Goal: Task Accomplishment & Management: Use online tool/utility

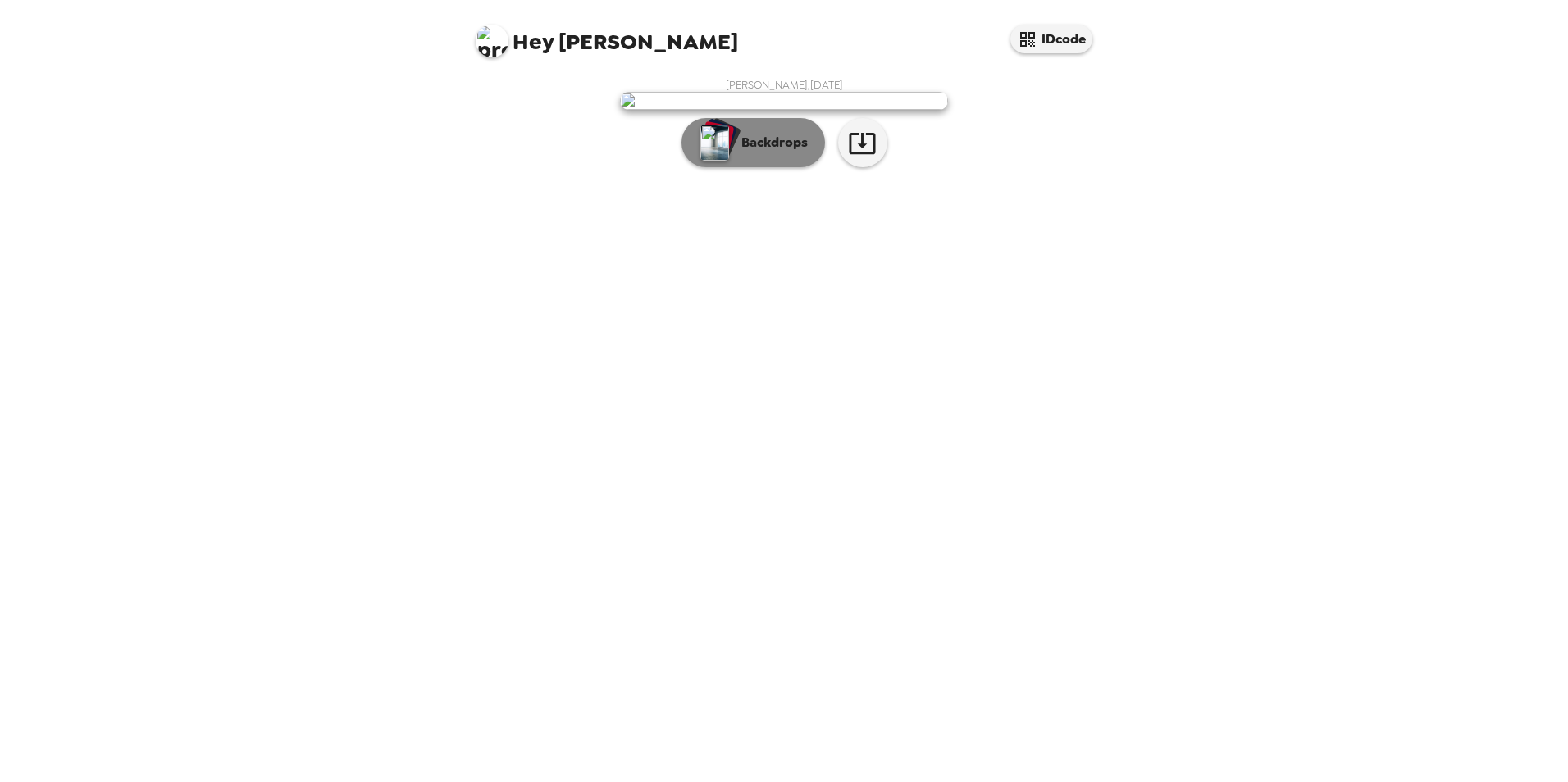
click at [735, 152] on p "Backdrops" at bounding box center [770, 143] width 74 height 19
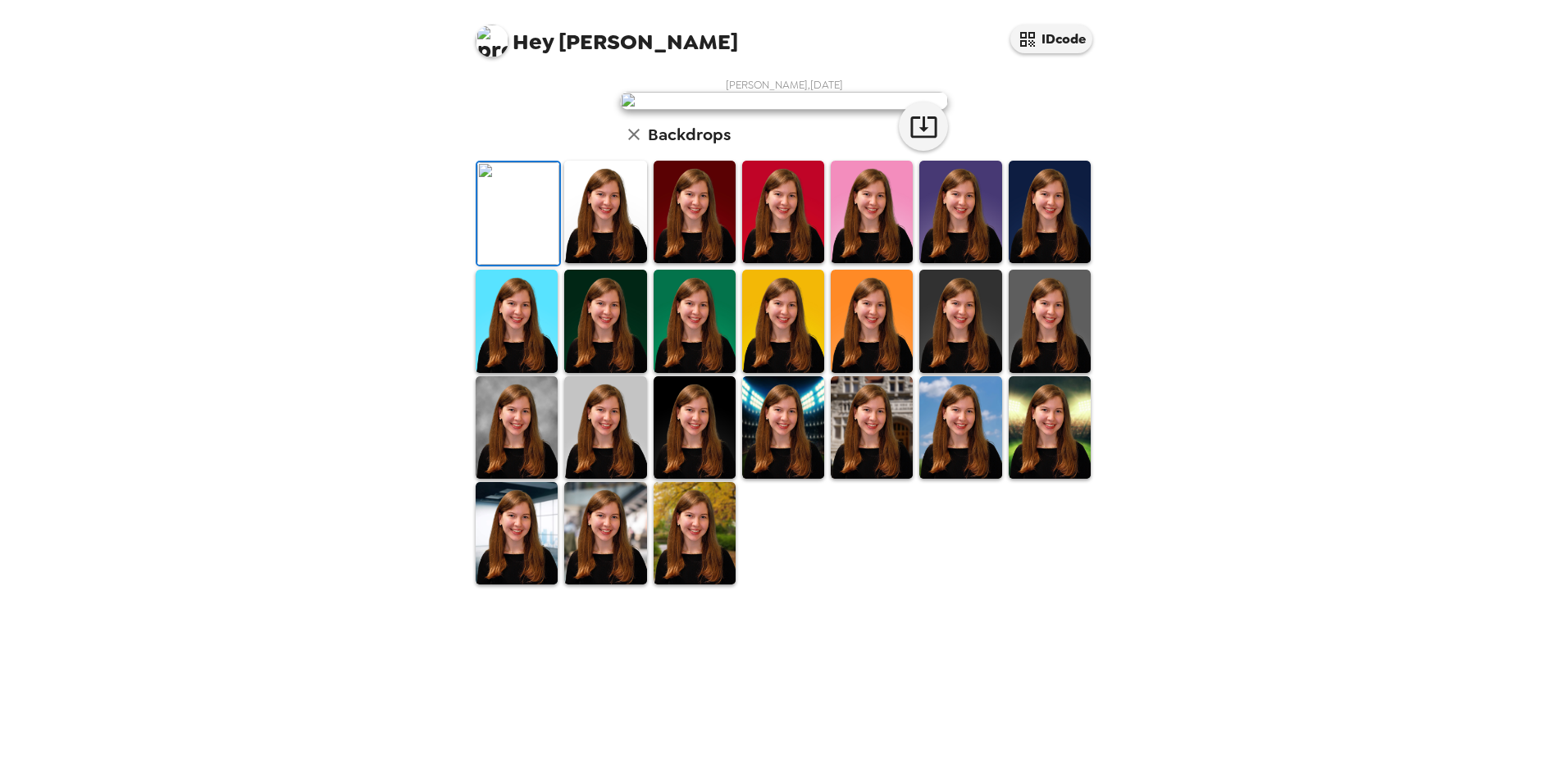
scroll to position [164, 0]
click at [603, 263] on img at bounding box center [606, 212] width 82 height 102
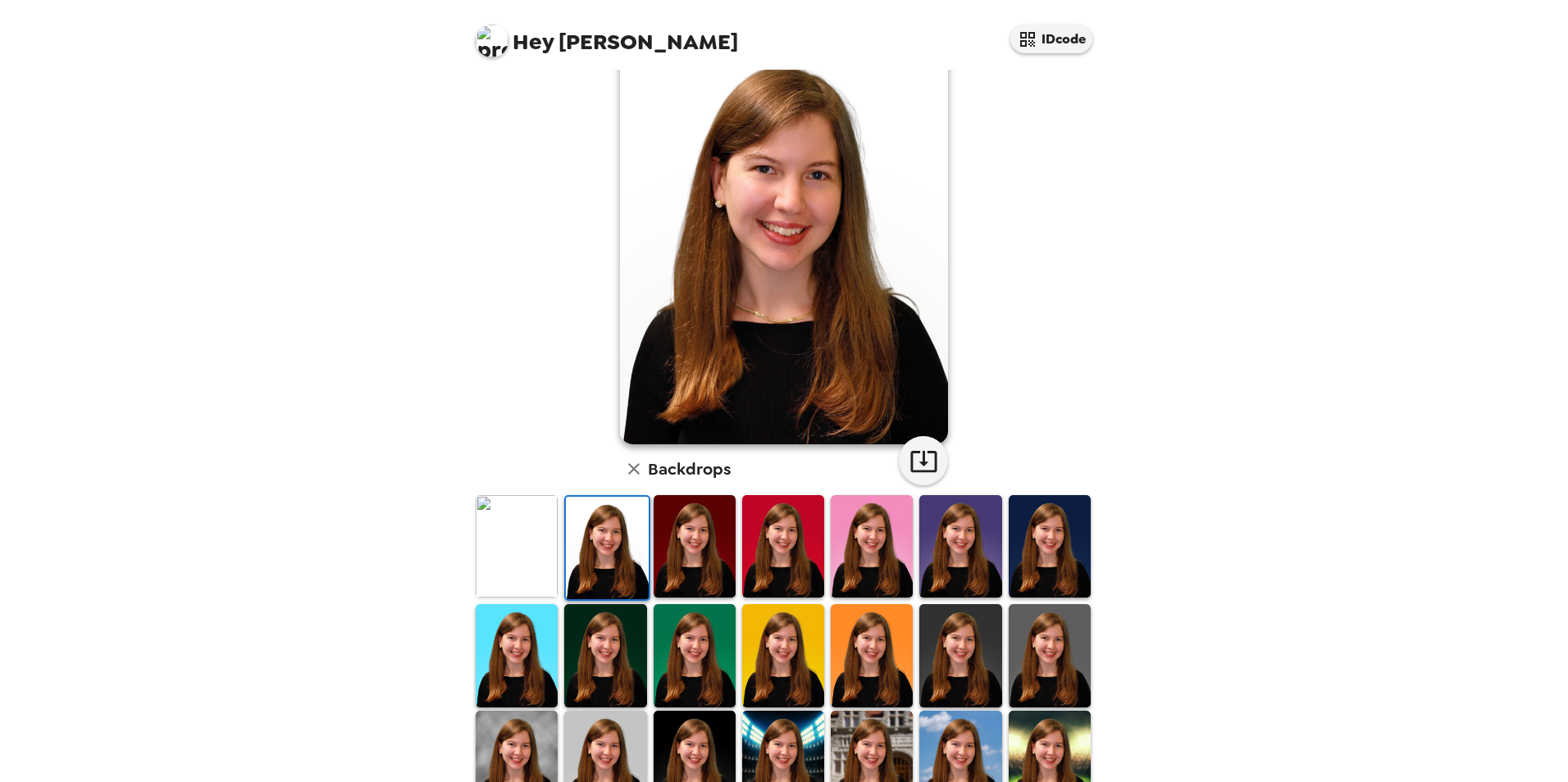
scroll to position [0, 0]
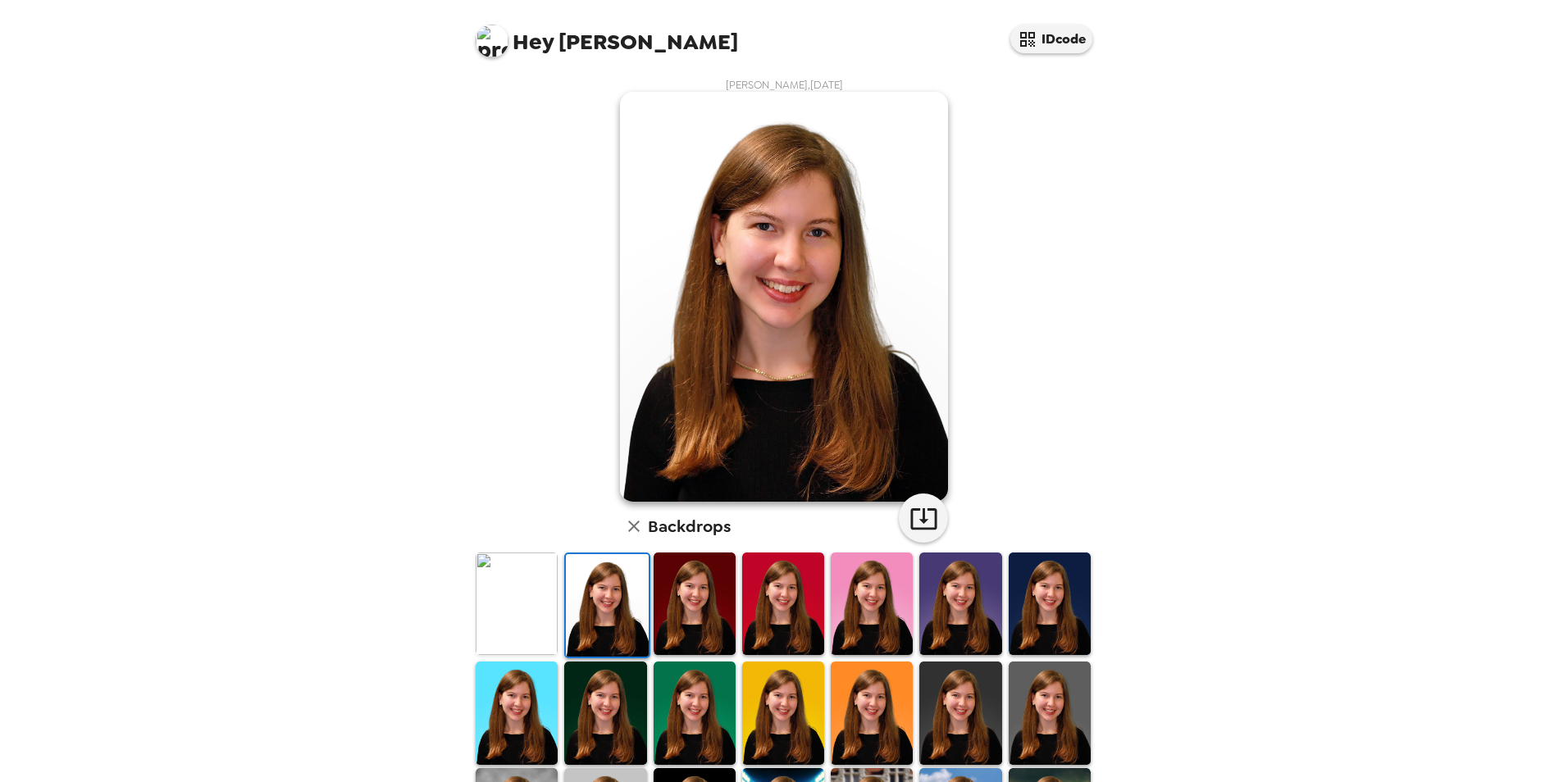
click at [542, 628] on img at bounding box center [517, 604] width 82 height 102
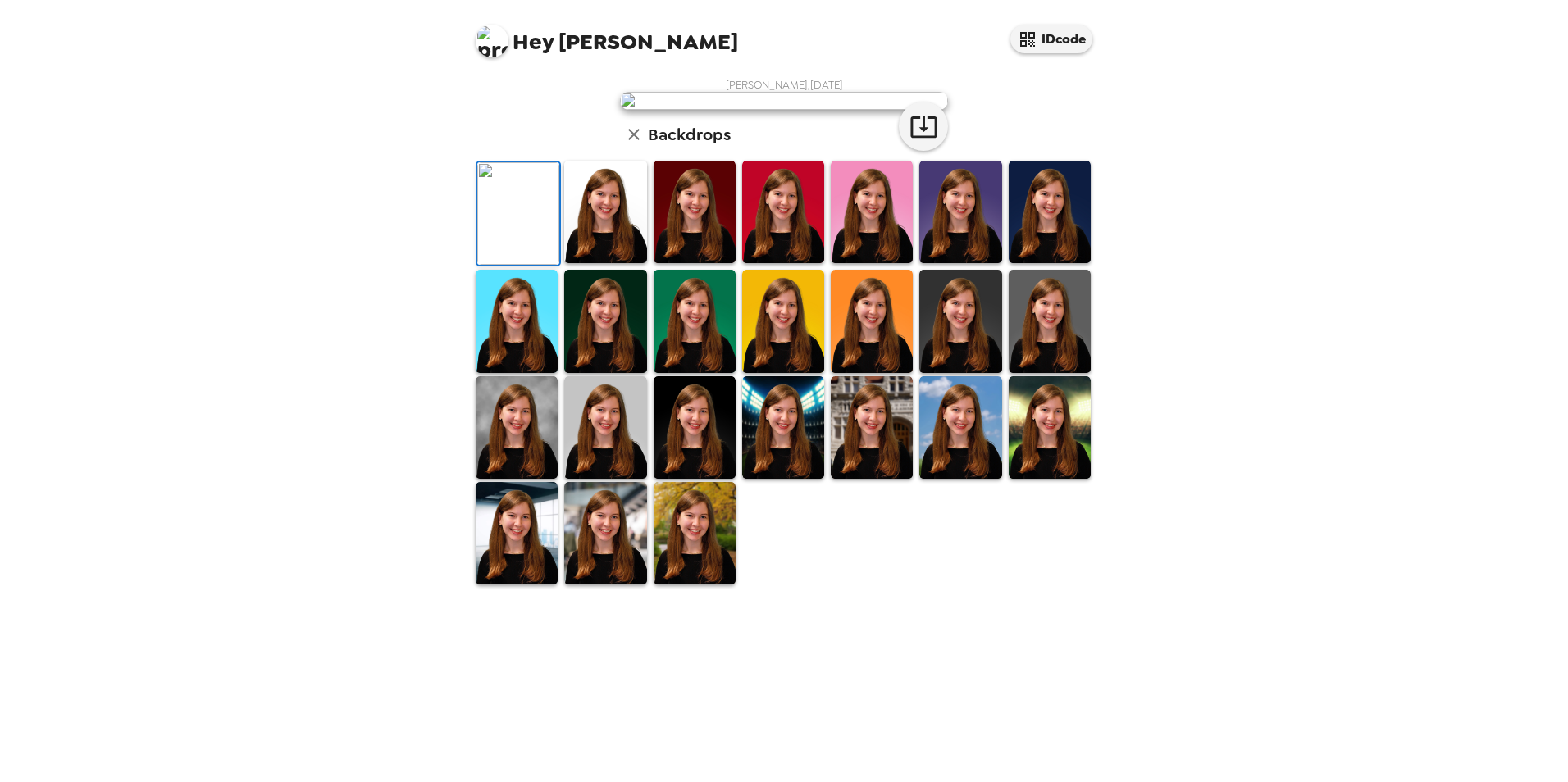
click at [879, 478] on img at bounding box center [872, 427] width 82 height 102
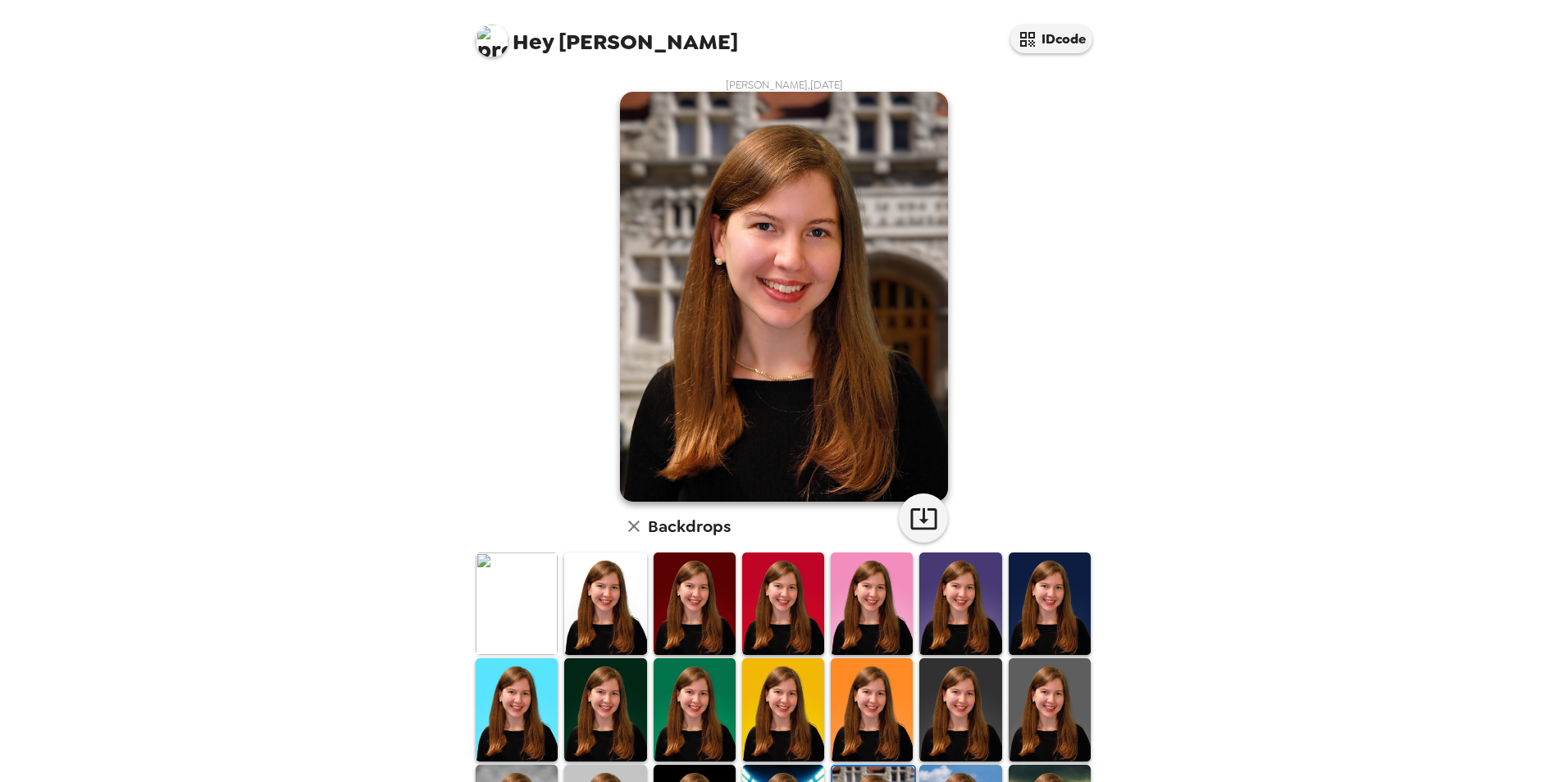
scroll to position [213, 0]
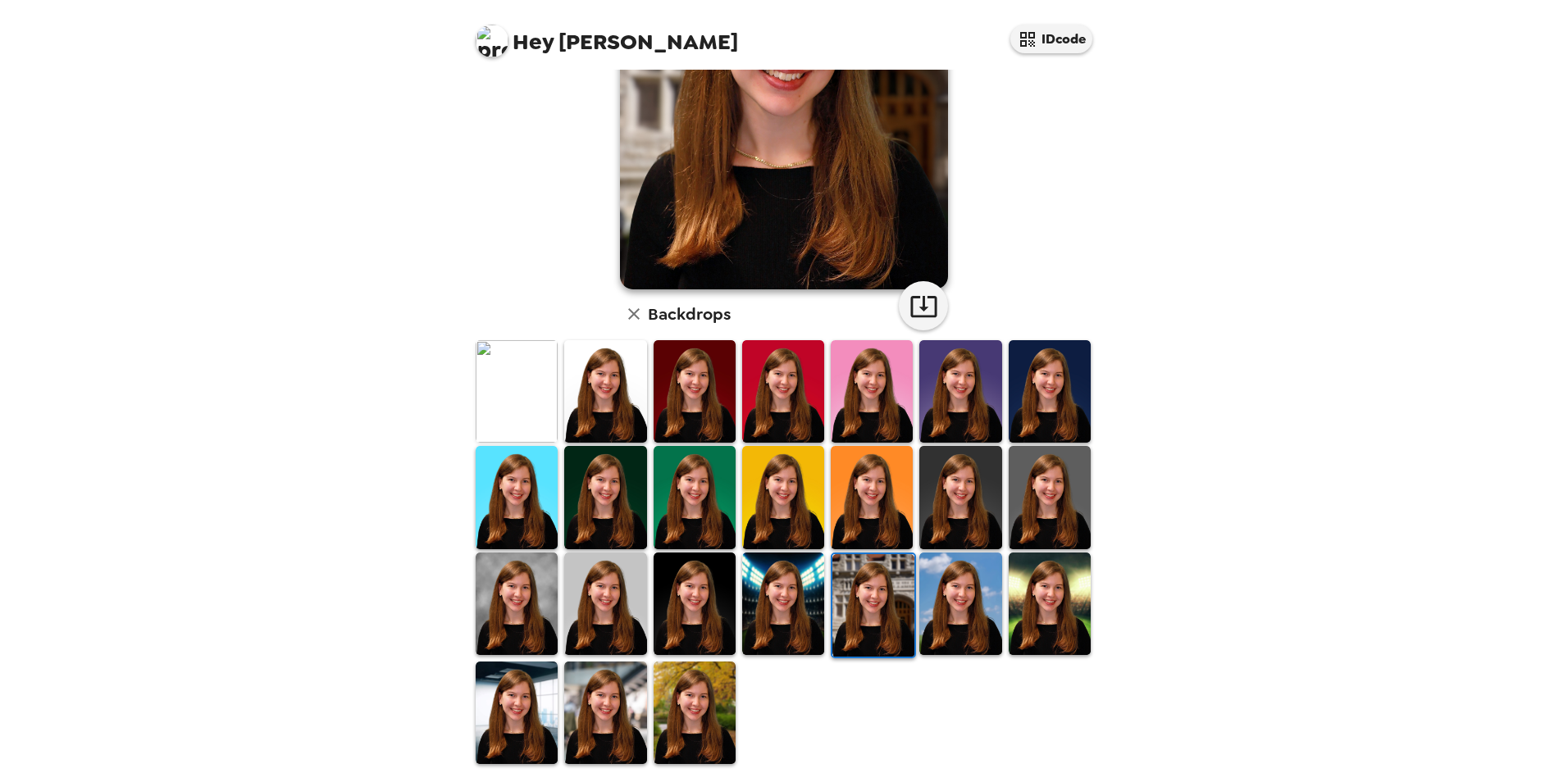
click at [671, 698] on img at bounding box center [695, 712] width 82 height 102
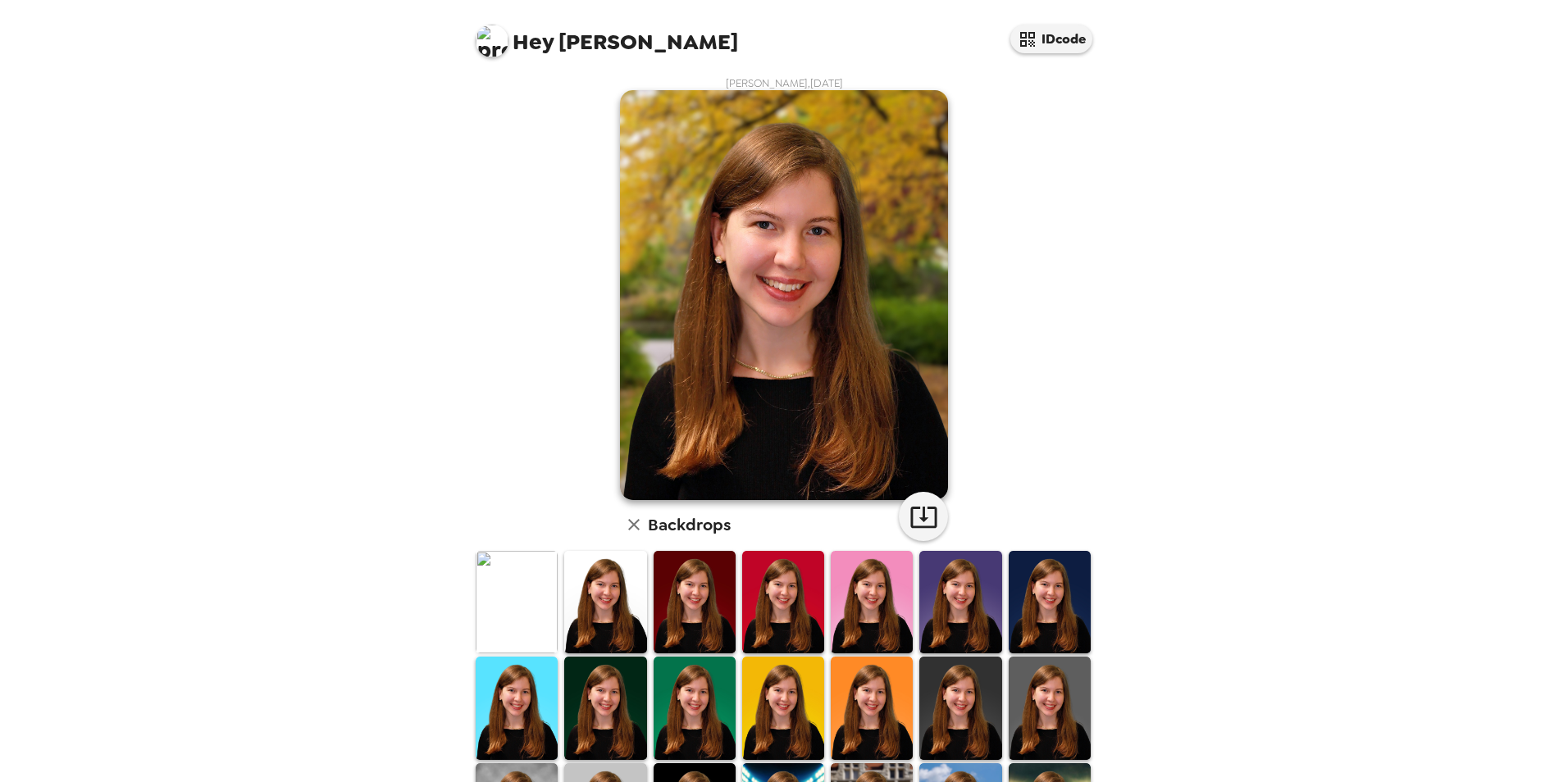
scroll to position [3, 0]
click at [668, 616] on img at bounding box center [695, 601] width 82 height 102
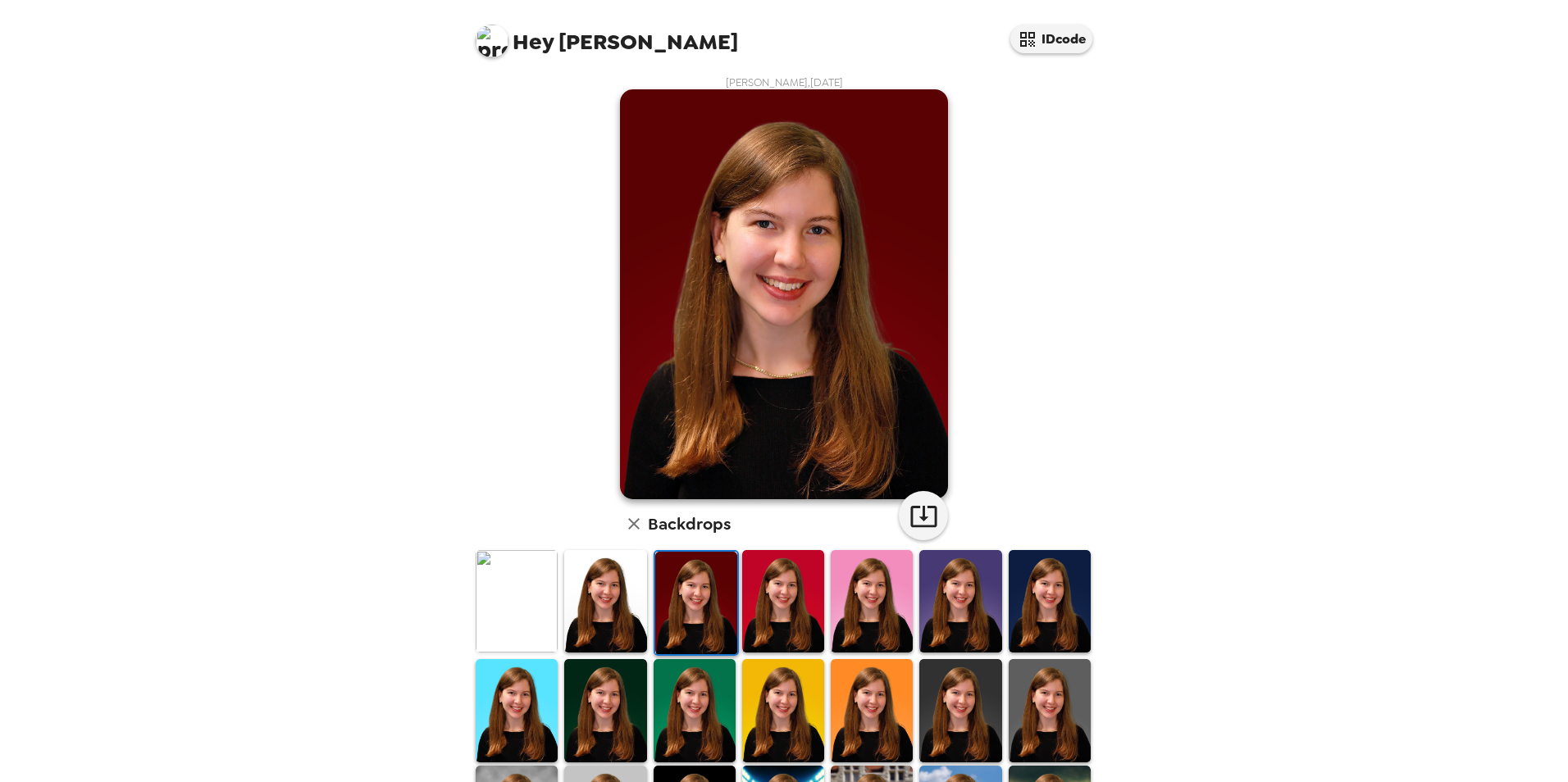
click at [624, 616] on img at bounding box center [606, 601] width 82 height 102
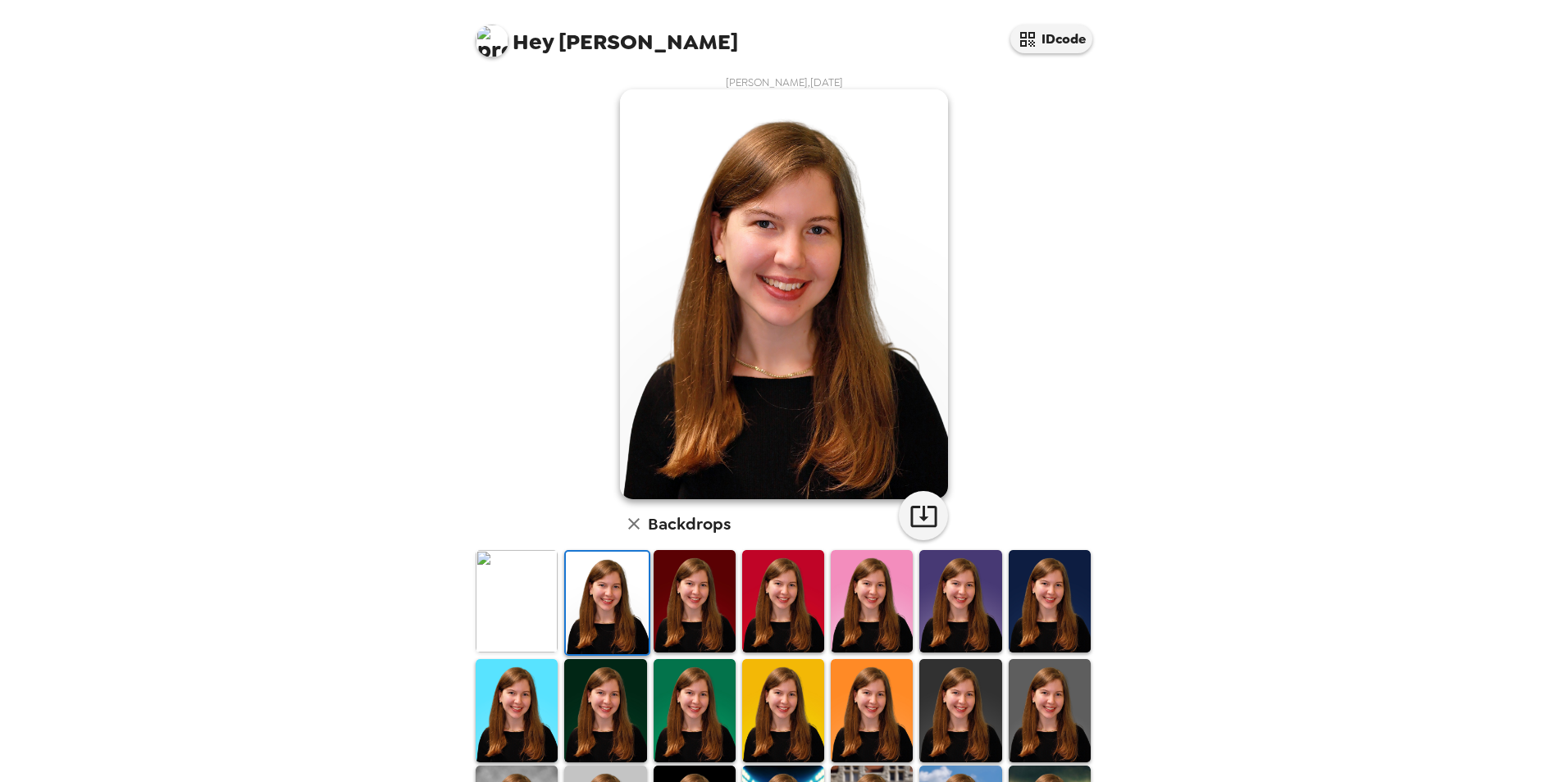
click at [552, 614] on img at bounding box center [517, 601] width 82 height 102
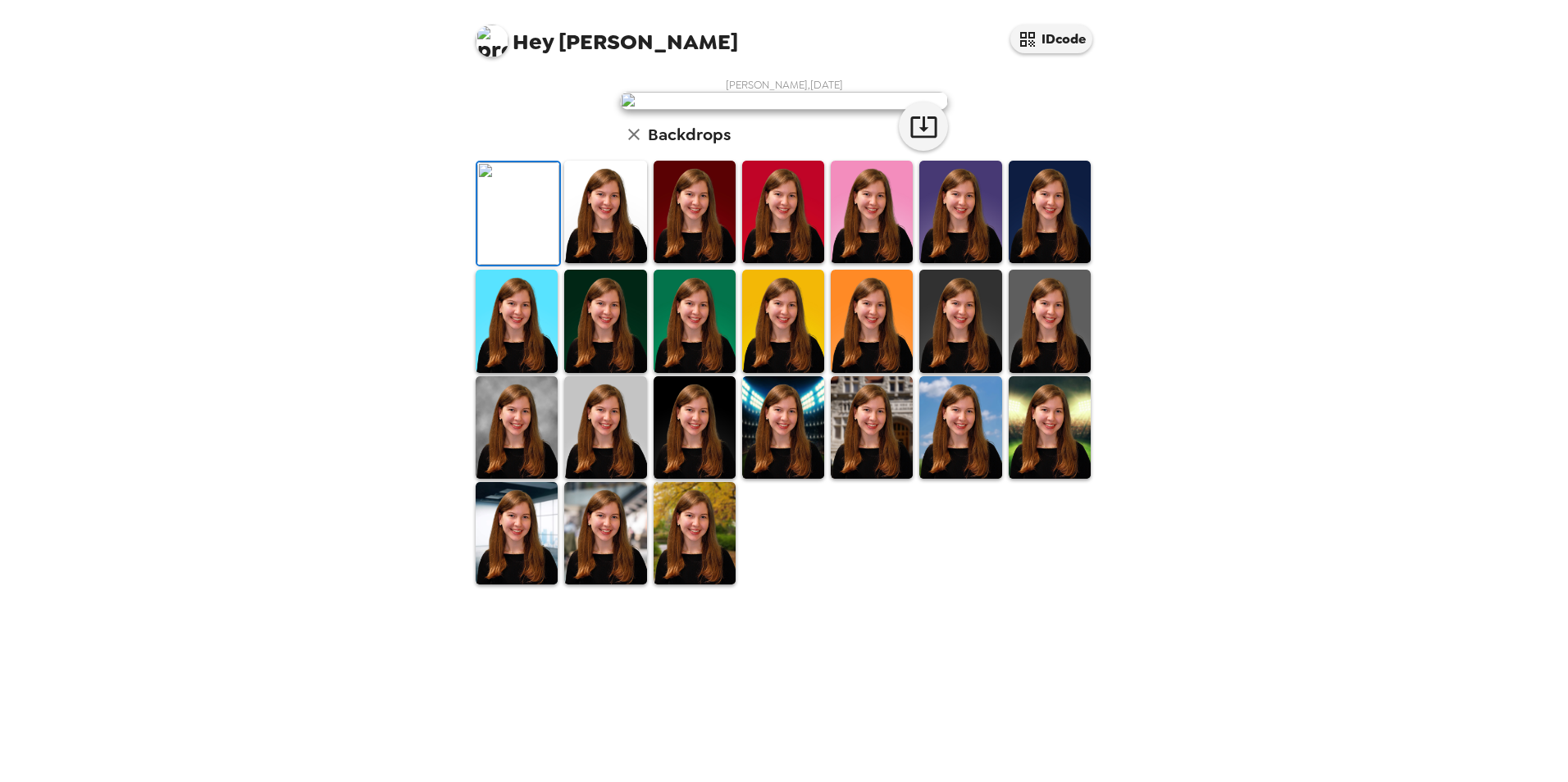
click at [581, 263] on img at bounding box center [606, 212] width 82 height 102
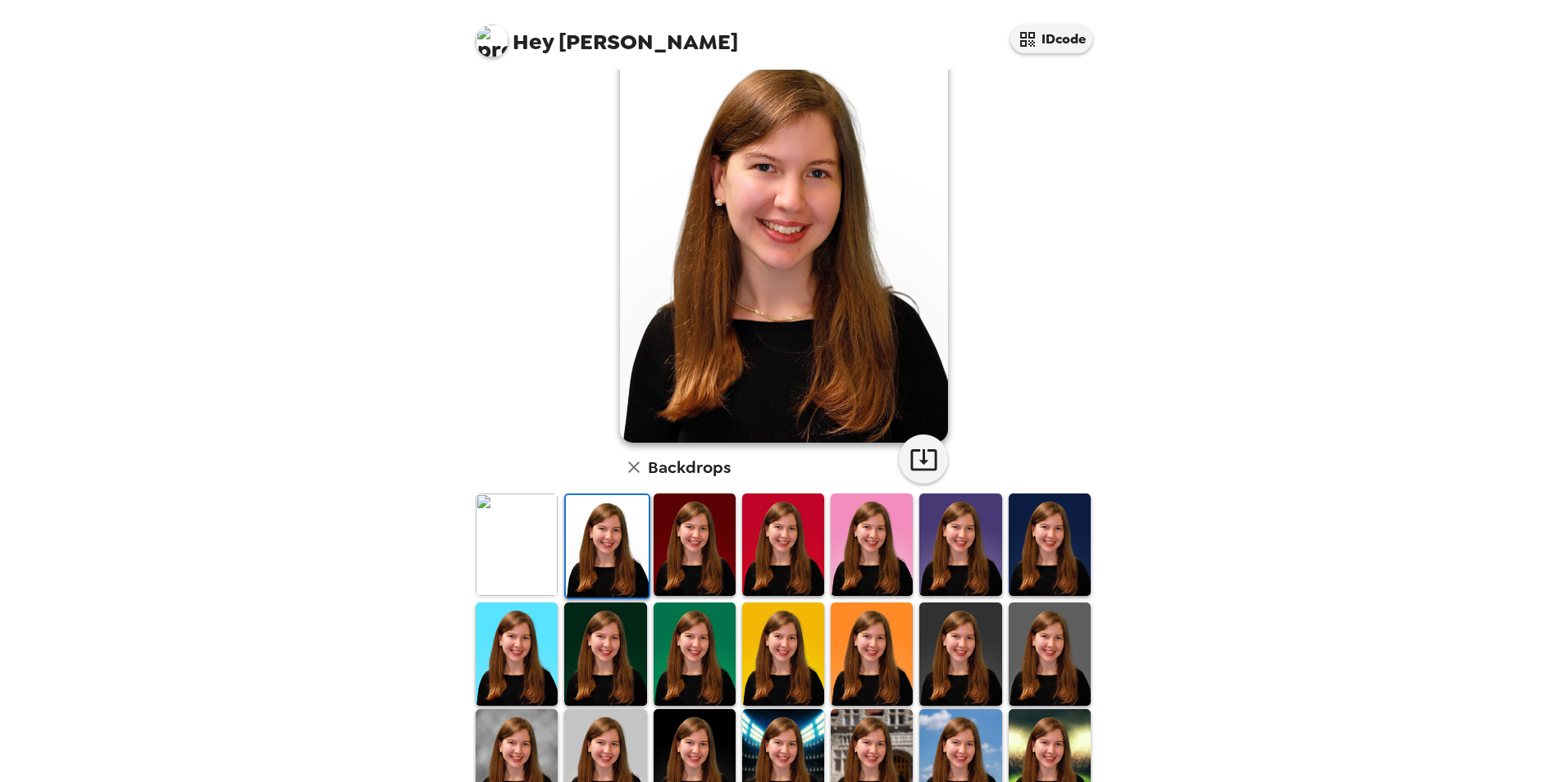
scroll to position [85, 0]
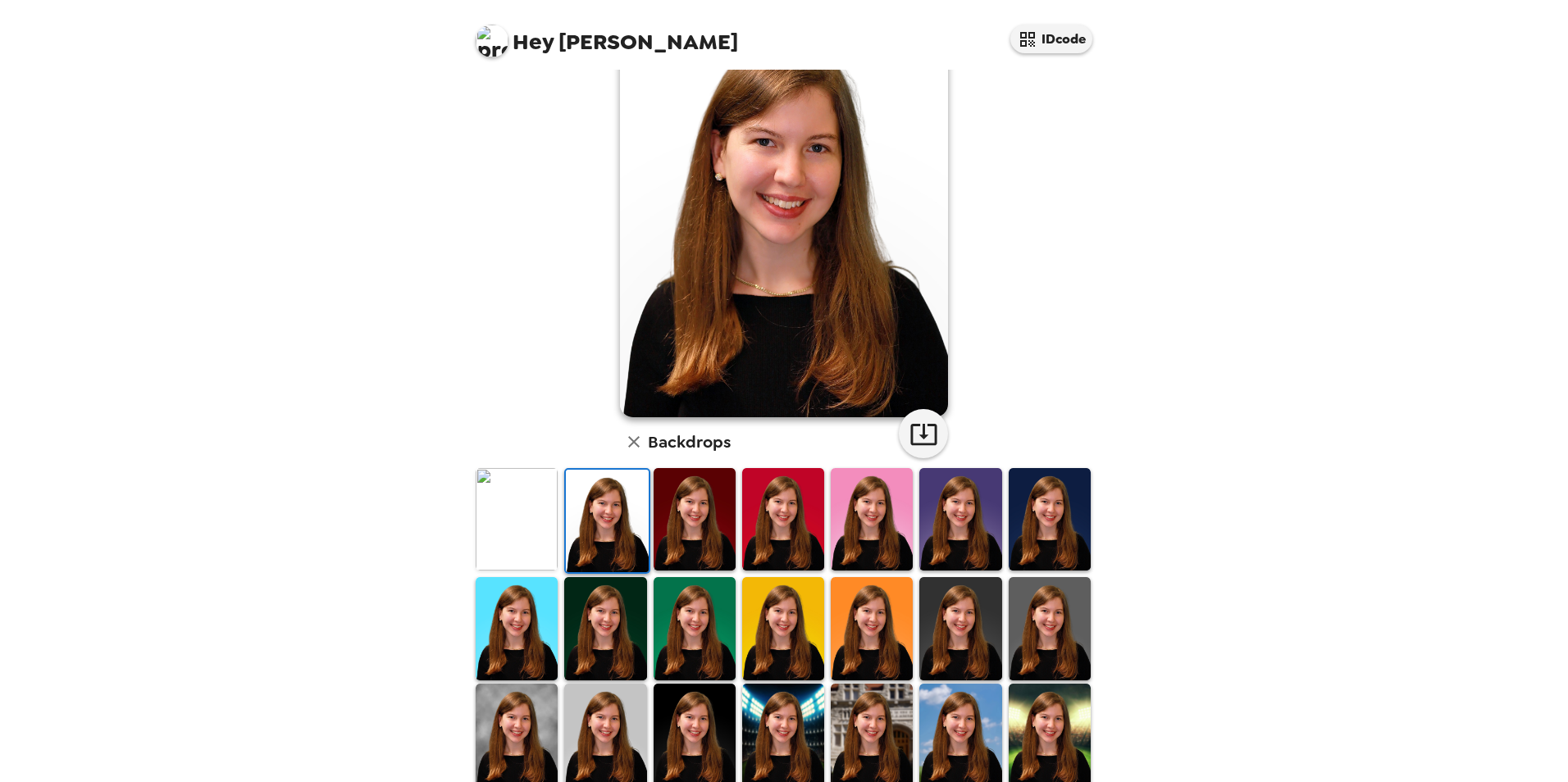
click at [954, 520] on img at bounding box center [960, 519] width 82 height 102
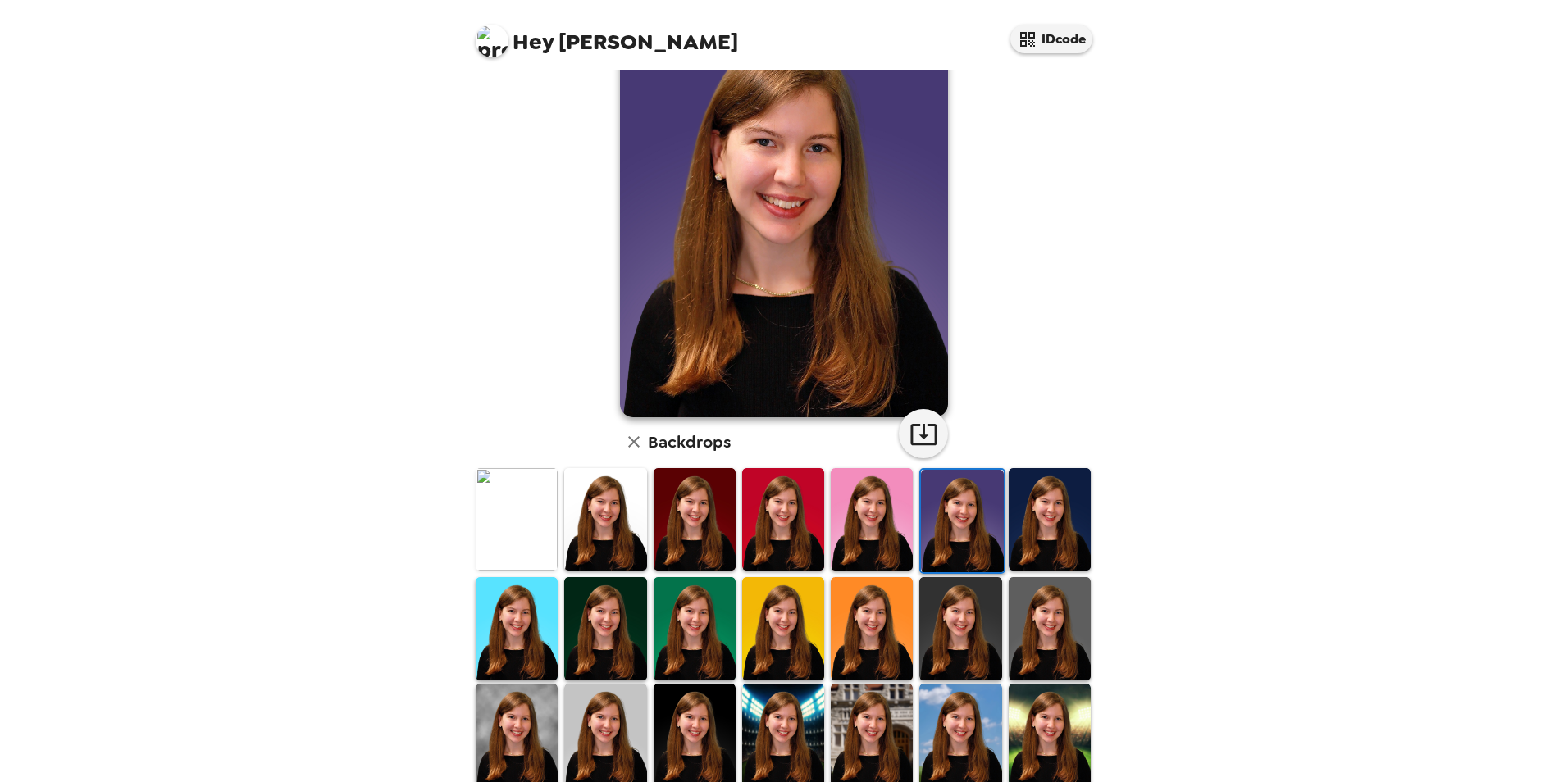
click at [1022, 526] on img at bounding box center [1050, 519] width 82 height 102
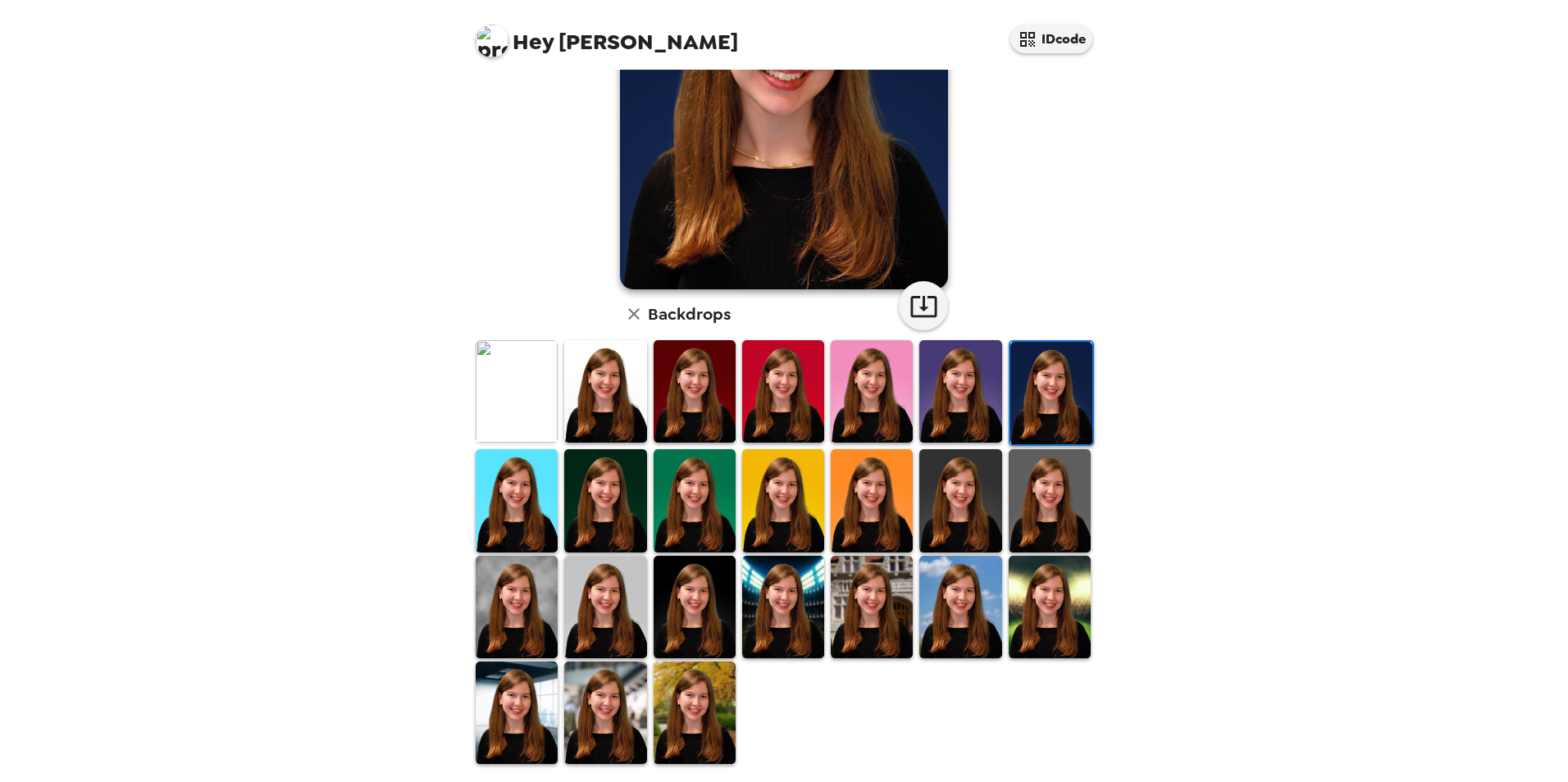
click at [722, 622] on img at bounding box center [695, 606] width 82 height 102
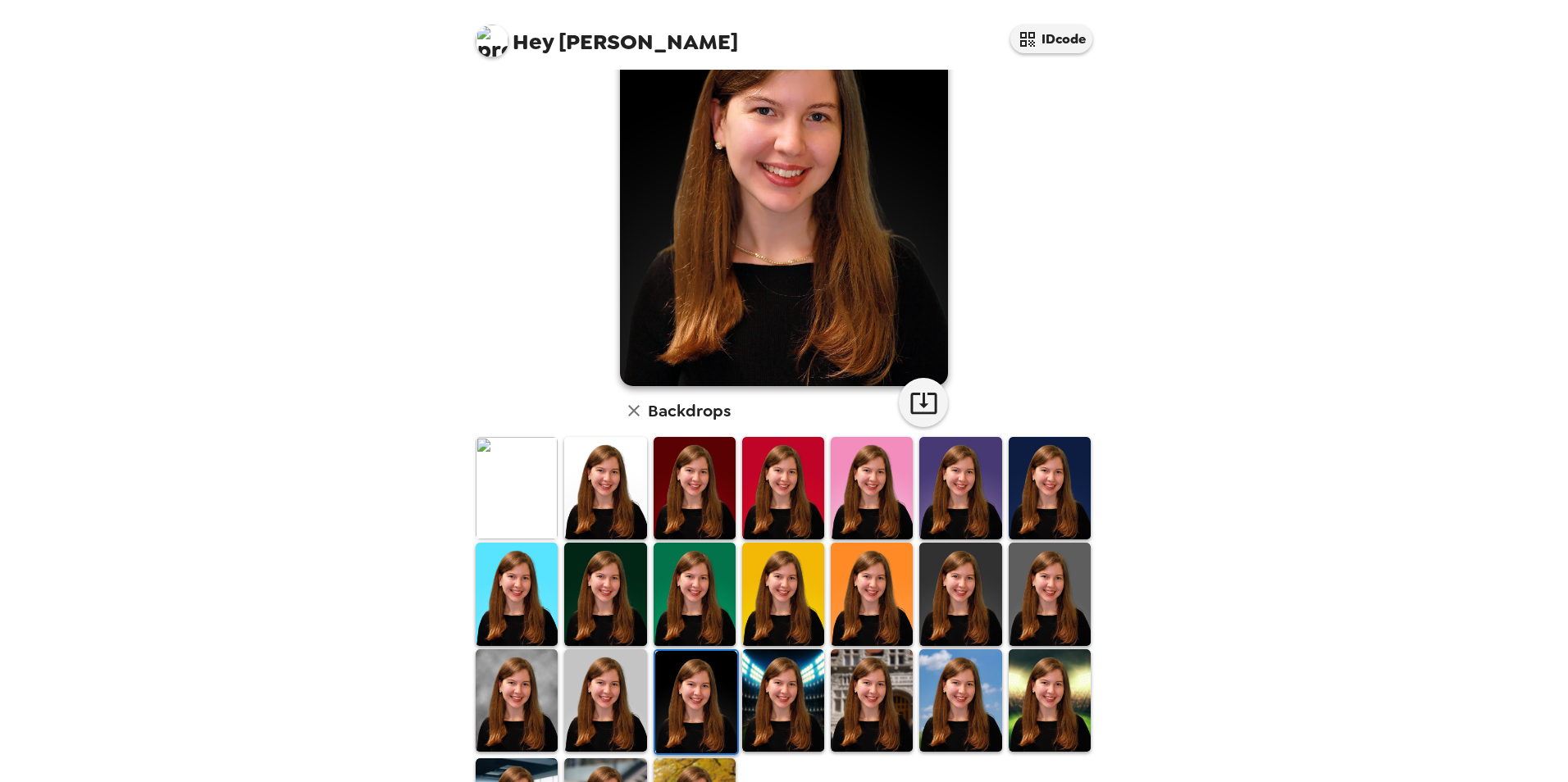
scroll to position [0, 0]
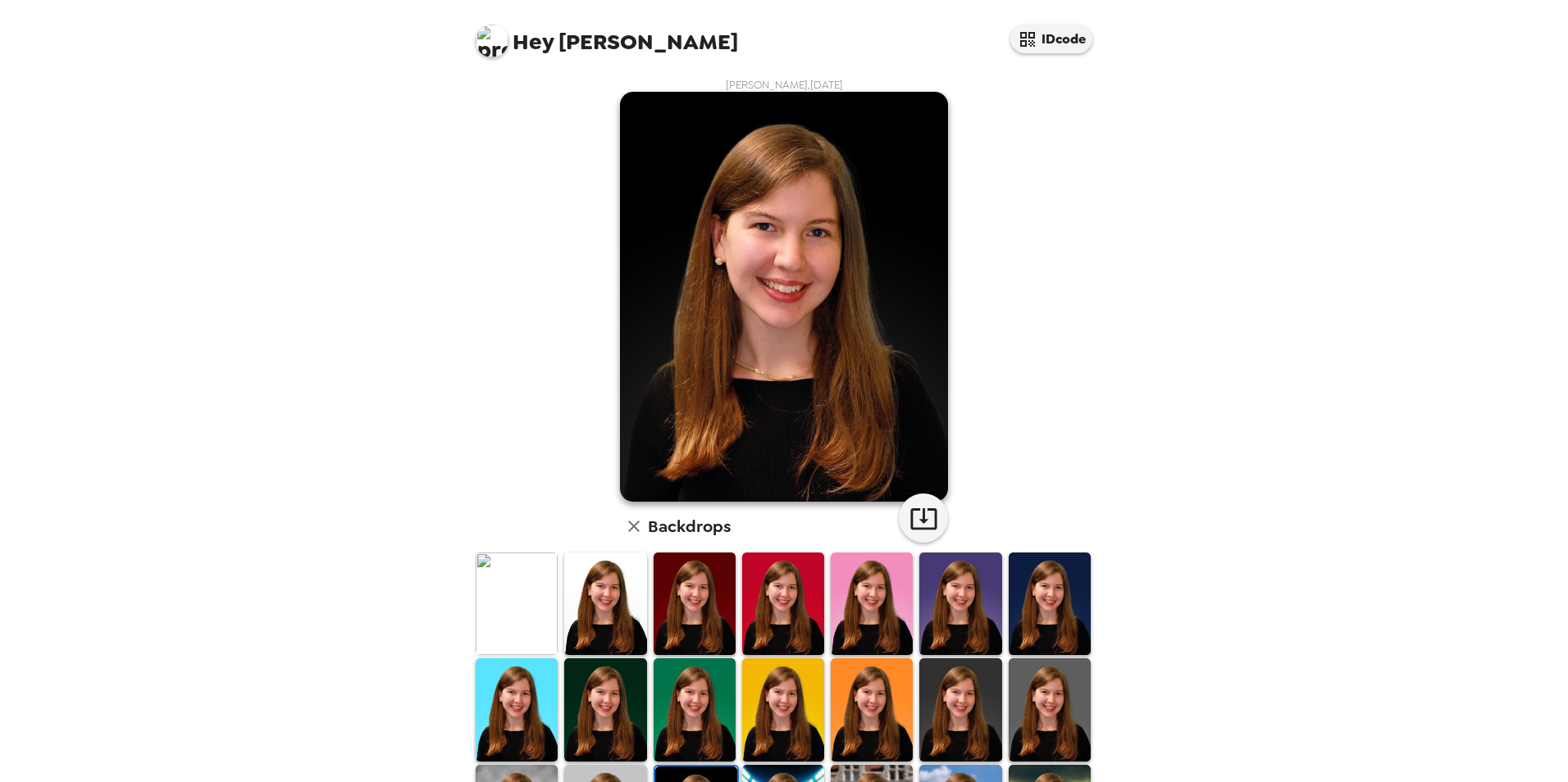
click at [630, 606] on img at bounding box center [606, 604] width 82 height 102
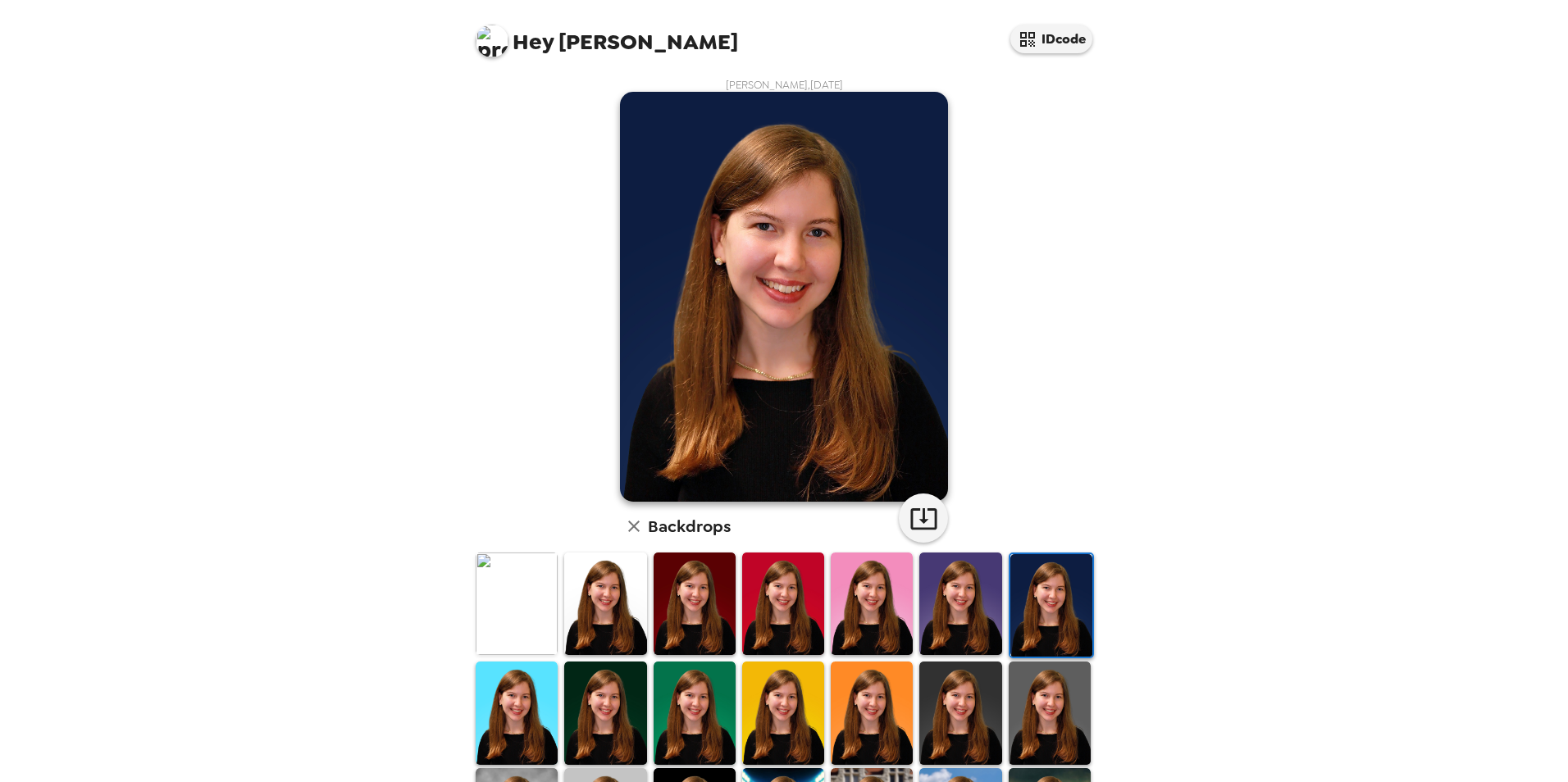
click at [942, 637] on img at bounding box center [960, 604] width 82 height 102
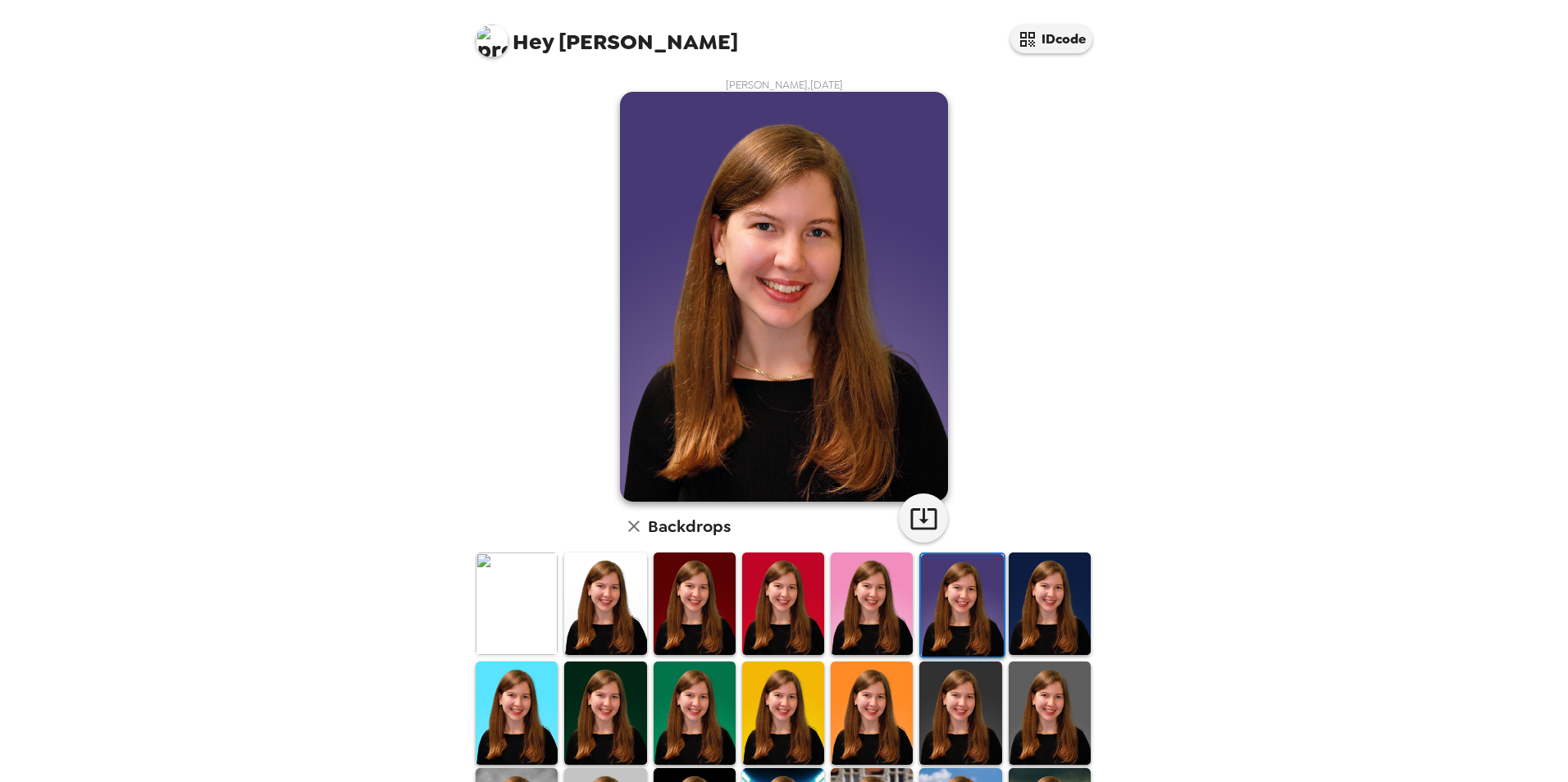
click at [873, 634] on img at bounding box center [872, 604] width 82 height 102
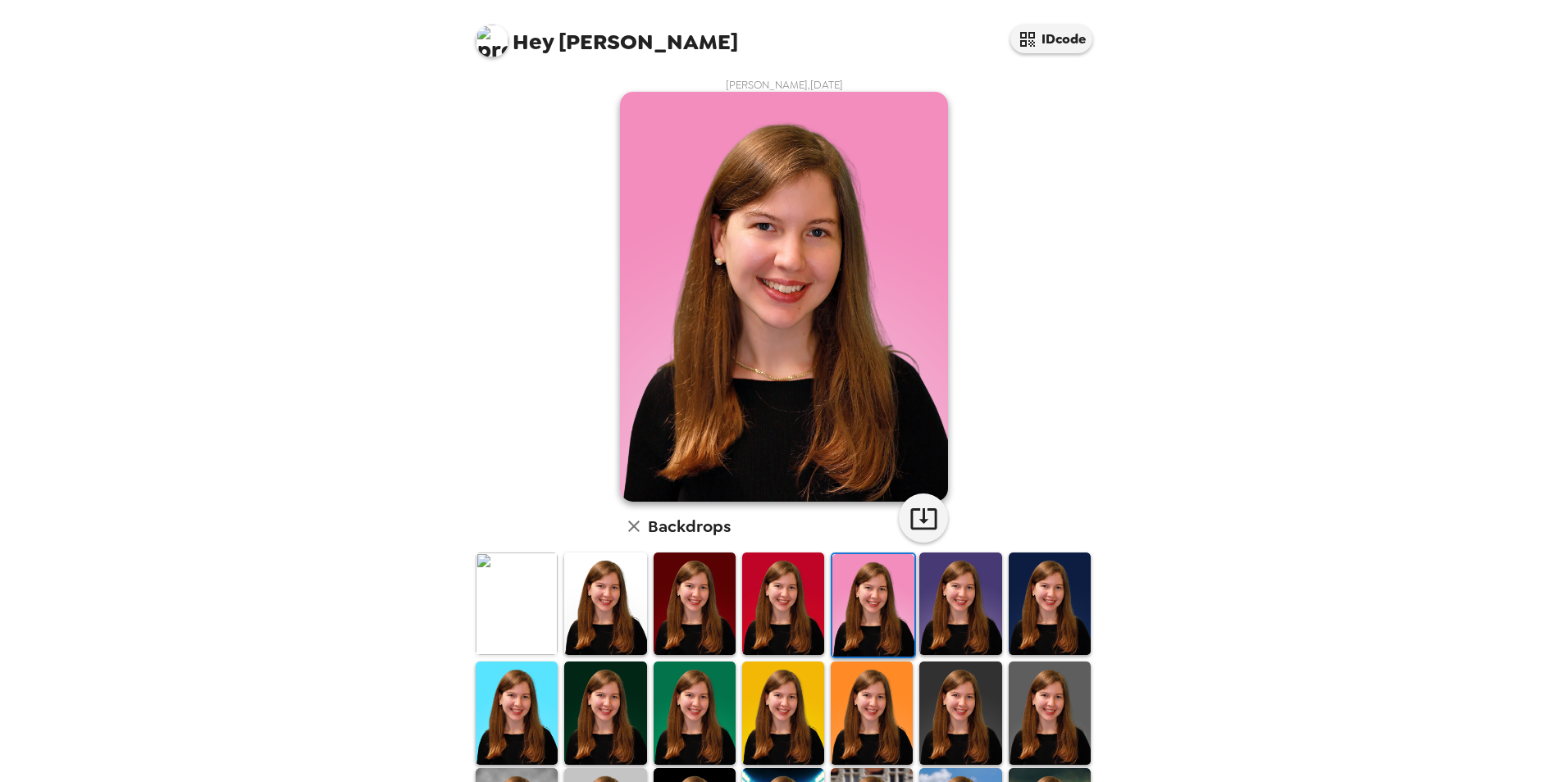
click at [861, 699] on img at bounding box center [872, 712] width 82 height 102
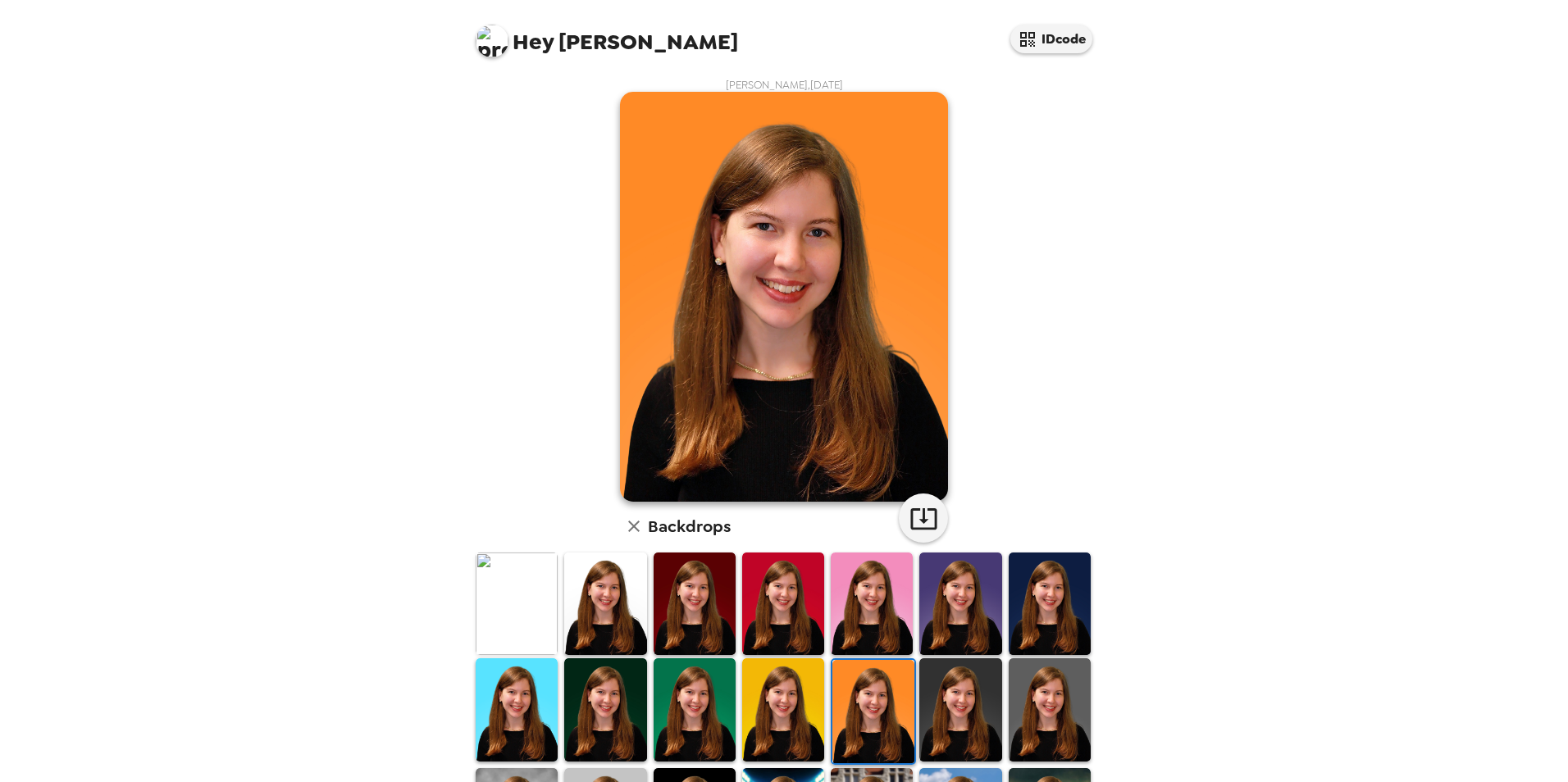
click at [766, 648] on img at bounding box center [783, 604] width 82 height 102
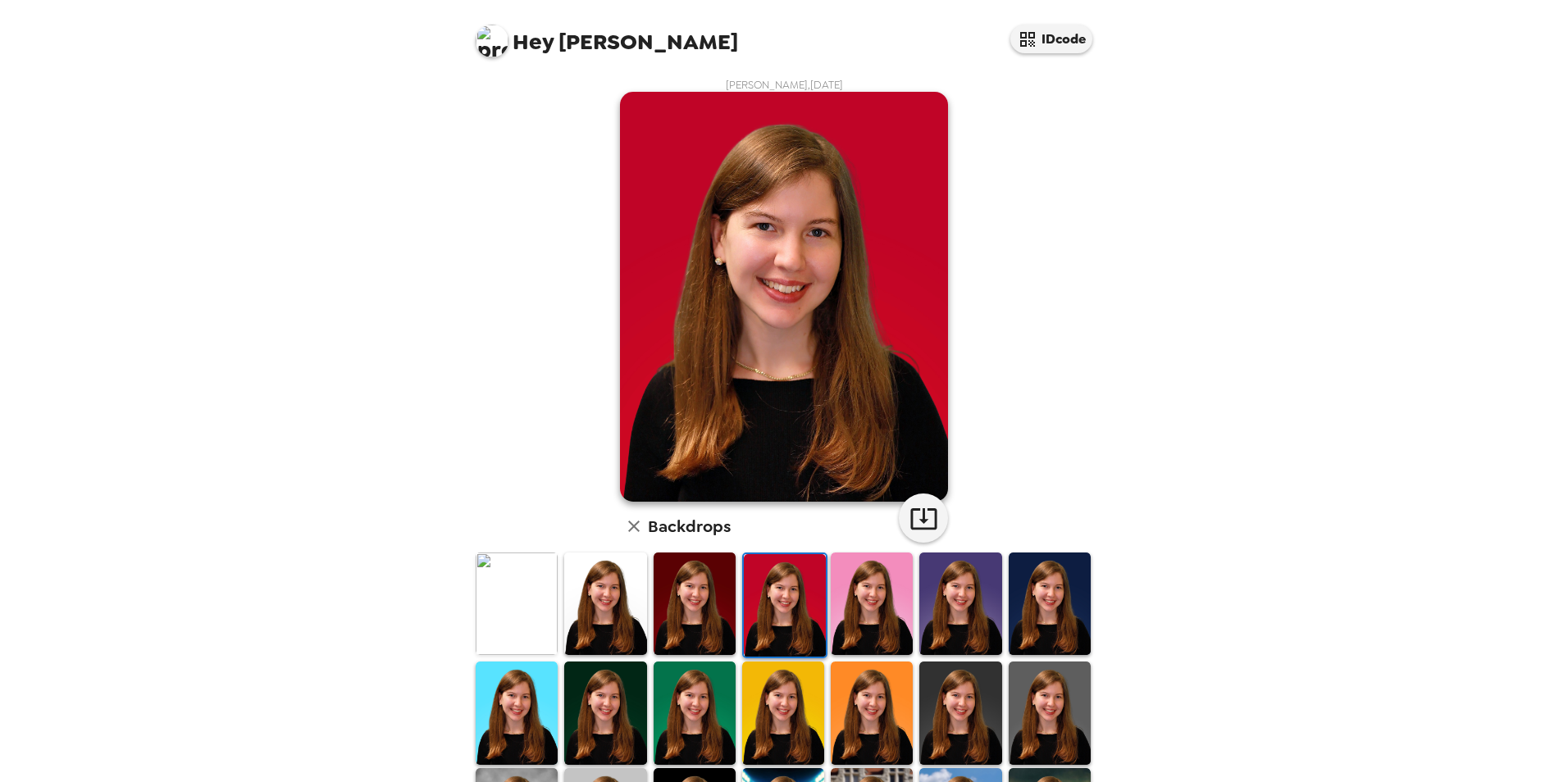
click at [691, 636] on img at bounding box center [695, 604] width 82 height 102
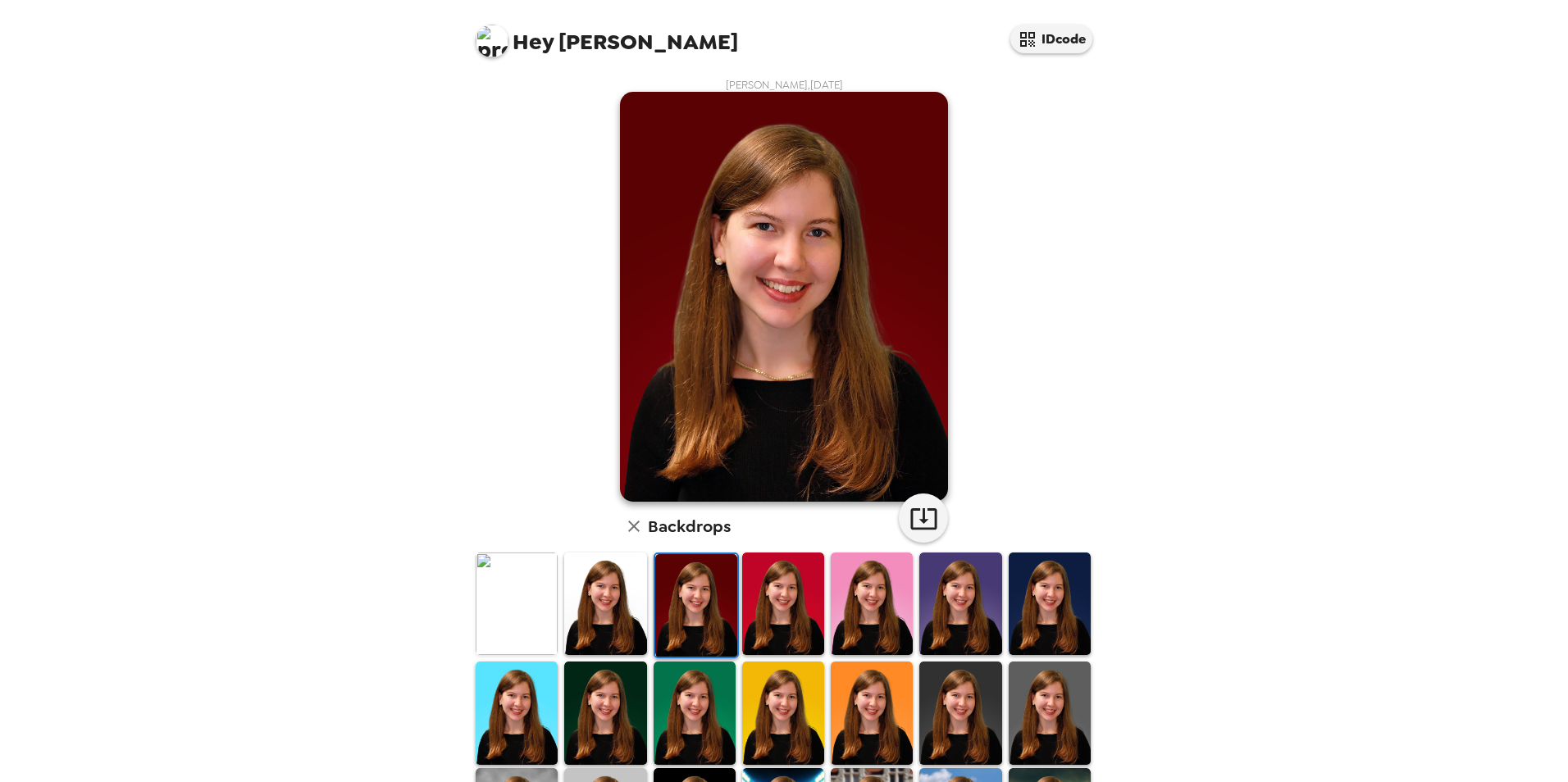
click at [623, 632] on img at bounding box center [606, 604] width 82 height 102
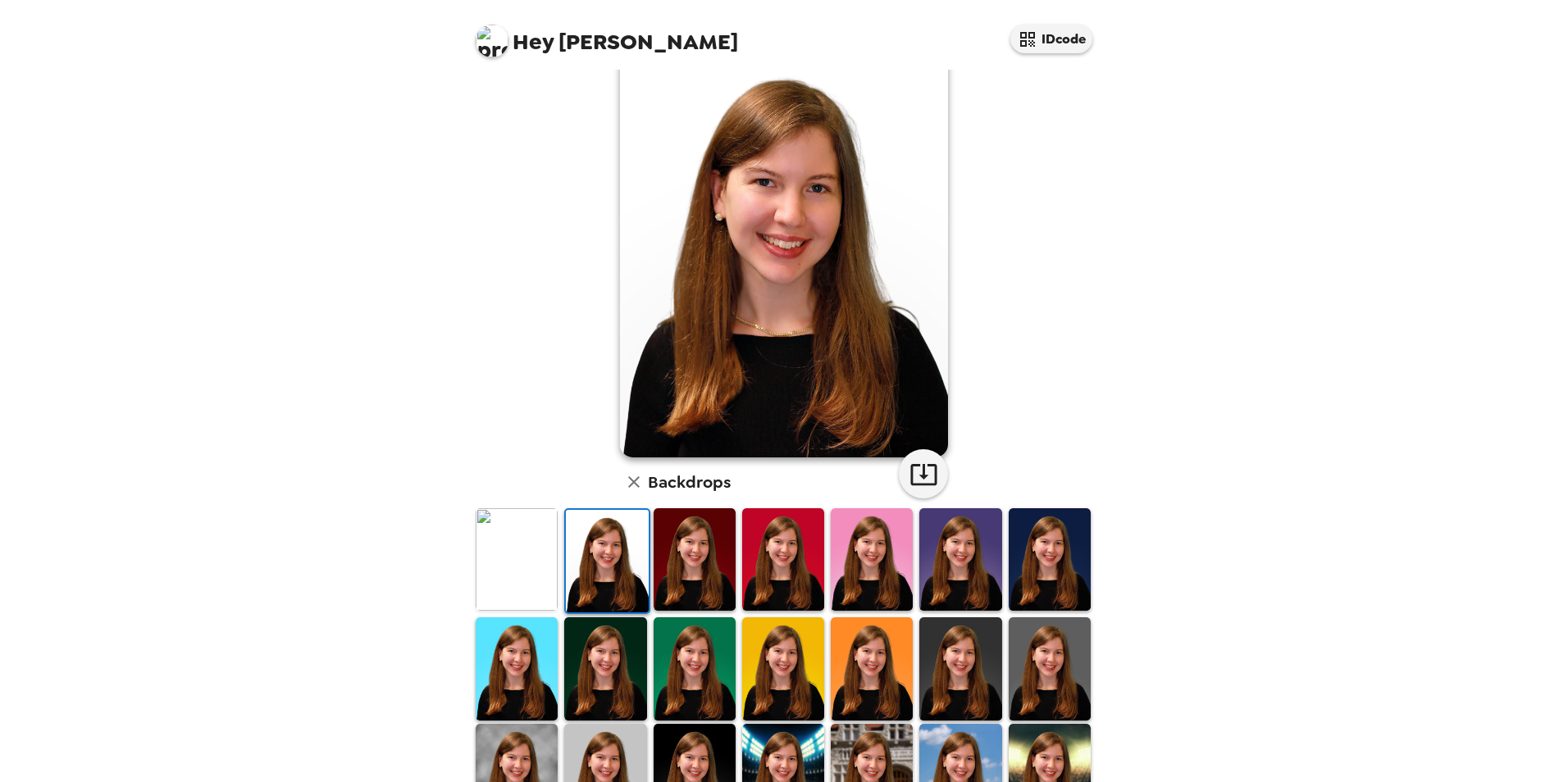
scroll to position [82, 0]
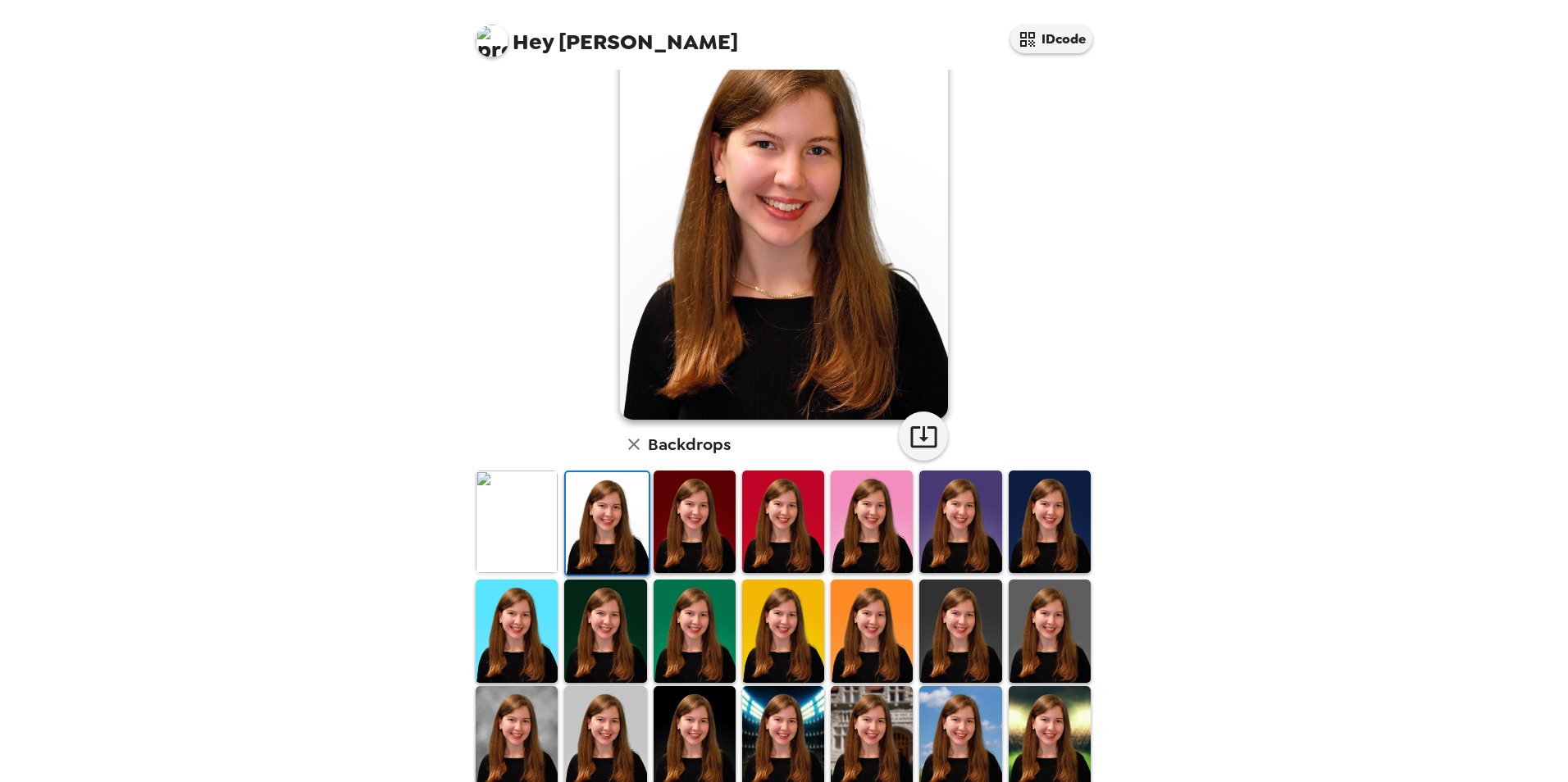
click at [606, 646] on img at bounding box center [606, 631] width 82 height 102
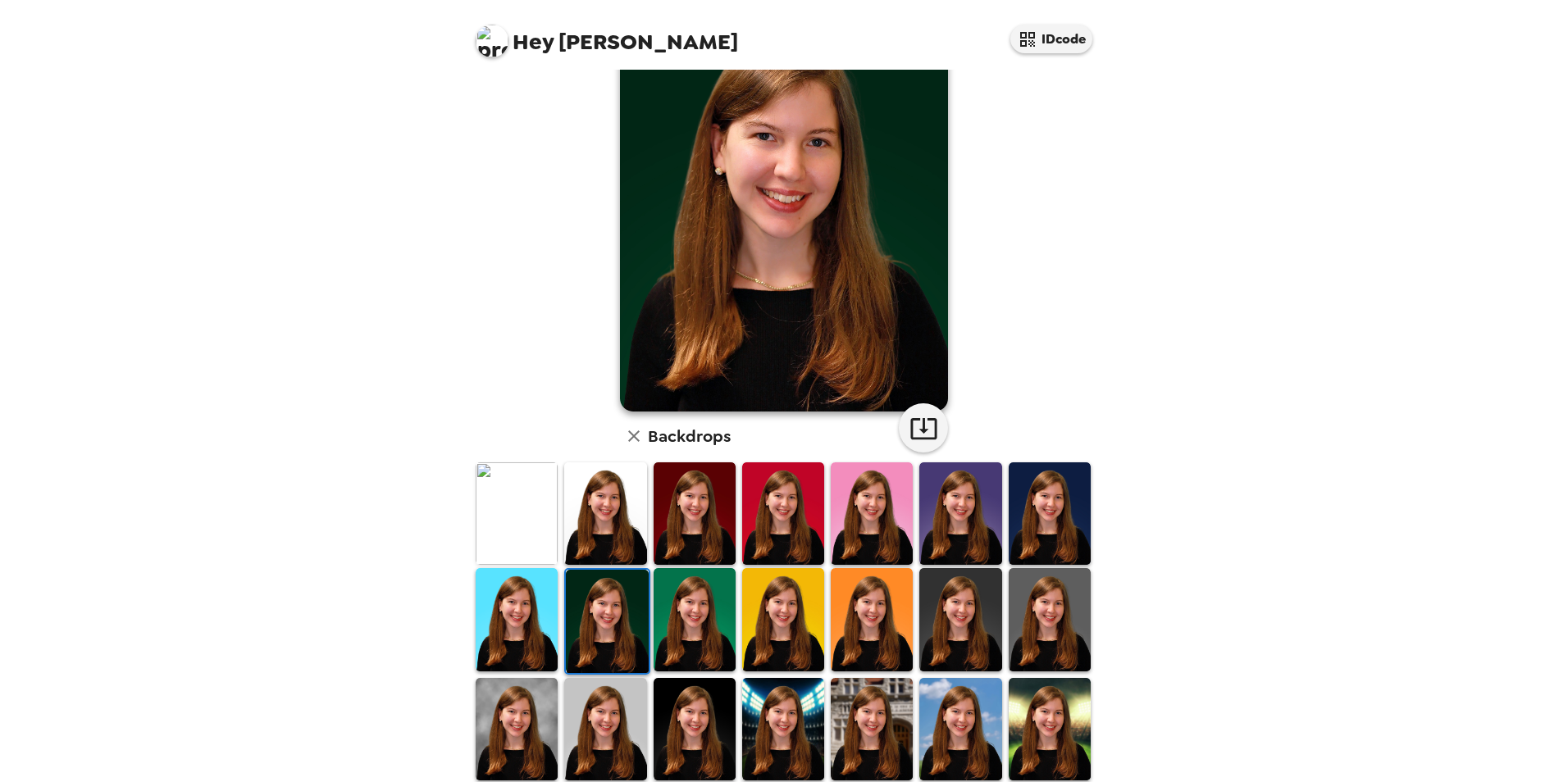
scroll to position [0, 0]
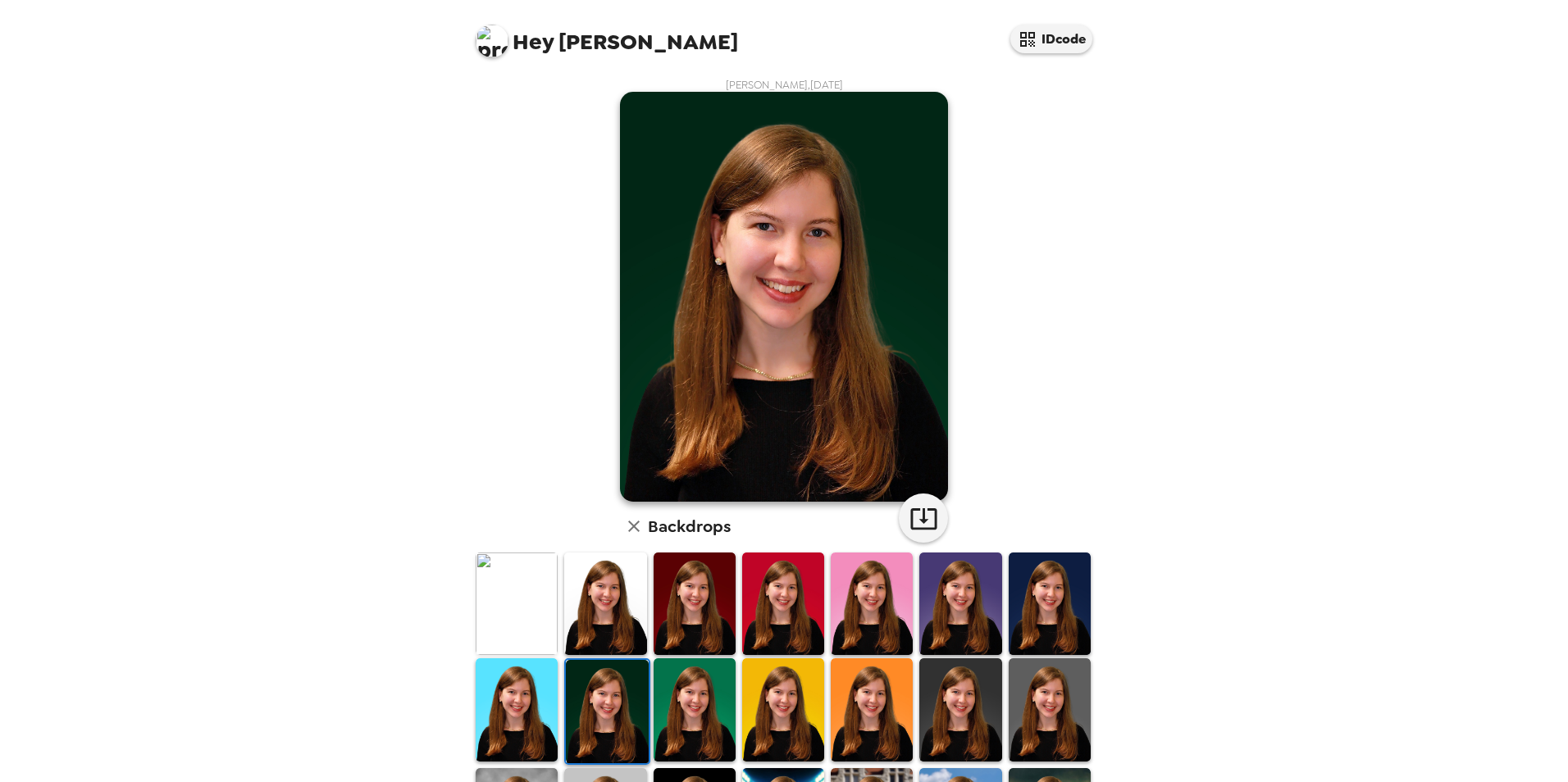
click at [610, 618] on img at bounding box center [606, 604] width 82 height 102
click at [707, 607] on img at bounding box center [695, 604] width 82 height 102
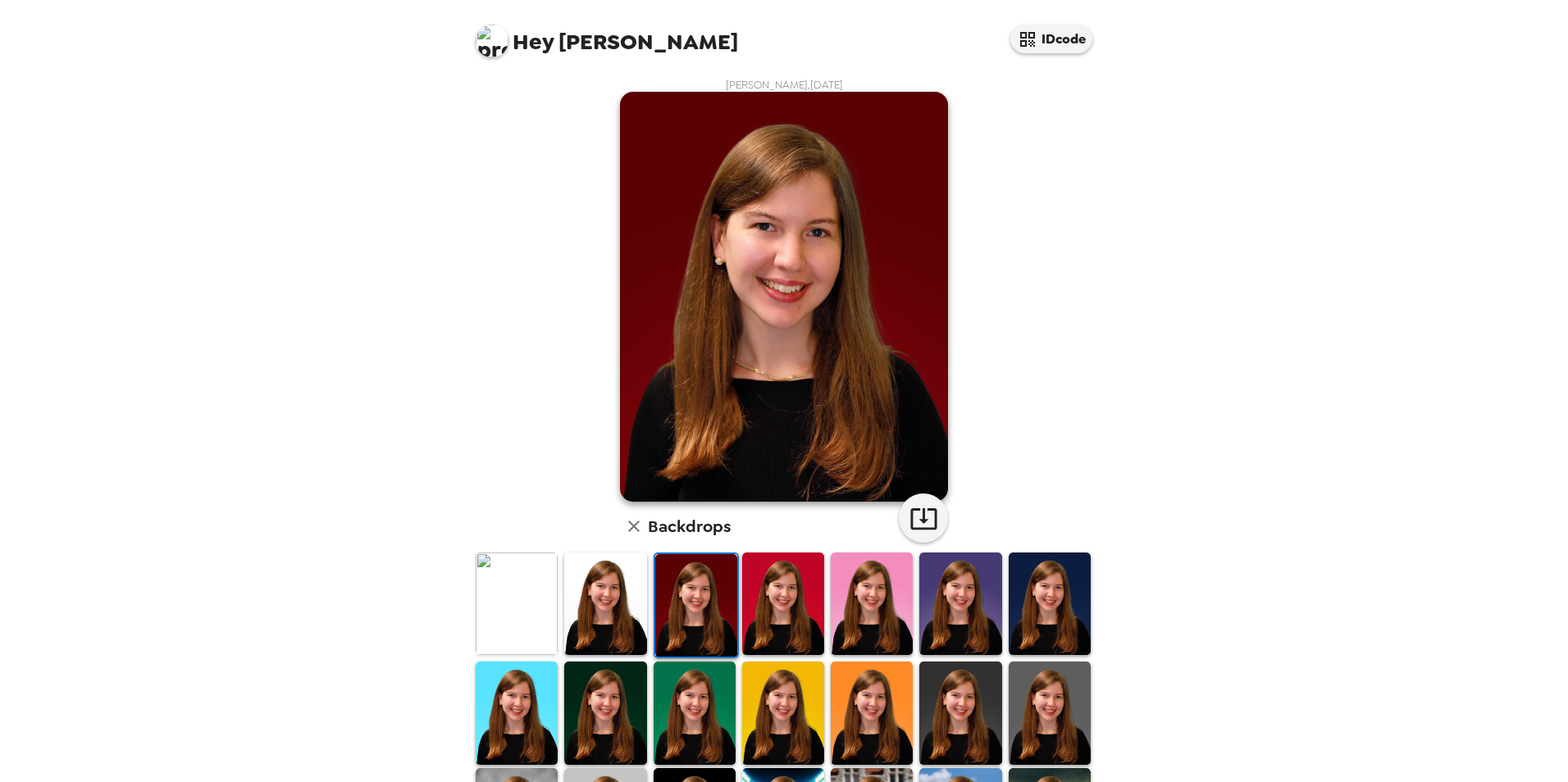
click at [796, 613] on img at bounding box center [783, 604] width 82 height 102
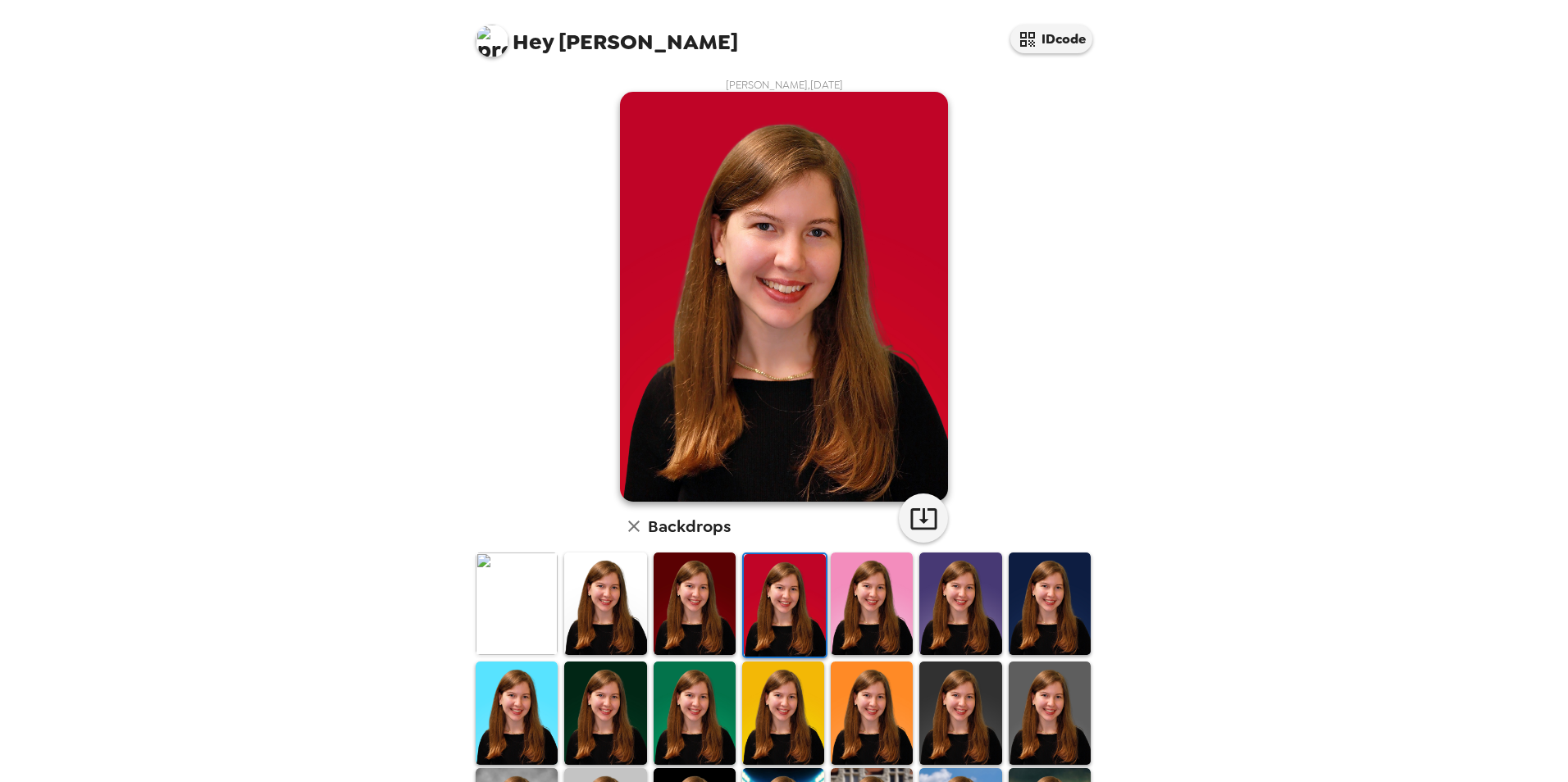
click at [969, 632] on img at bounding box center [960, 604] width 82 height 102
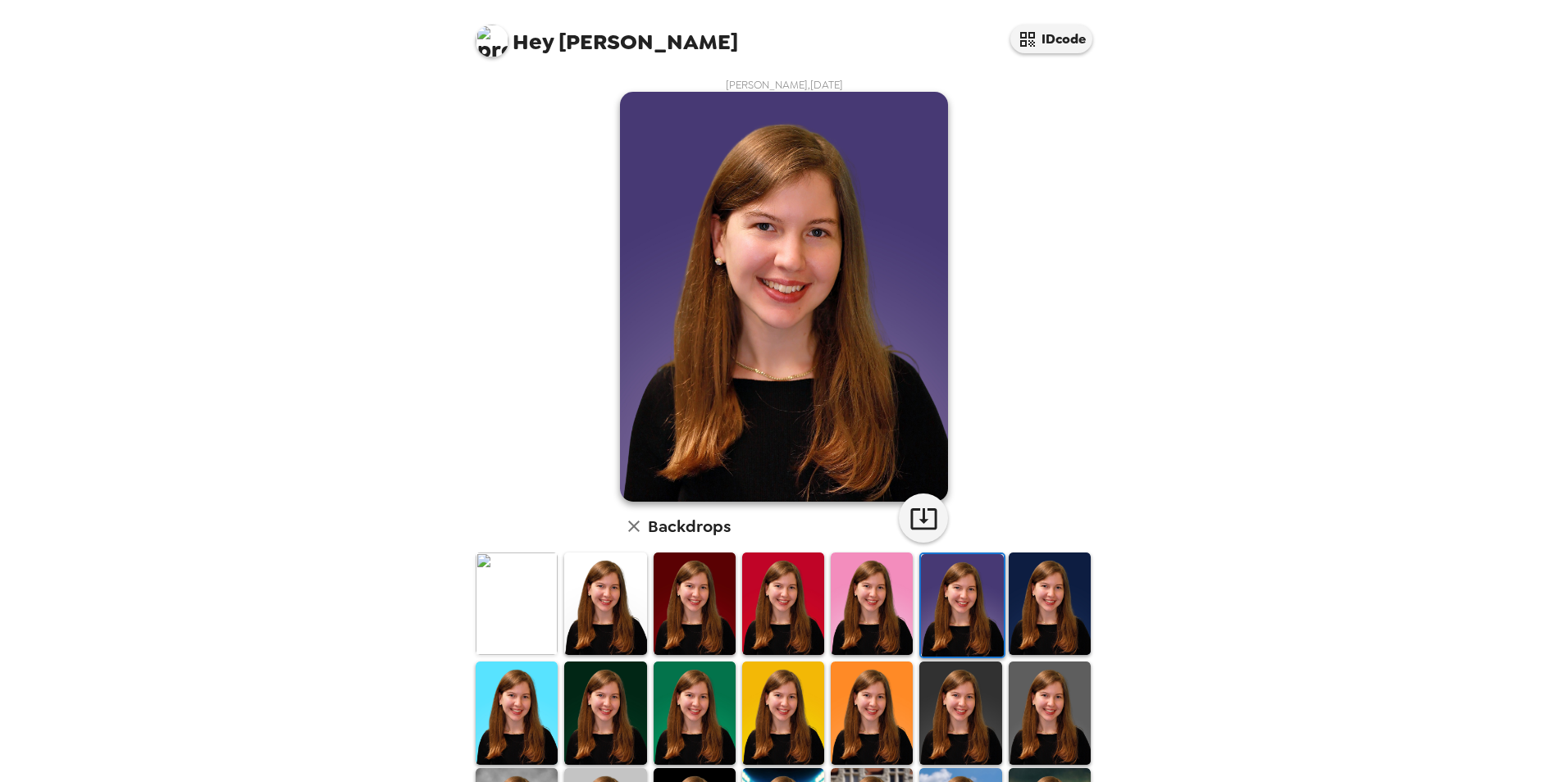
click at [1066, 619] on img at bounding box center [1050, 604] width 82 height 102
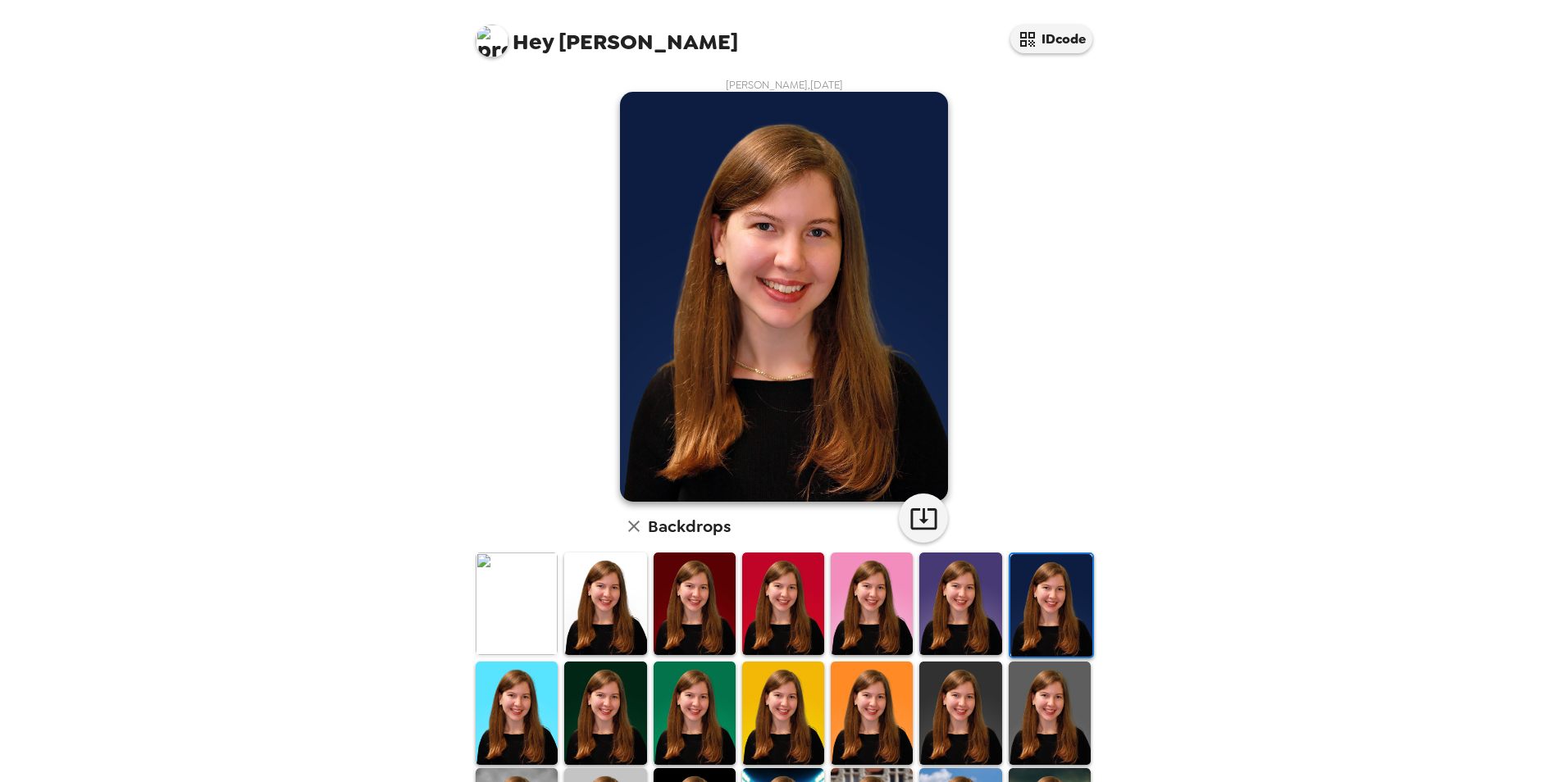
click at [1052, 685] on img at bounding box center [1050, 712] width 82 height 102
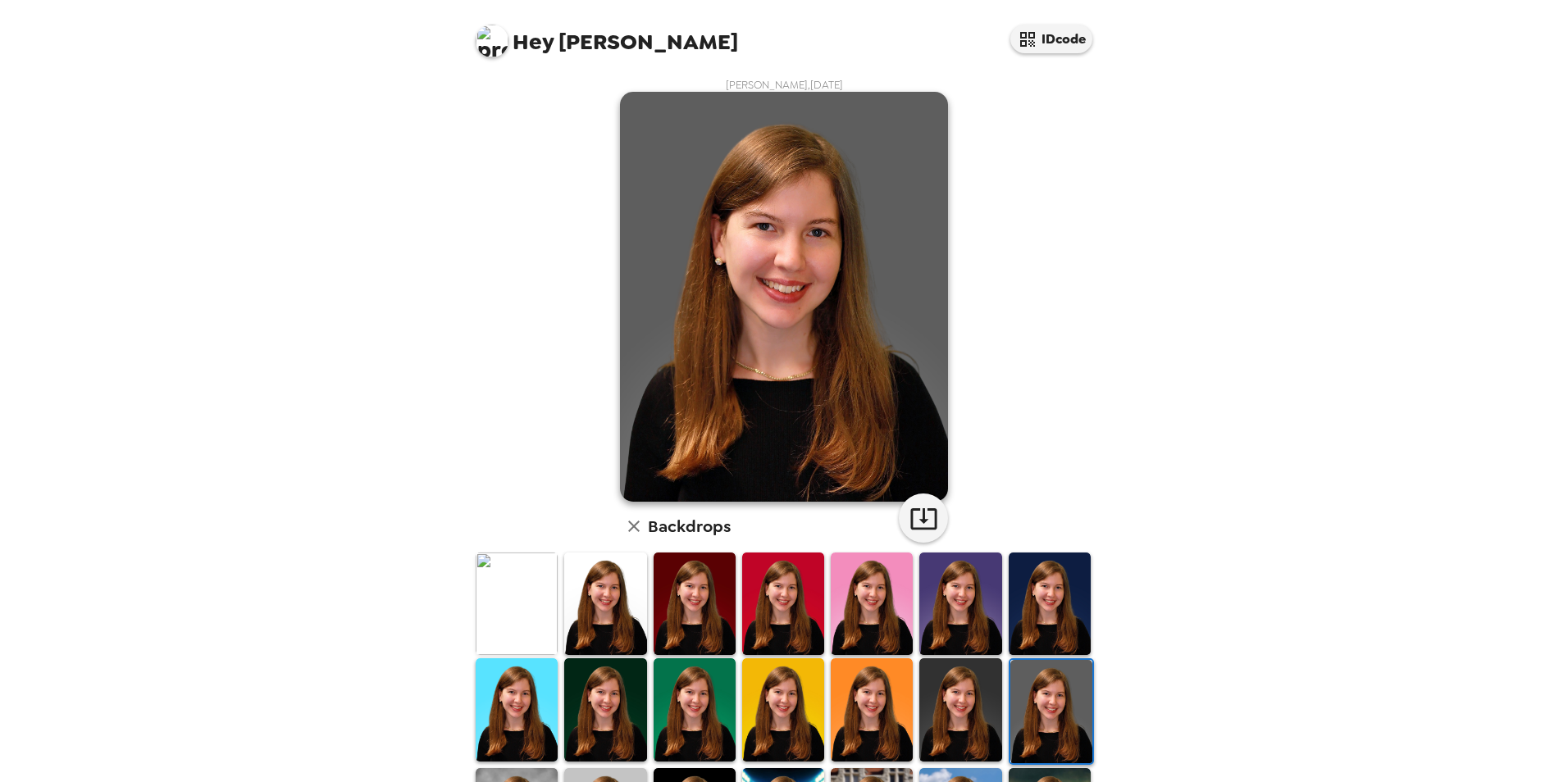
click at [972, 688] on img at bounding box center [960, 709] width 82 height 102
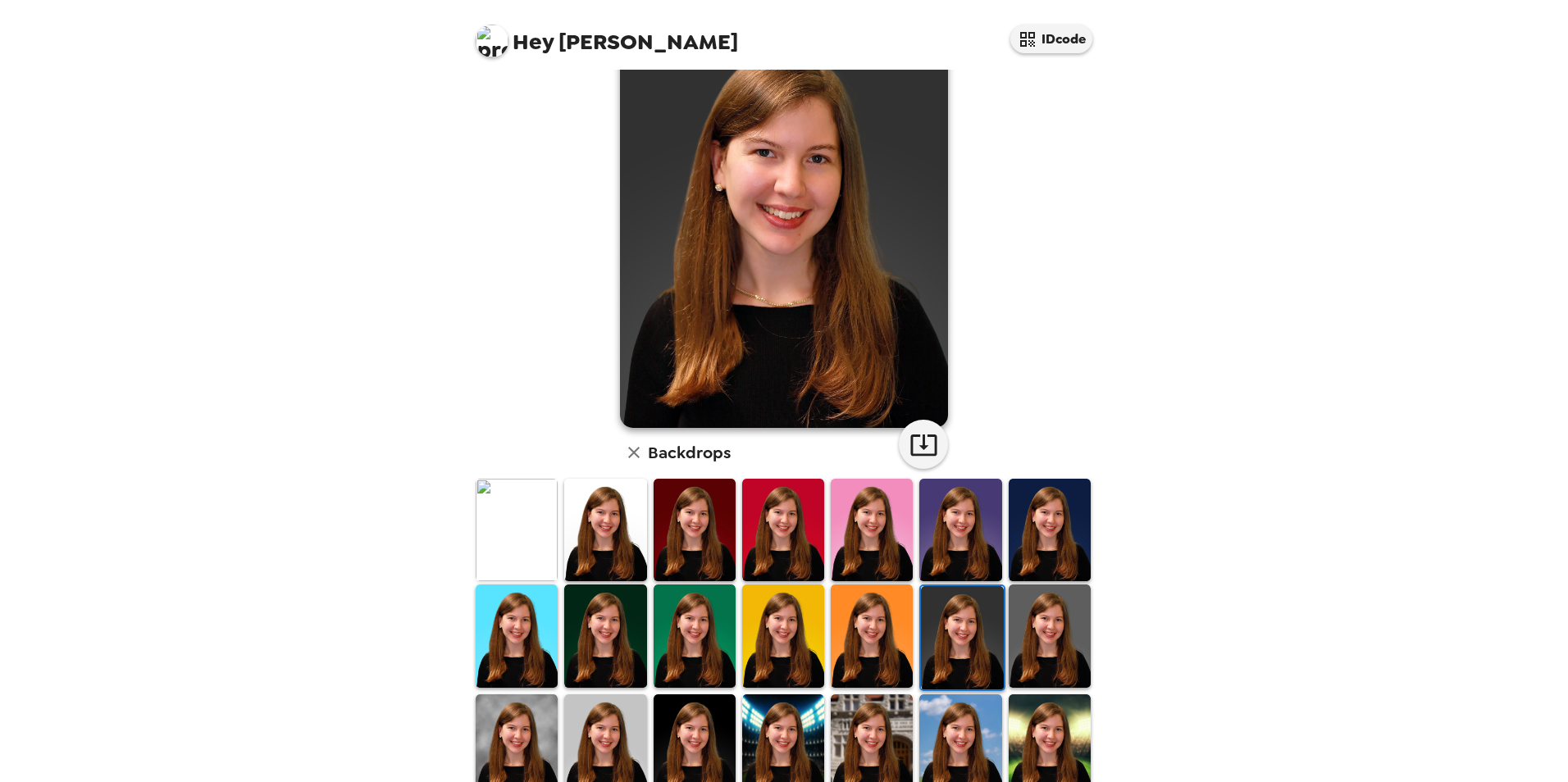
scroll to position [164, 0]
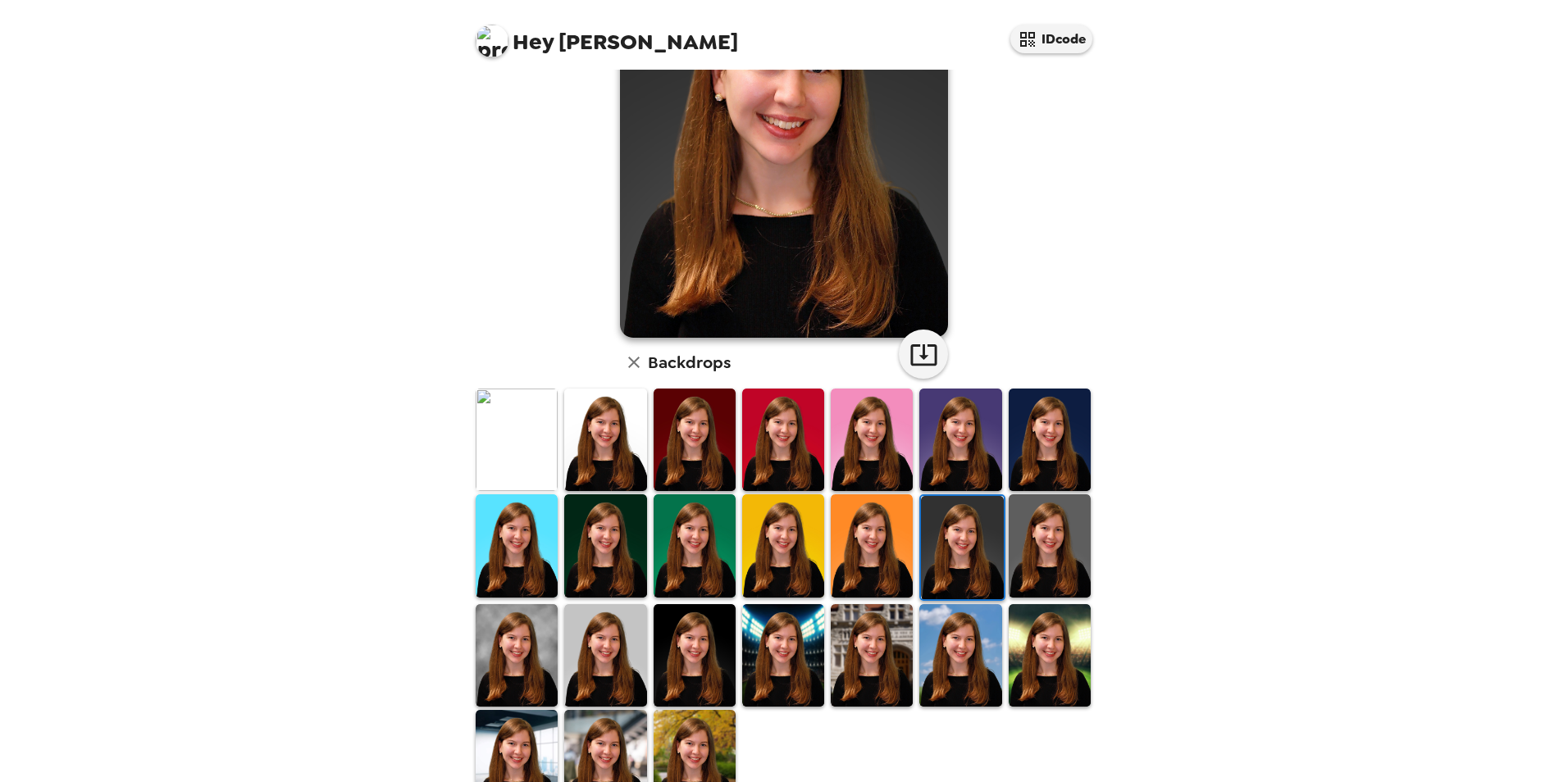
click at [976, 646] on img at bounding box center [960, 655] width 82 height 102
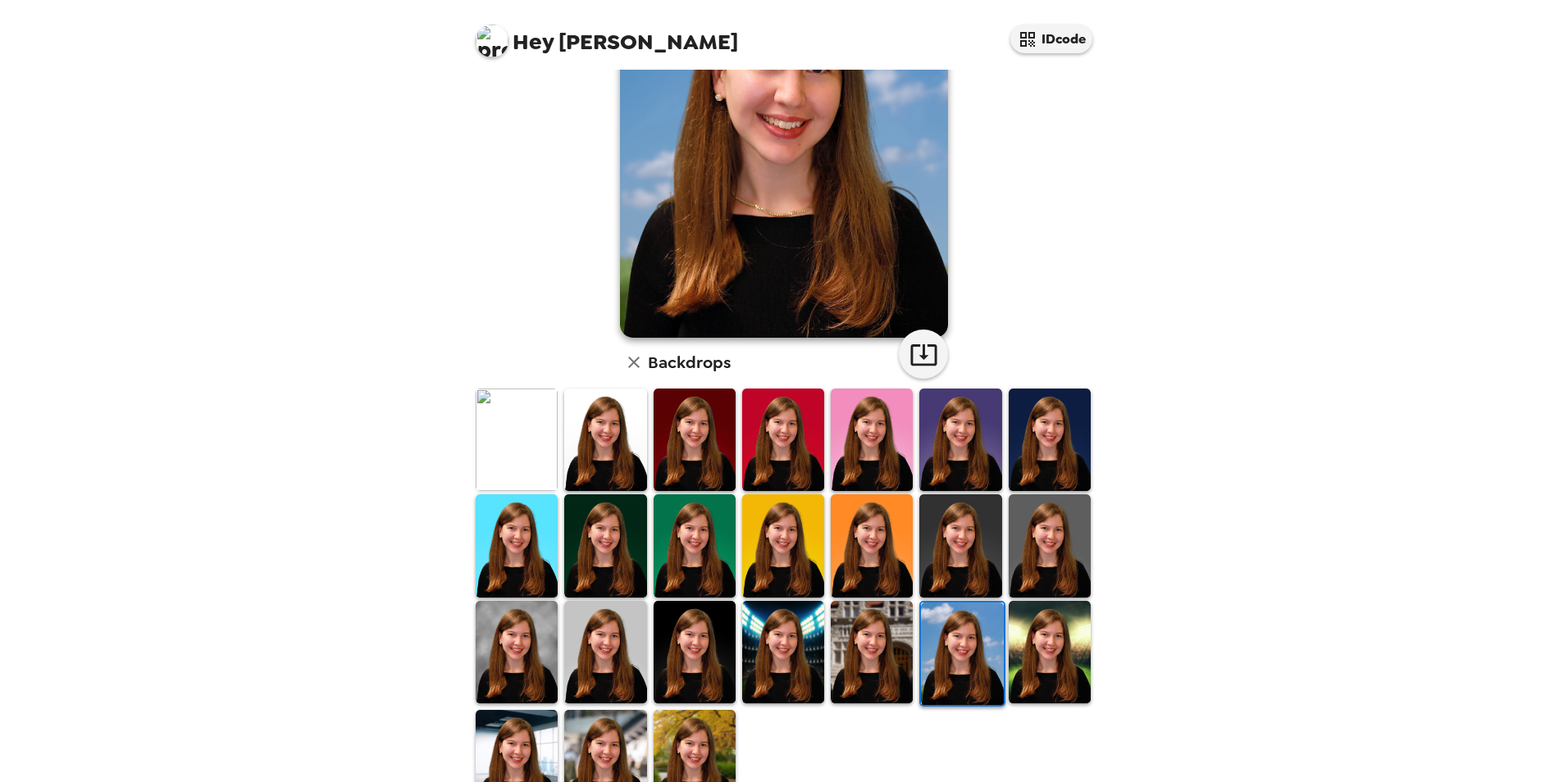
click at [1033, 639] on img at bounding box center [1050, 652] width 82 height 102
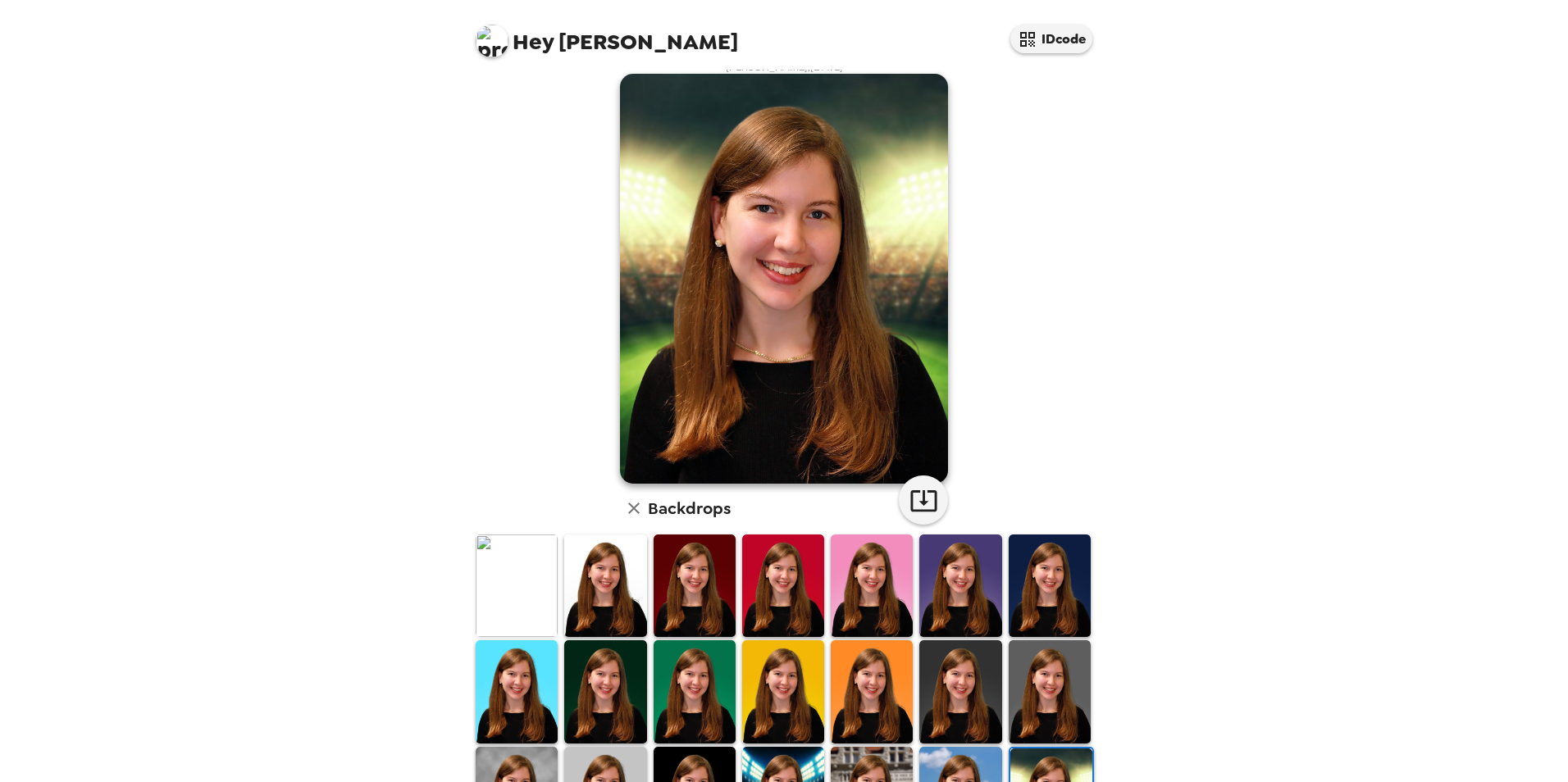
scroll to position [0, 0]
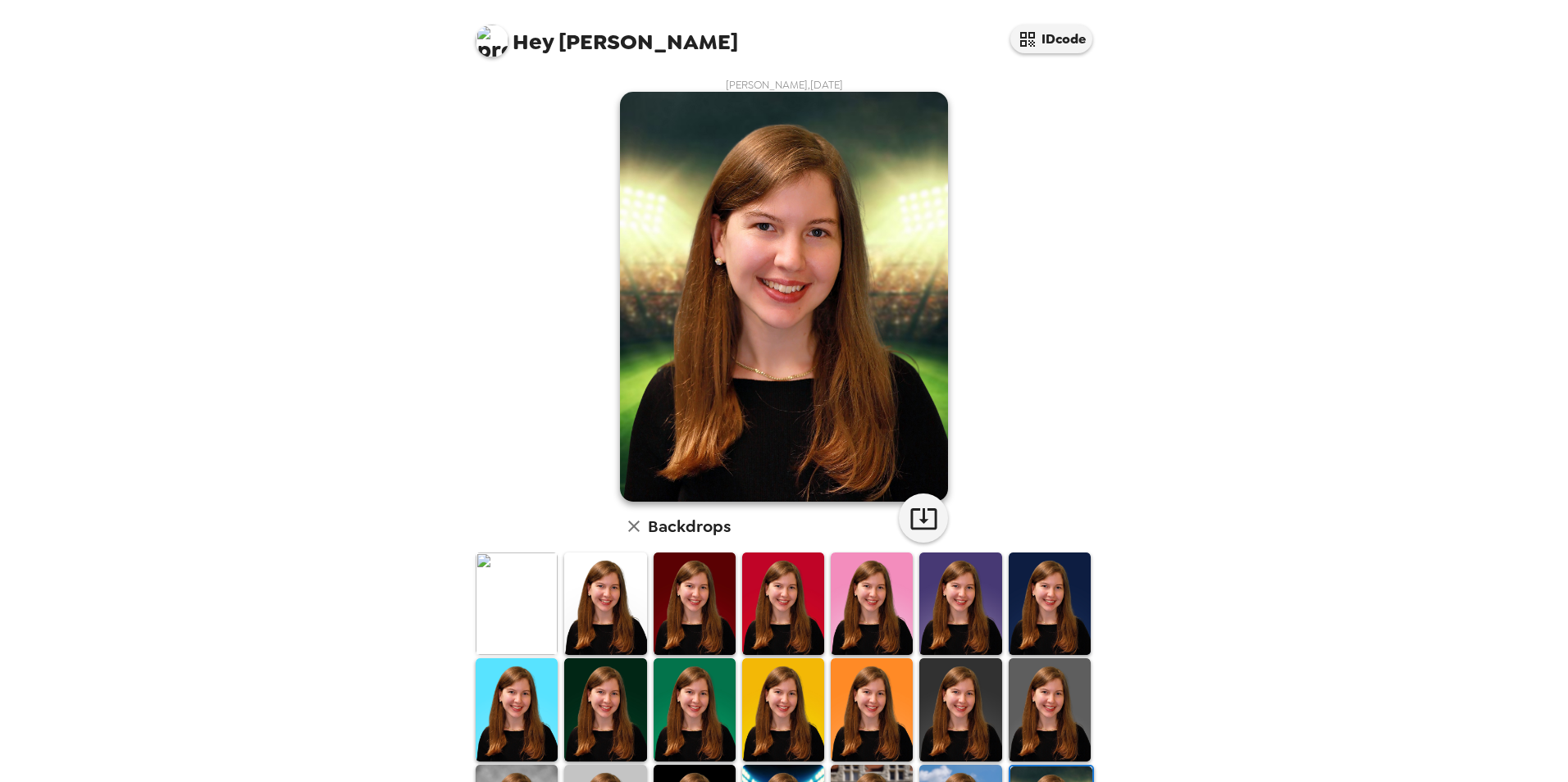
click at [644, 646] on div at bounding box center [605, 604] width 88 height 106
click at [693, 673] on img at bounding box center [695, 709] width 82 height 102
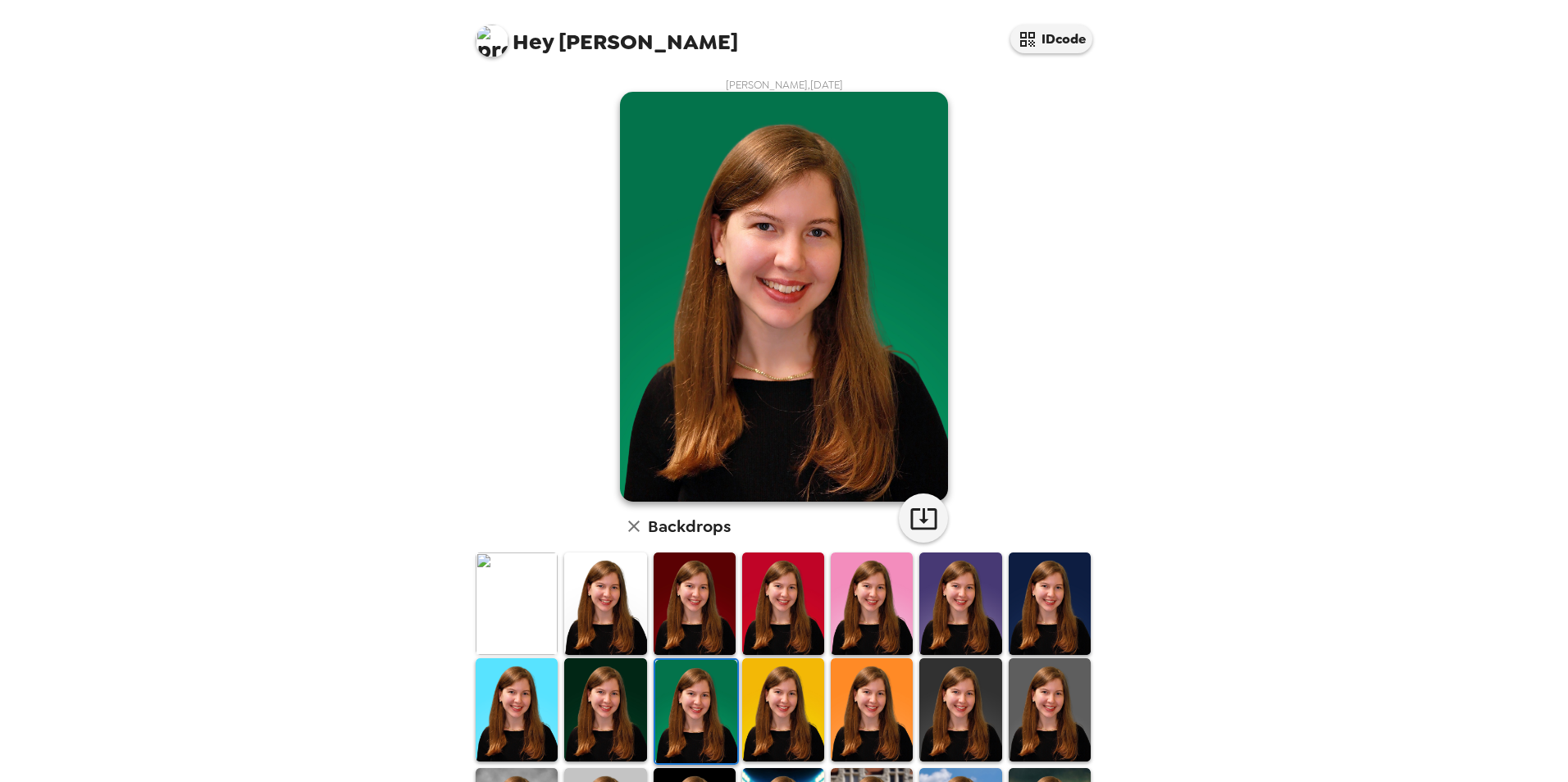
click at [628, 627] on img at bounding box center [606, 604] width 82 height 102
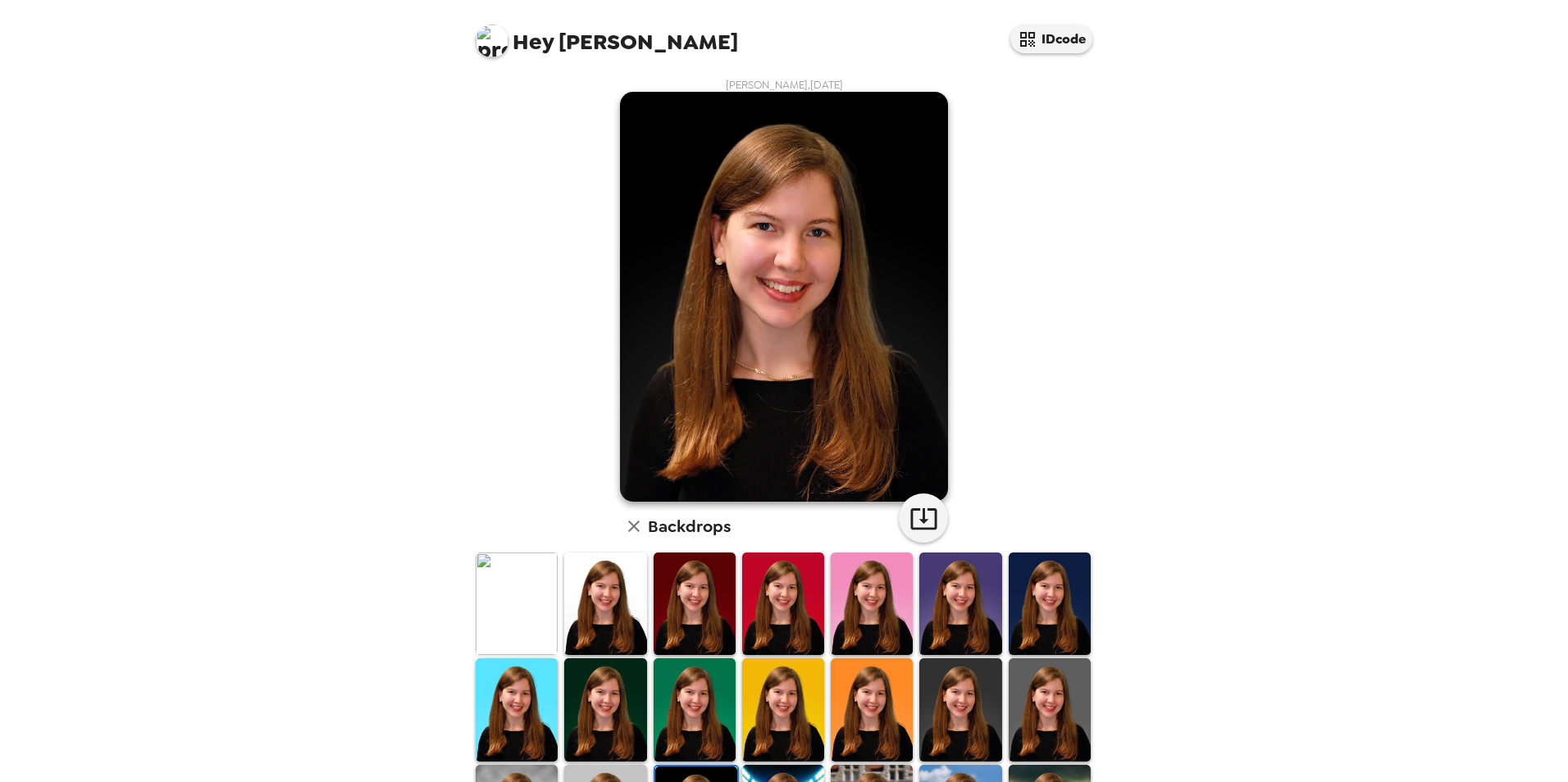
scroll to position [130, 0]
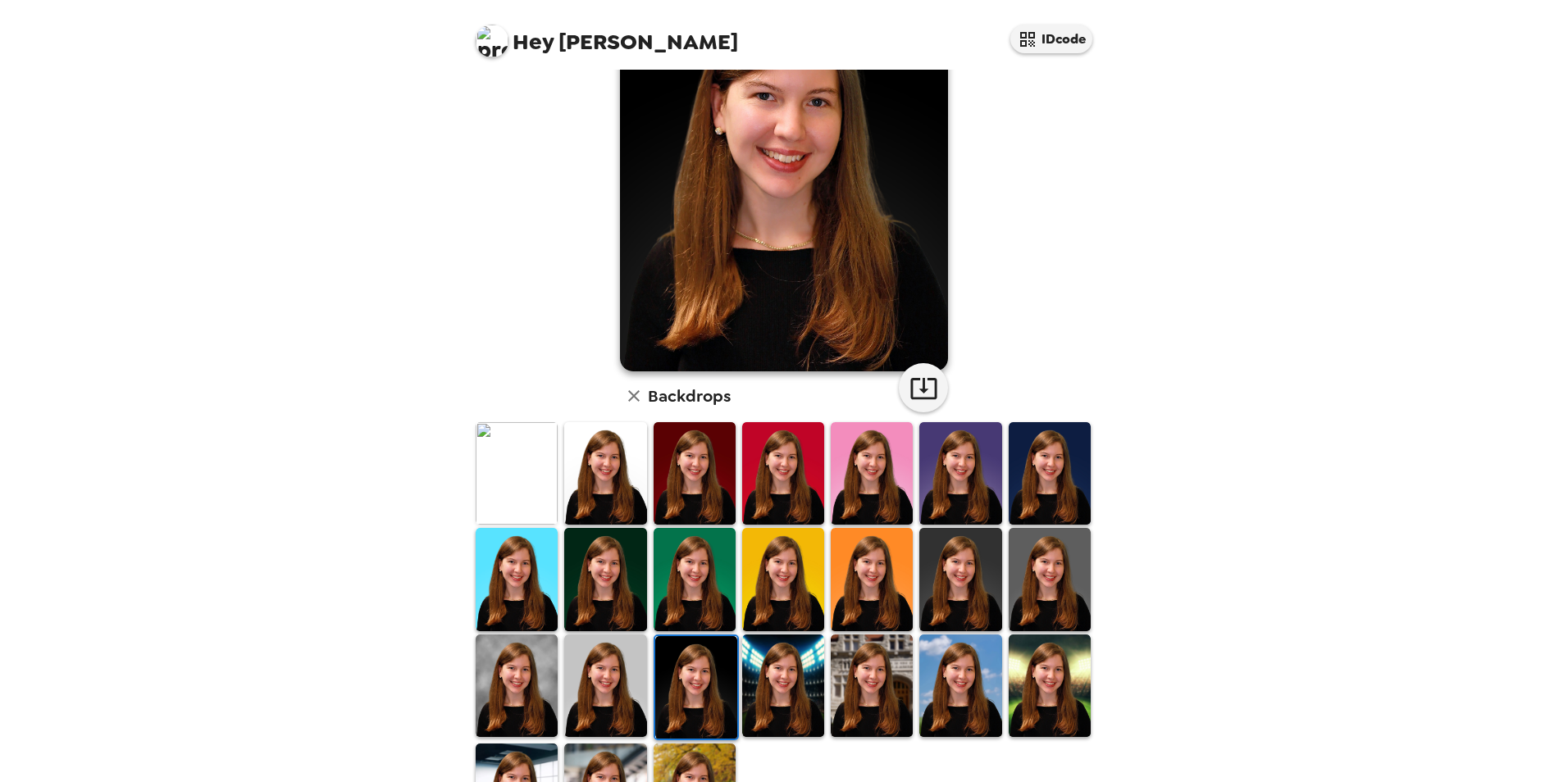
click at [696, 612] on img at bounding box center [695, 578] width 82 height 102
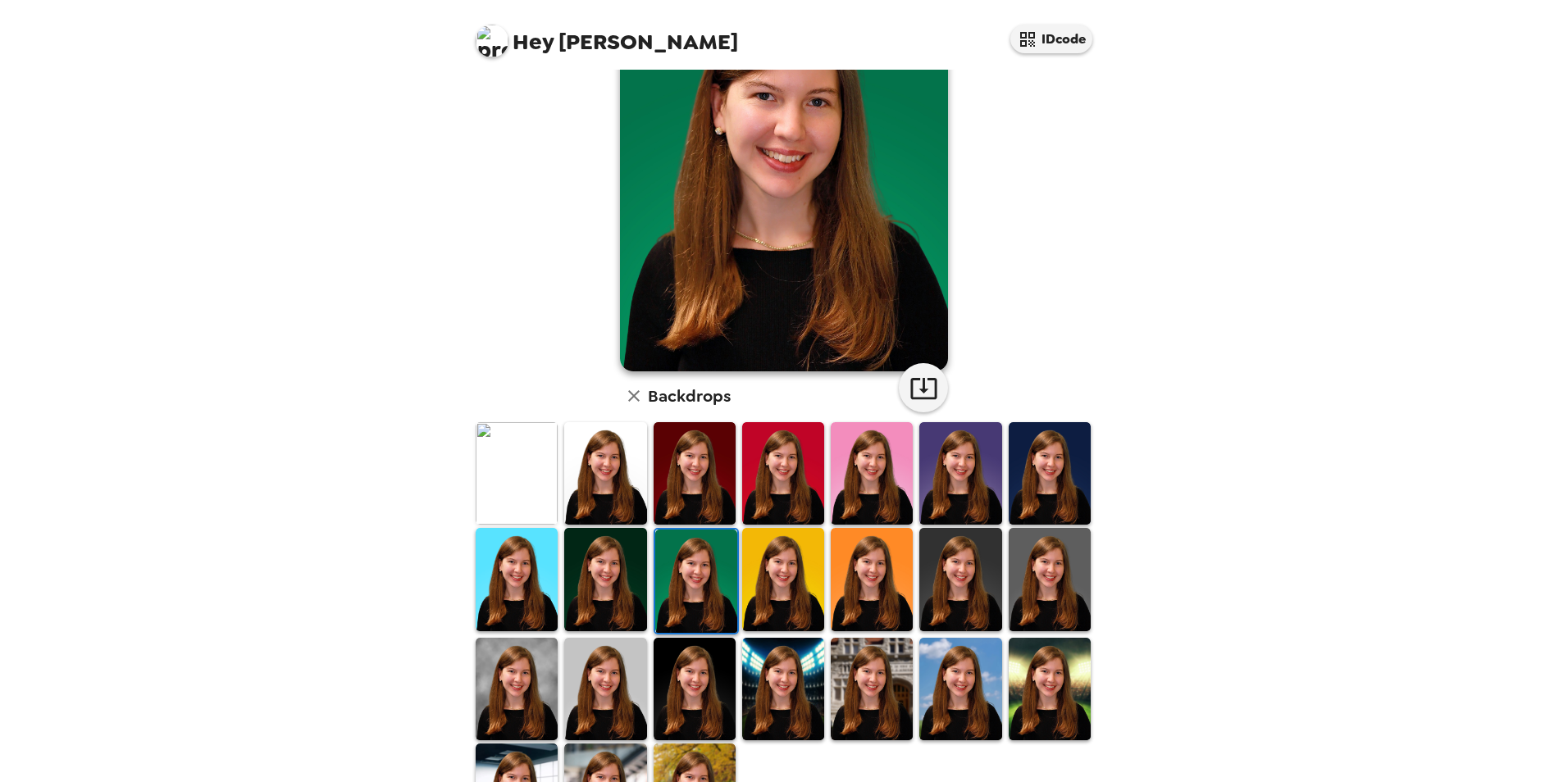
click at [767, 596] on img at bounding box center [783, 578] width 82 height 102
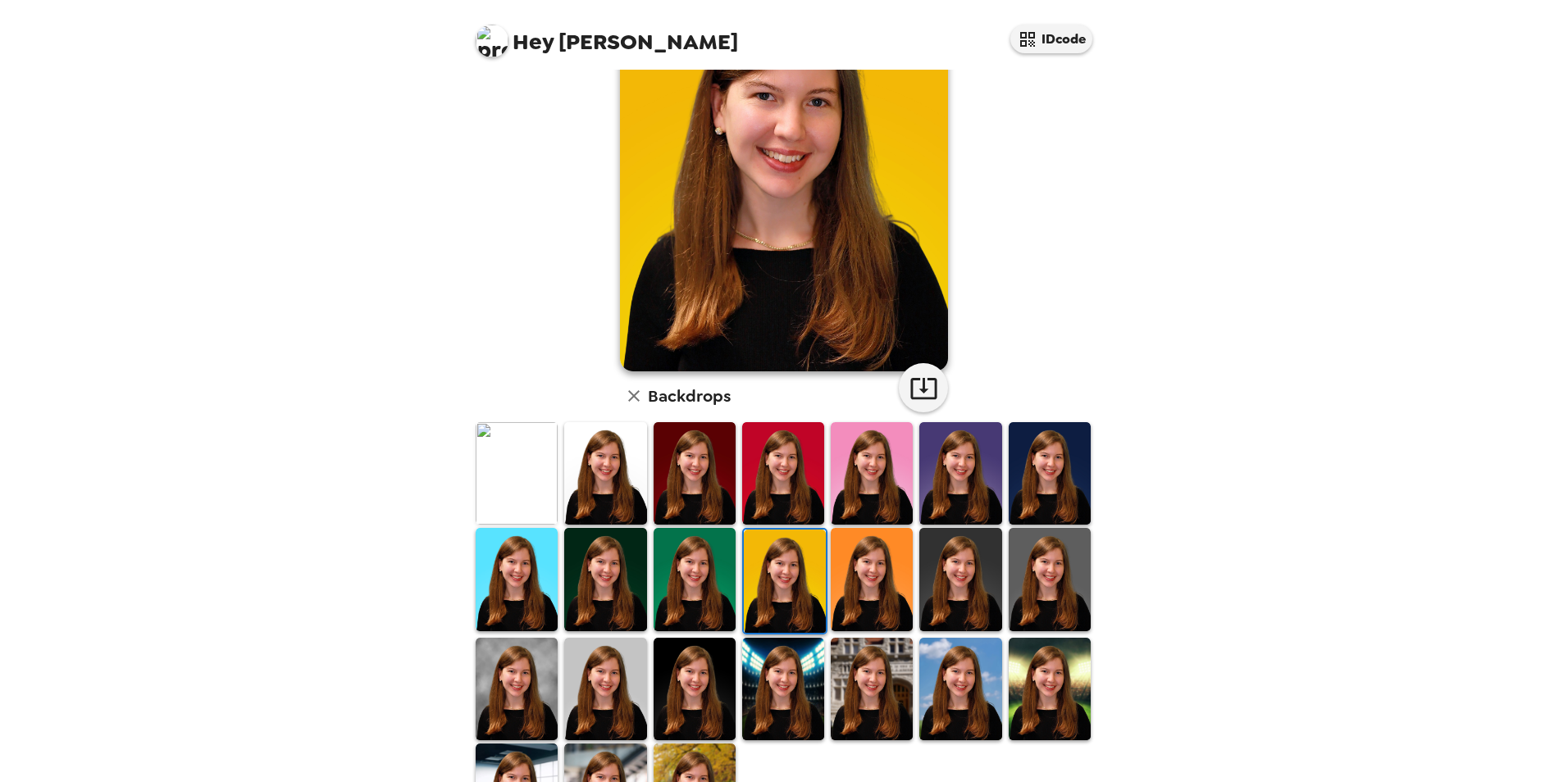
click at [849, 593] on img at bounding box center [872, 578] width 82 height 102
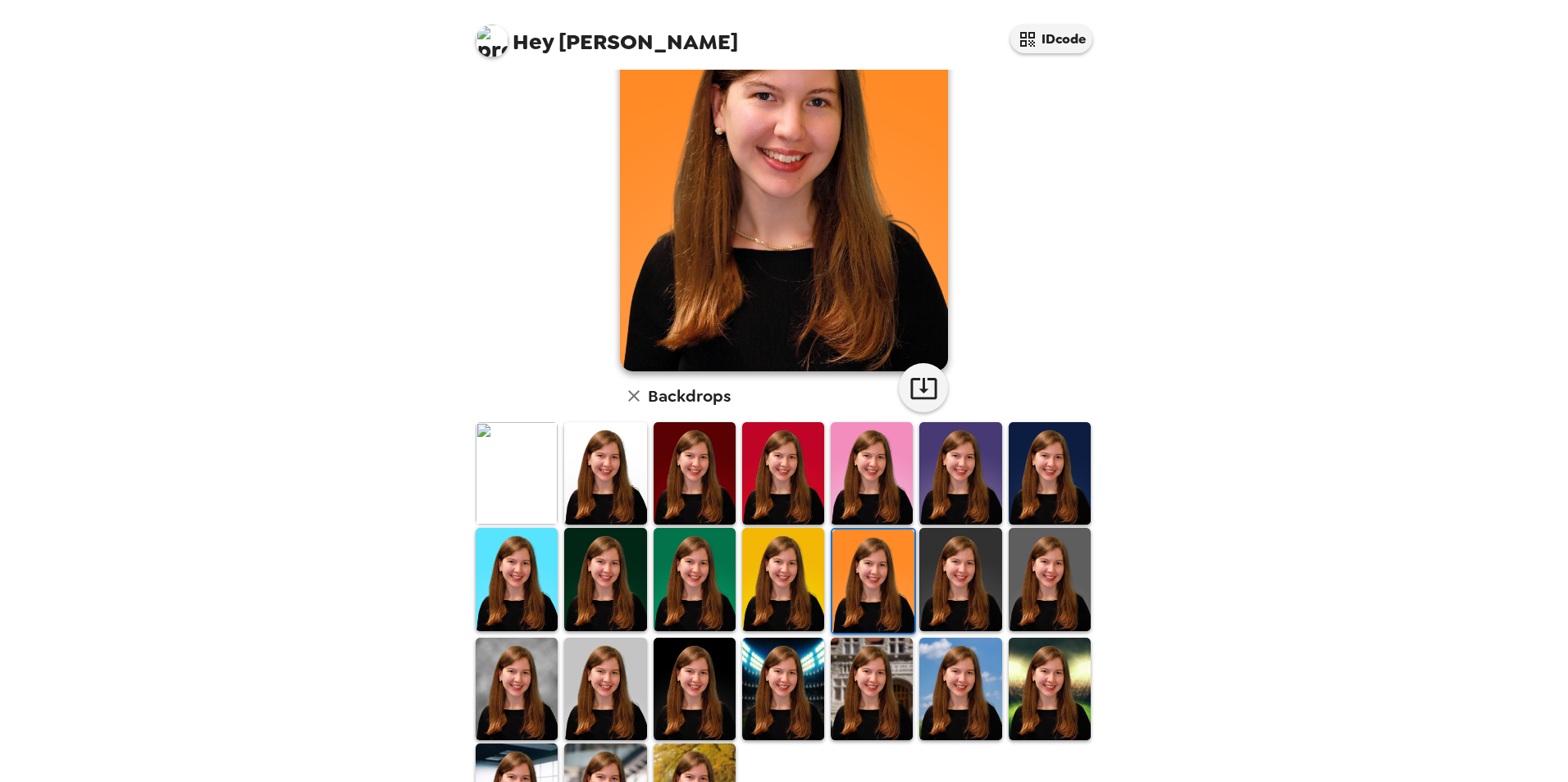
click at [939, 593] on img at bounding box center [960, 578] width 82 height 102
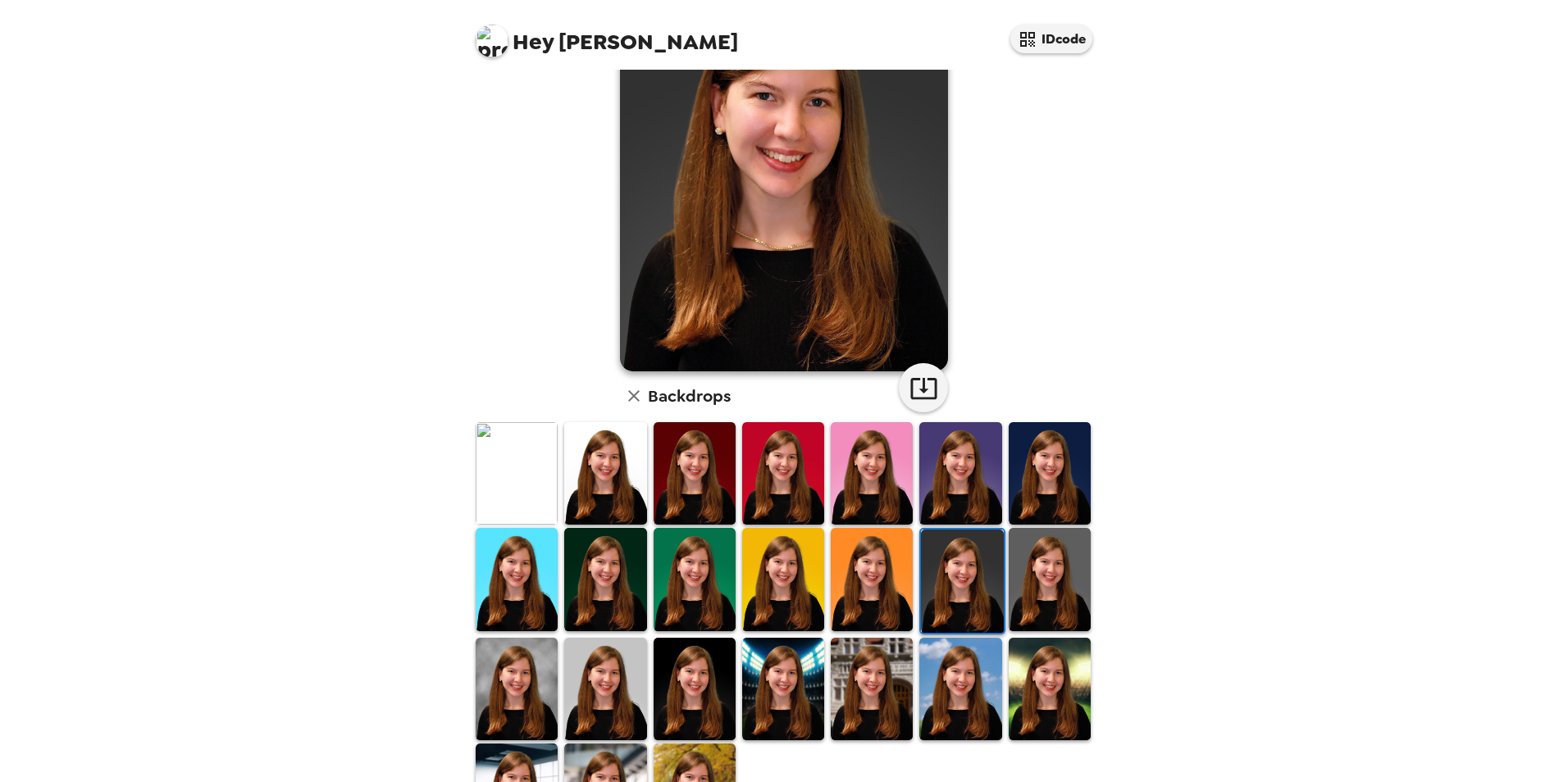
click at [1026, 592] on img at bounding box center [1050, 578] width 82 height 102
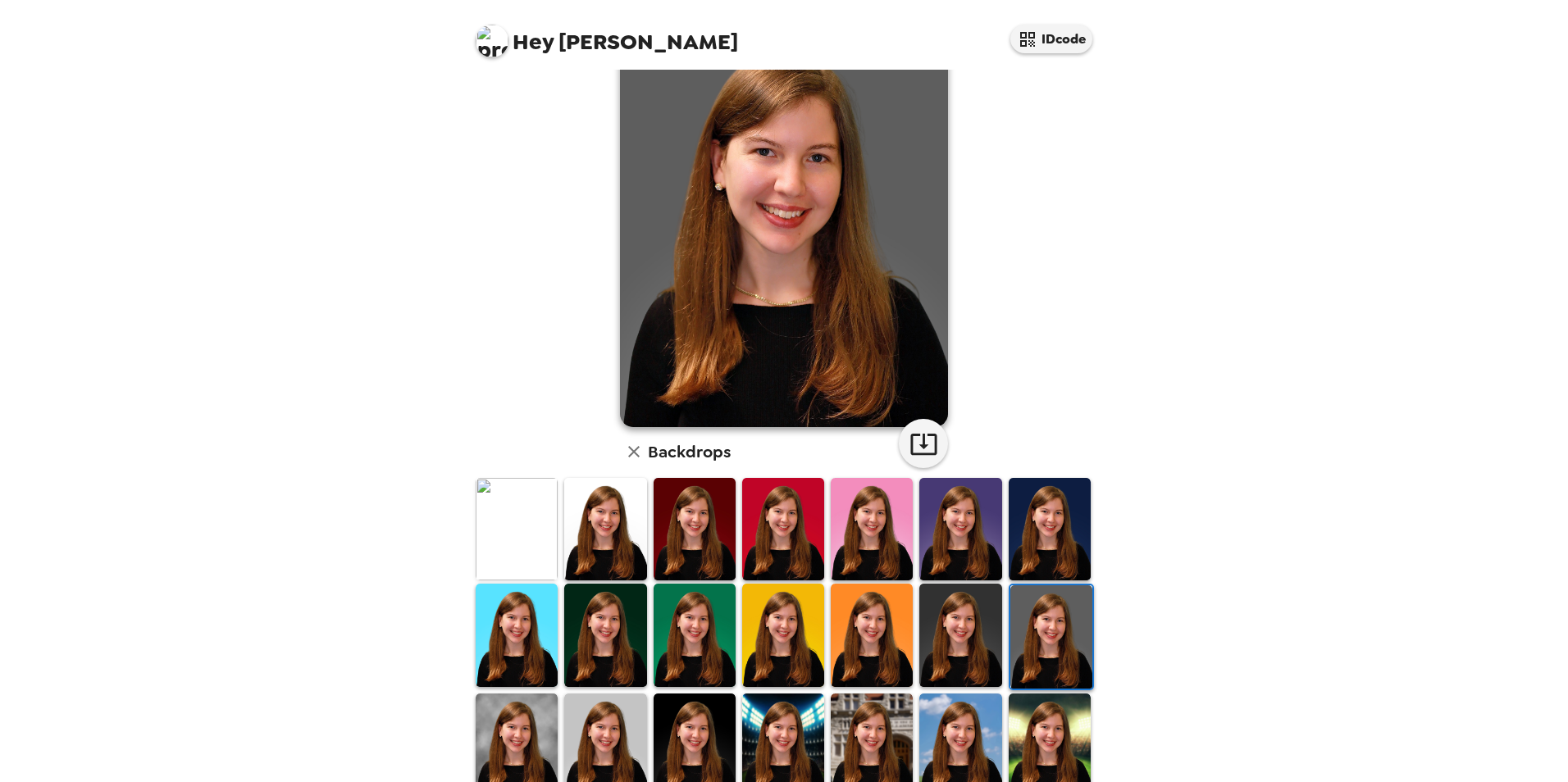
scroll to position [48, 0]
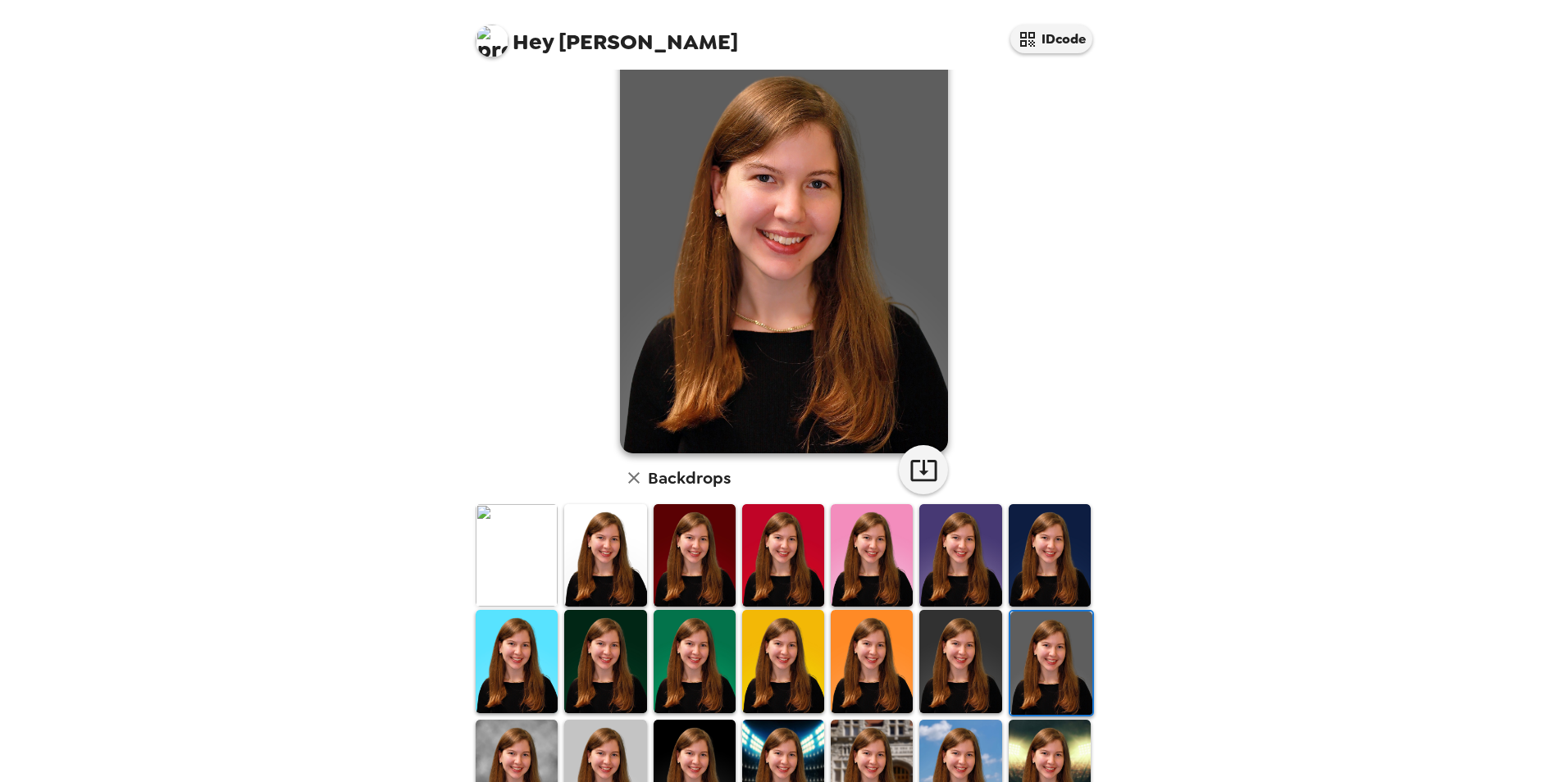
click at [622, 653] on img at bounding box center [606, 660] width 82 height 102
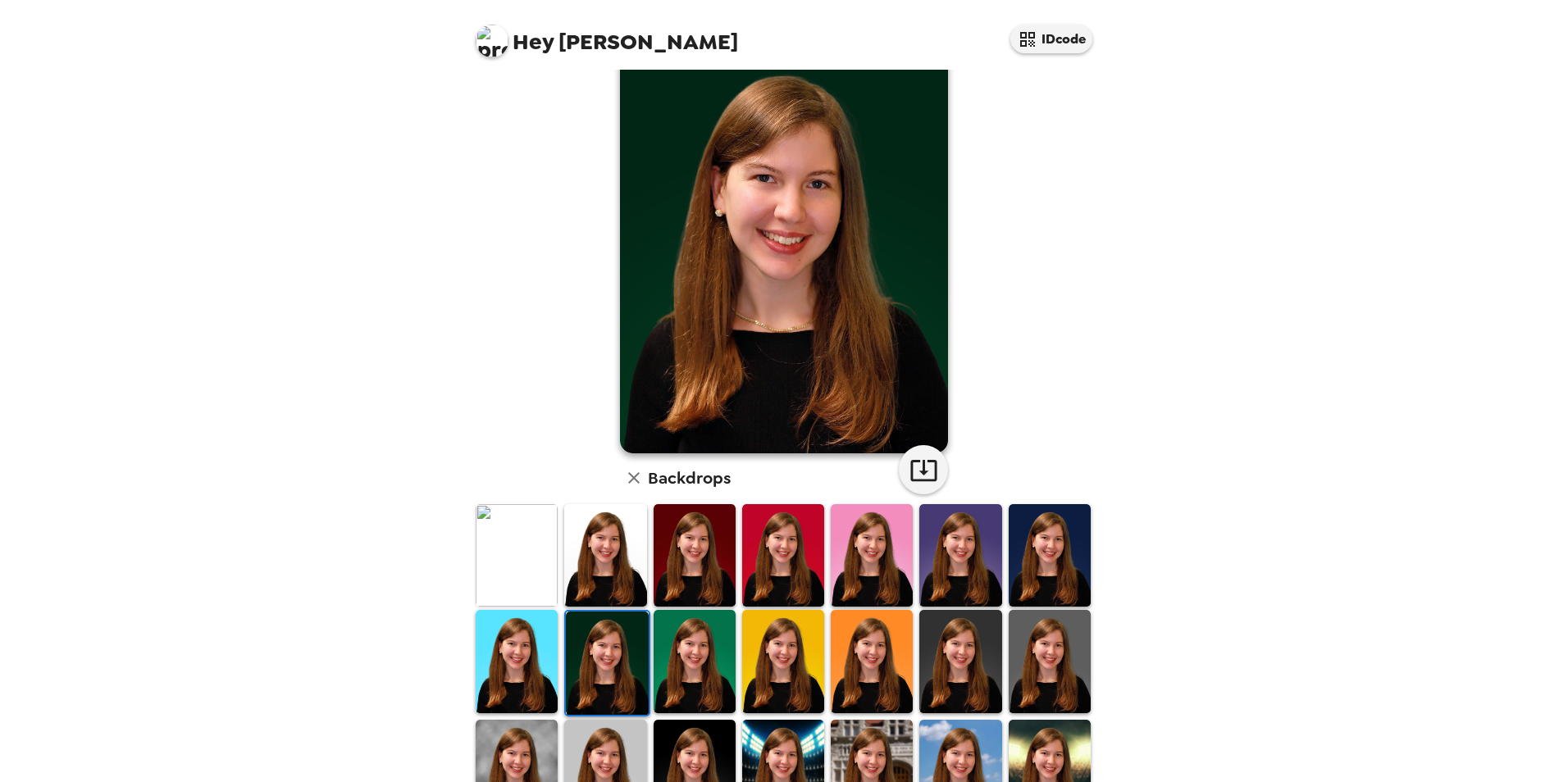
click at [536, 658] on img at bounding box center [517, 660] width 82 height 102
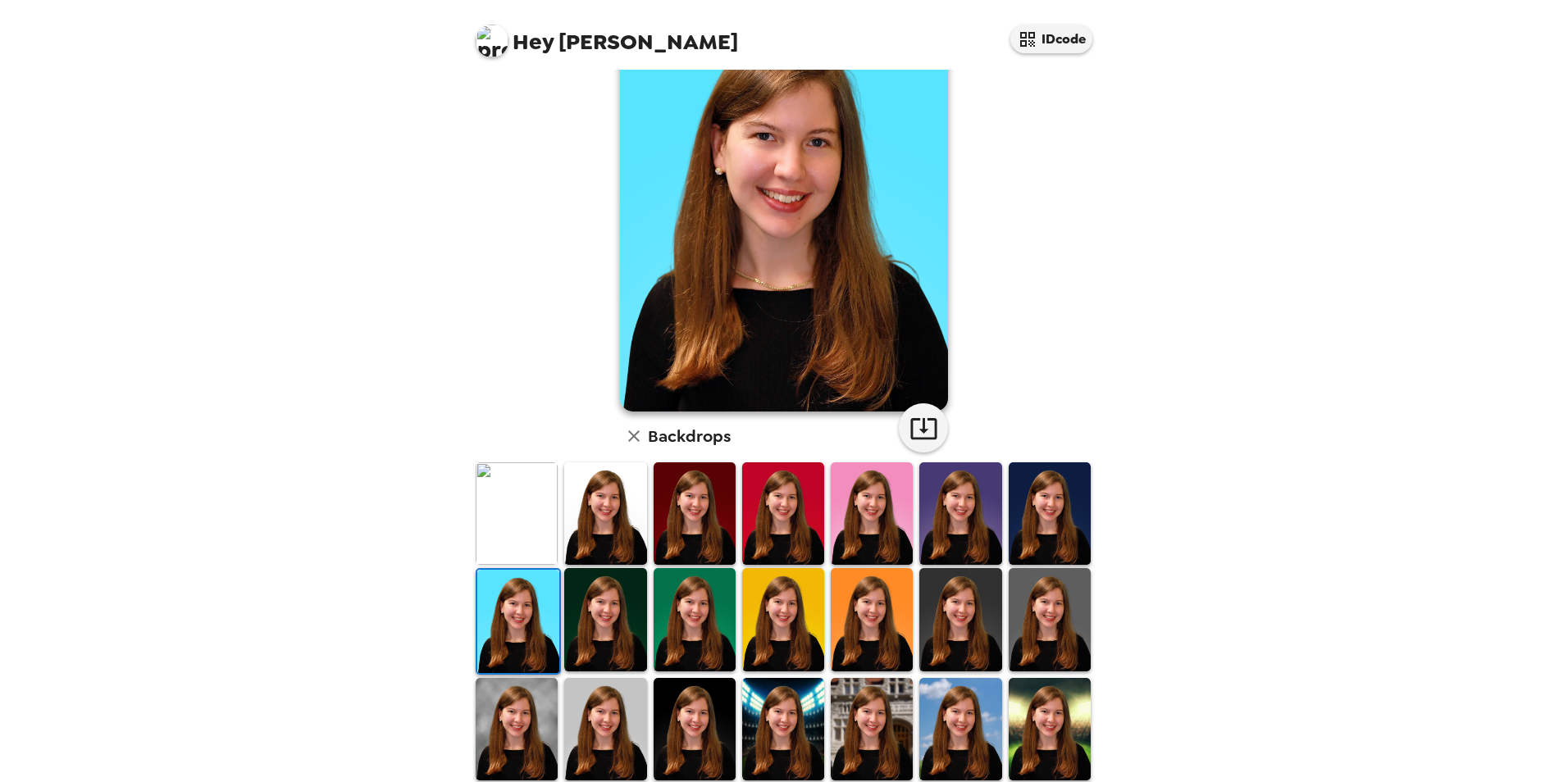
scroll to position [130, 0]
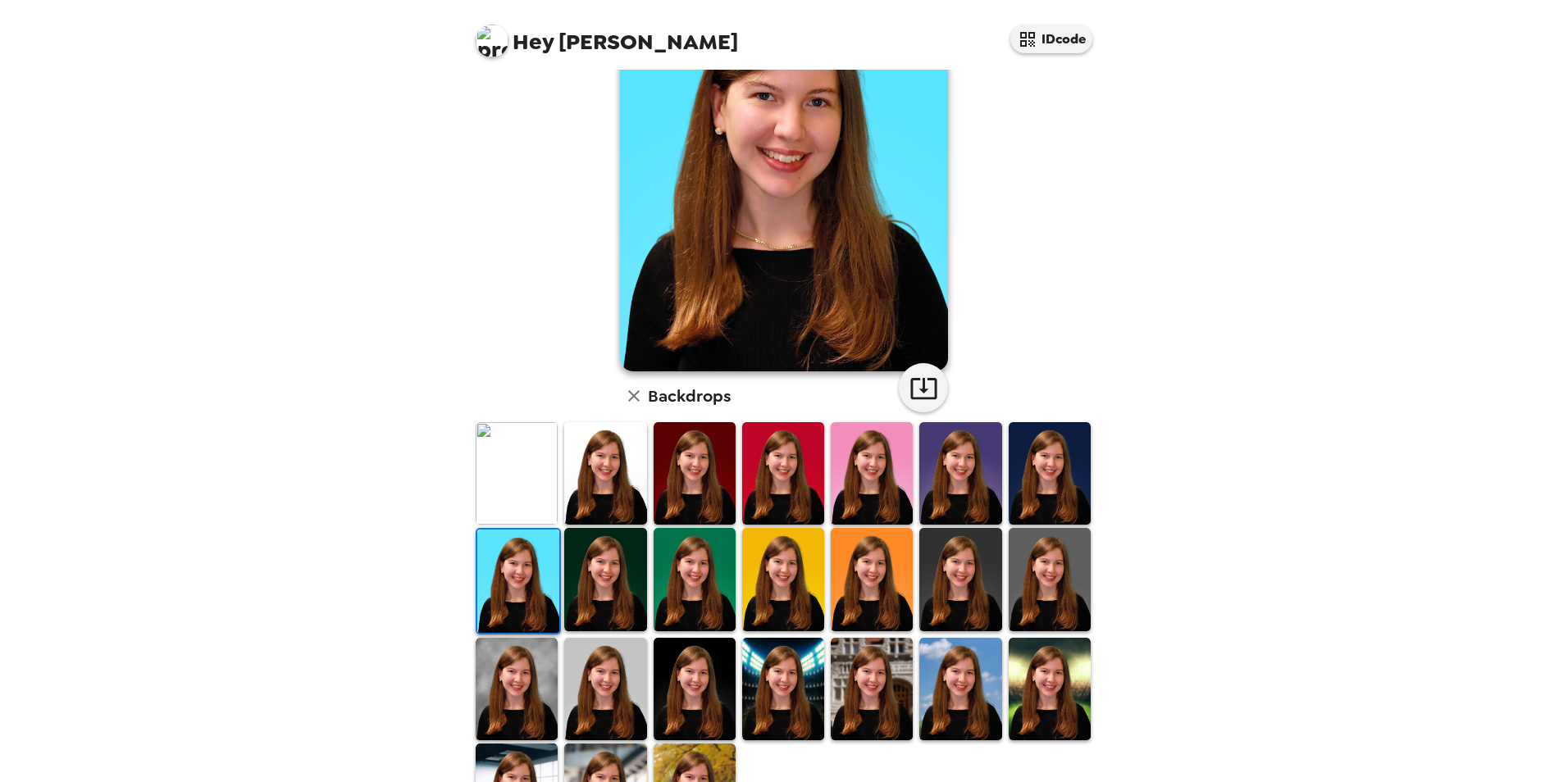
click at [617, 667] on img at bounding box center [606, 688] width 82 height 102
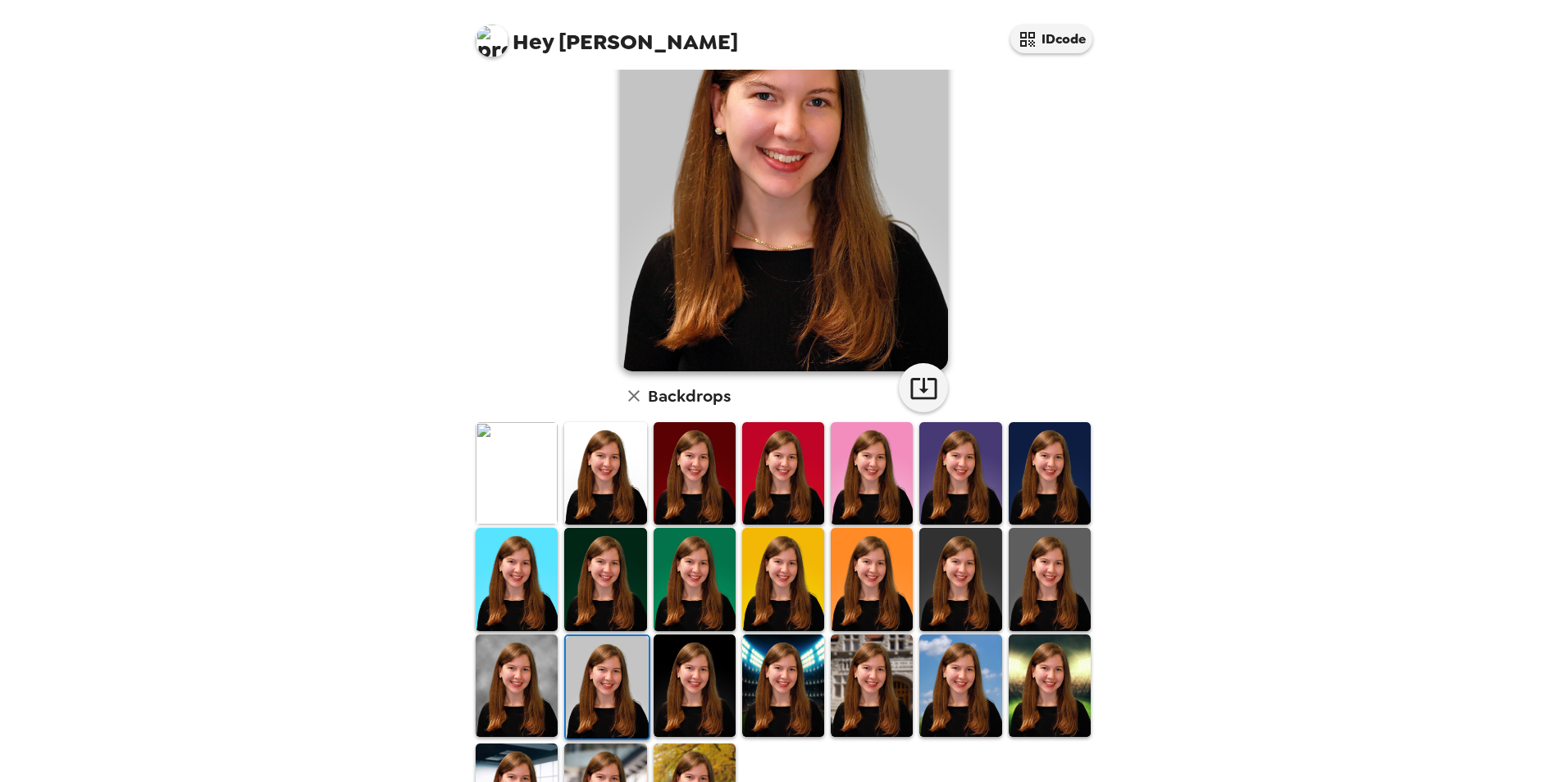
click at [677, 670] on img at bounding box center [695, 685] width 82 height 102
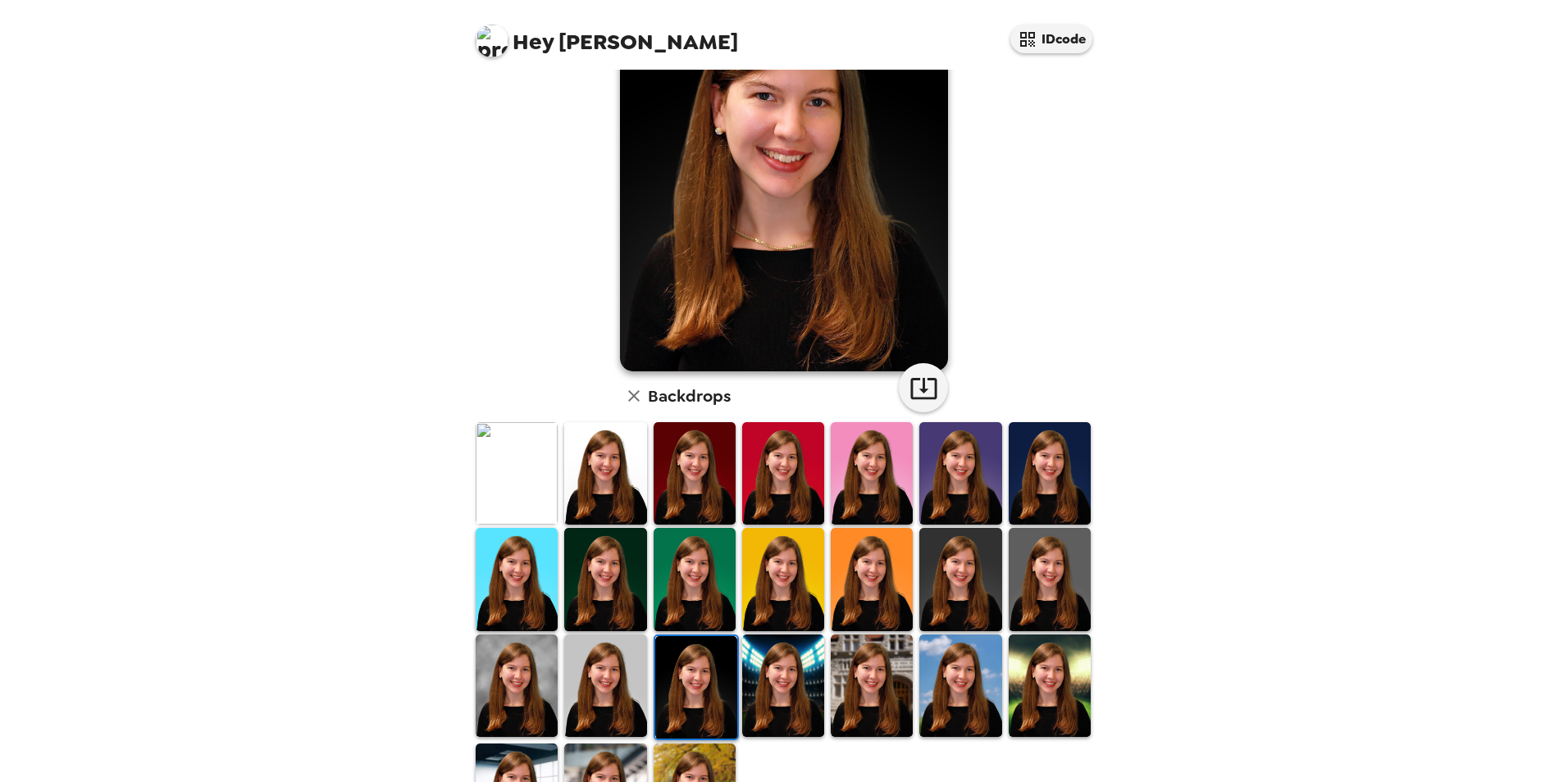
click at [865, 671] on img at bounding box center [872, 685] width 82 height 102
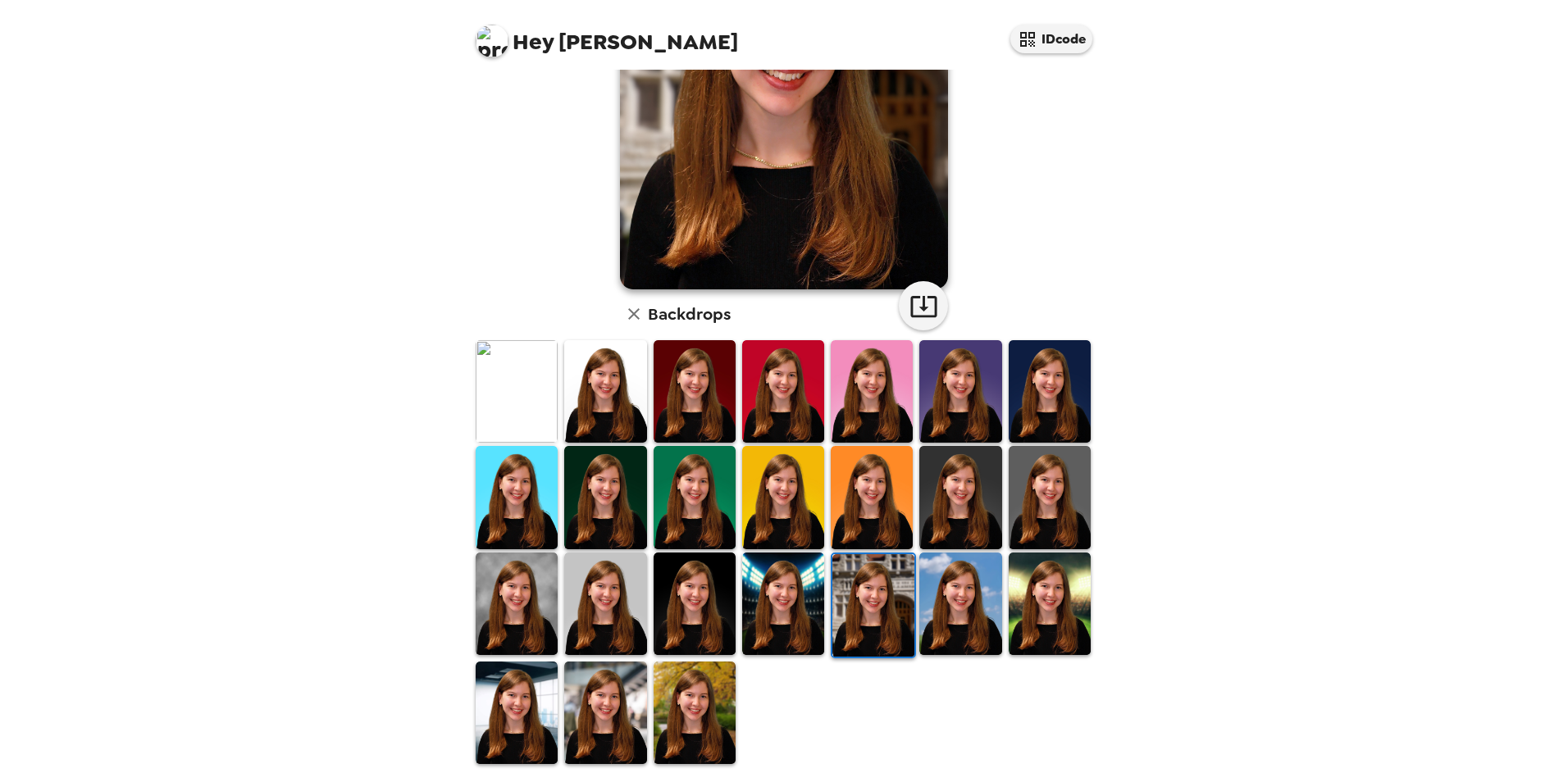
click at [623, 705] on img at bounding box center [606, 712] width 82 height 102
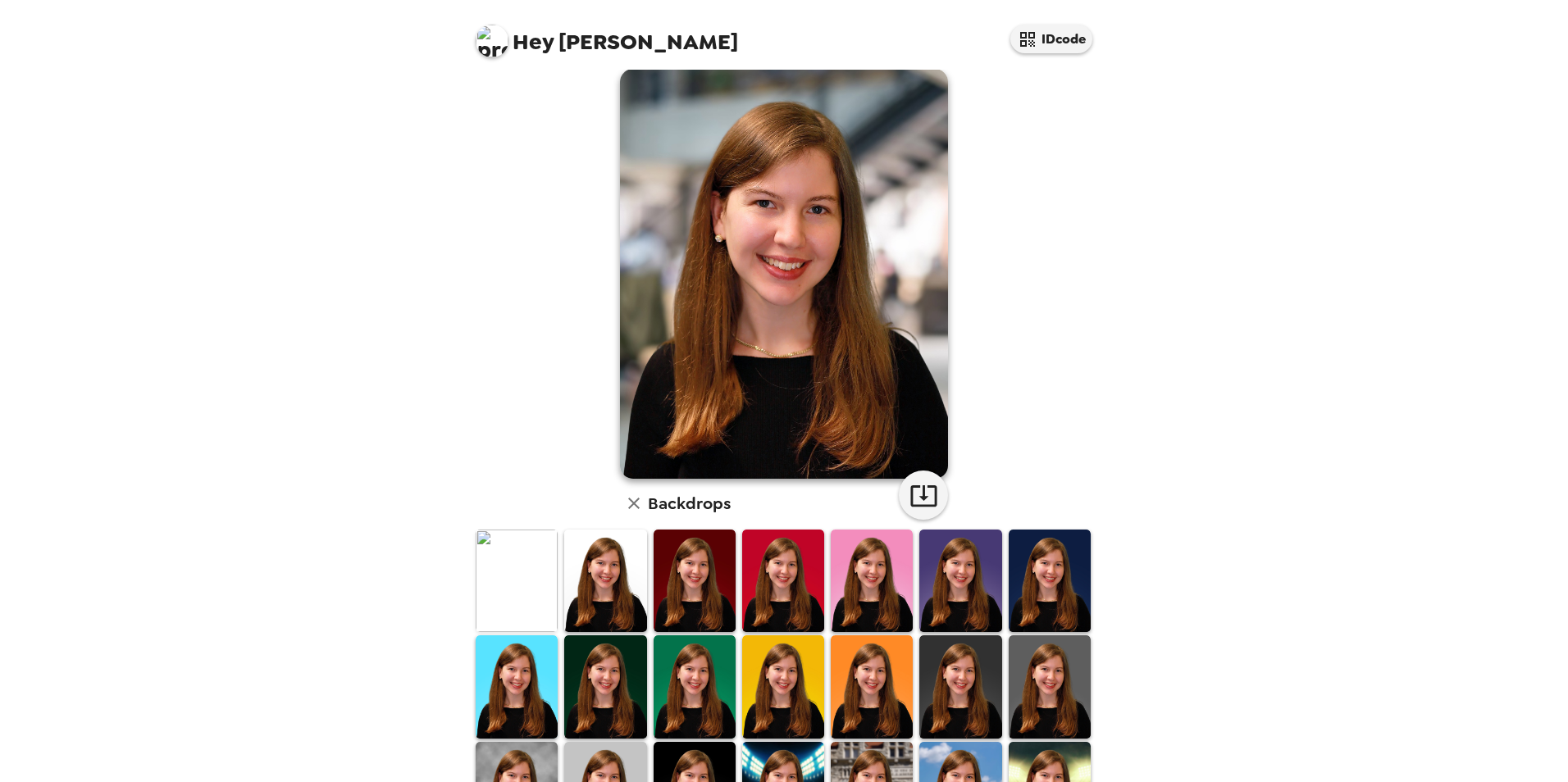
scroll to position [0, 0]
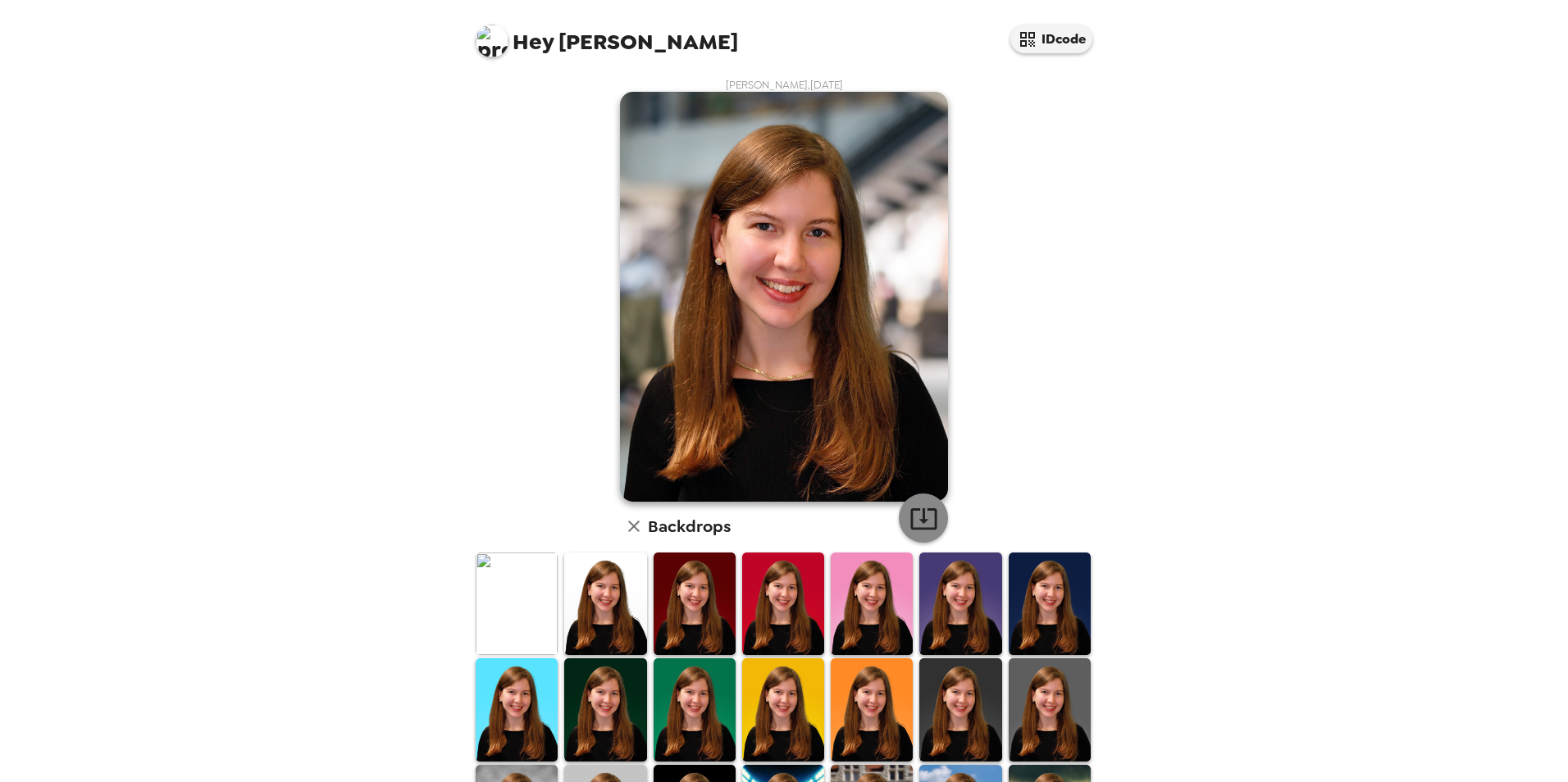
click at [910, 523] on icon "button" at bounding box center [923, 519] width 26 height 21
click at [636, 596] on img at bounding box center [606, 604] width 82 height 102
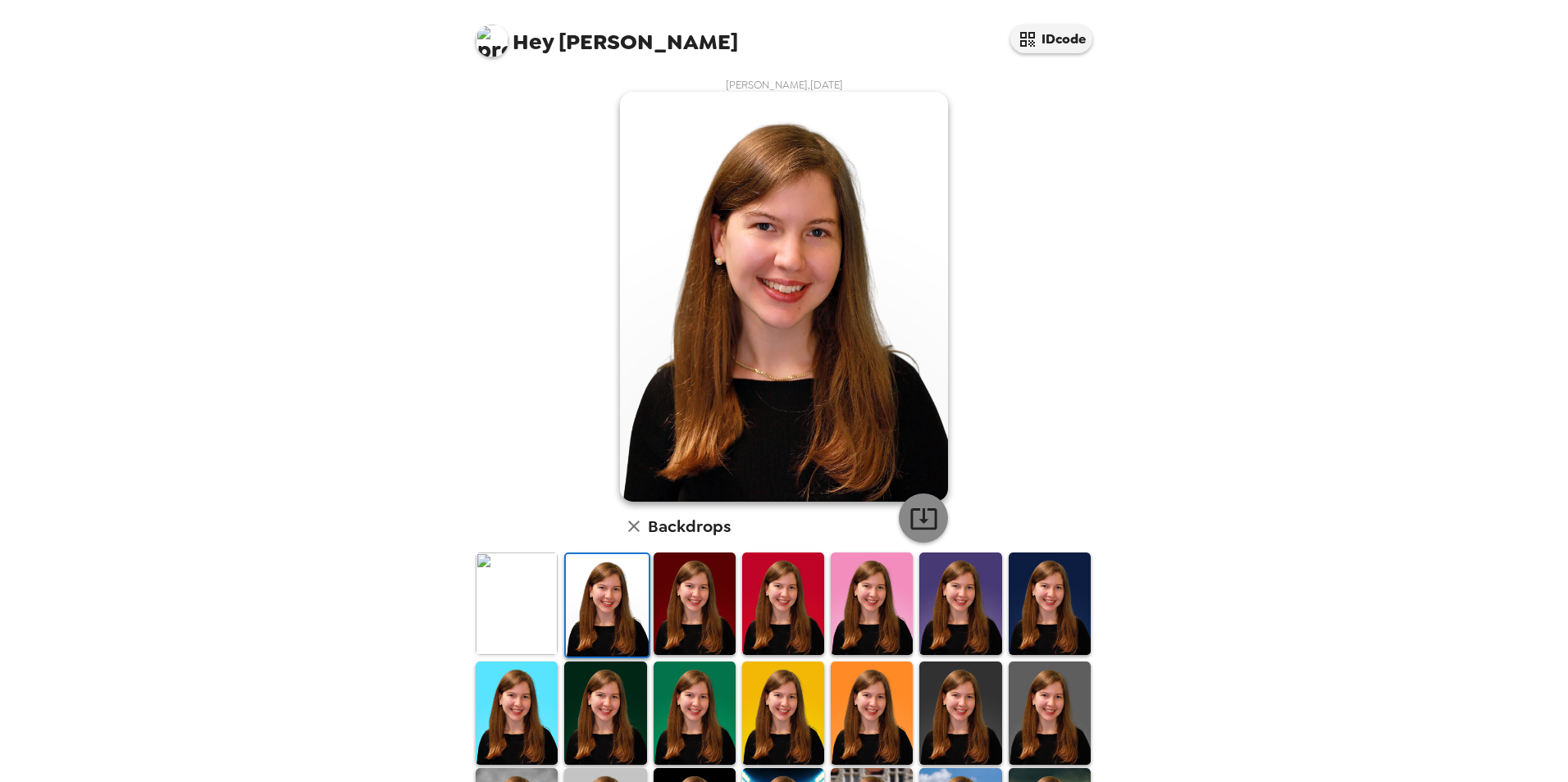
click at [920, 527] on icon "button" at bounding box center [923, 518] width 29 height 29
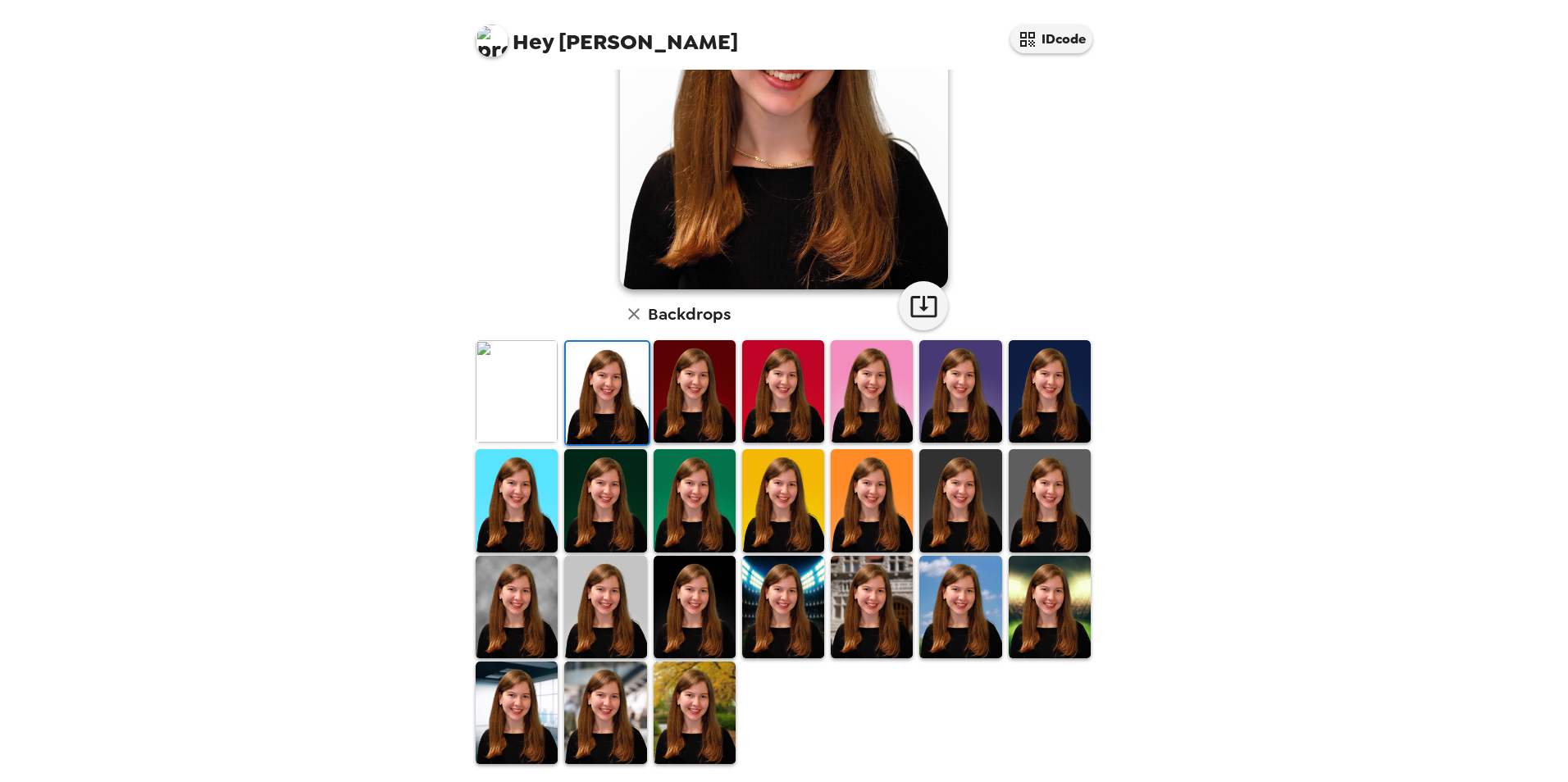
click at [551, 434] on img at bounding box center [517, 391] width 82 height 102
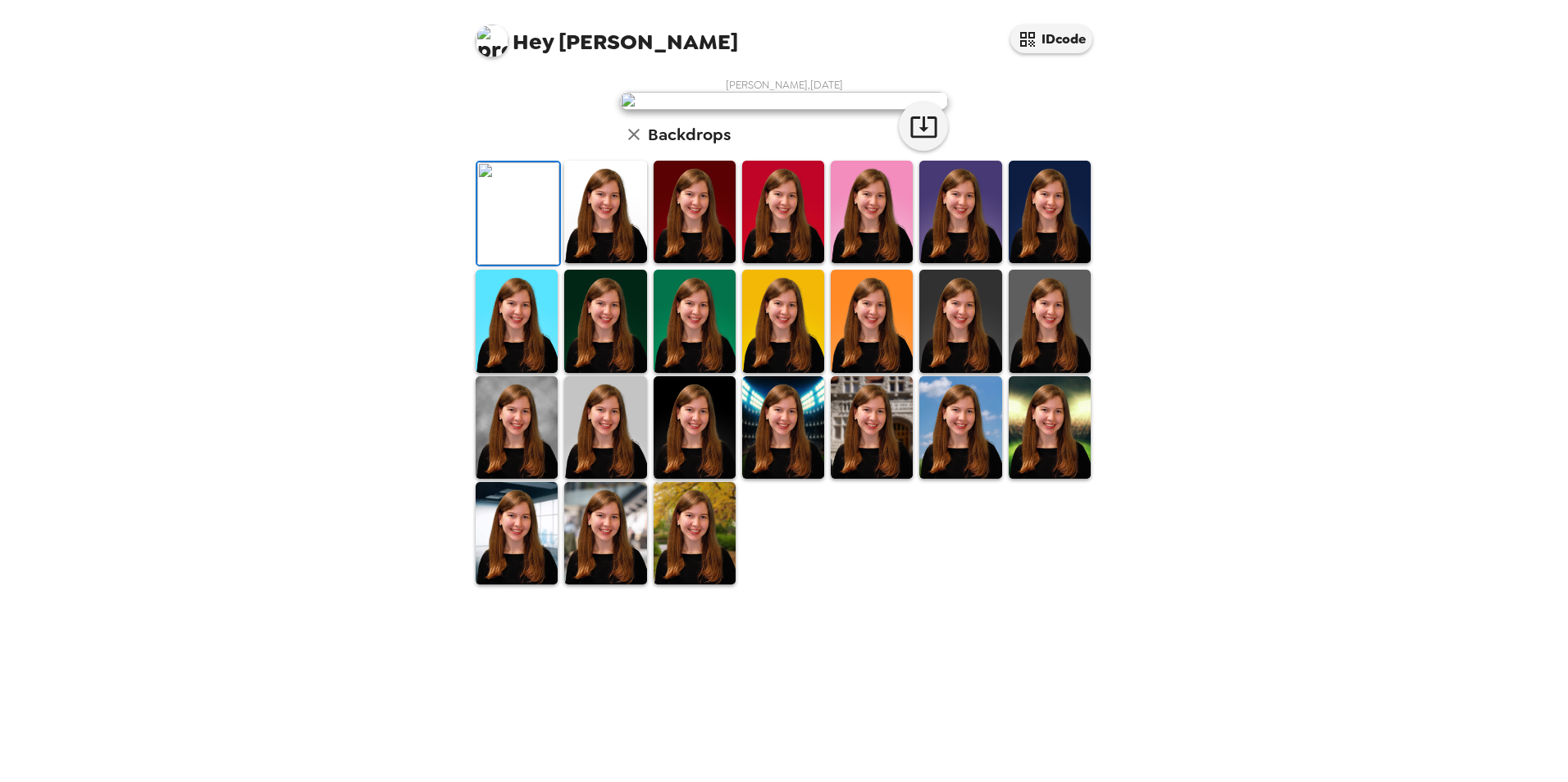
scroll to position [130, 0]
click at [1046, 478] on img at bounding box center [1050, 427] width 82 height 102
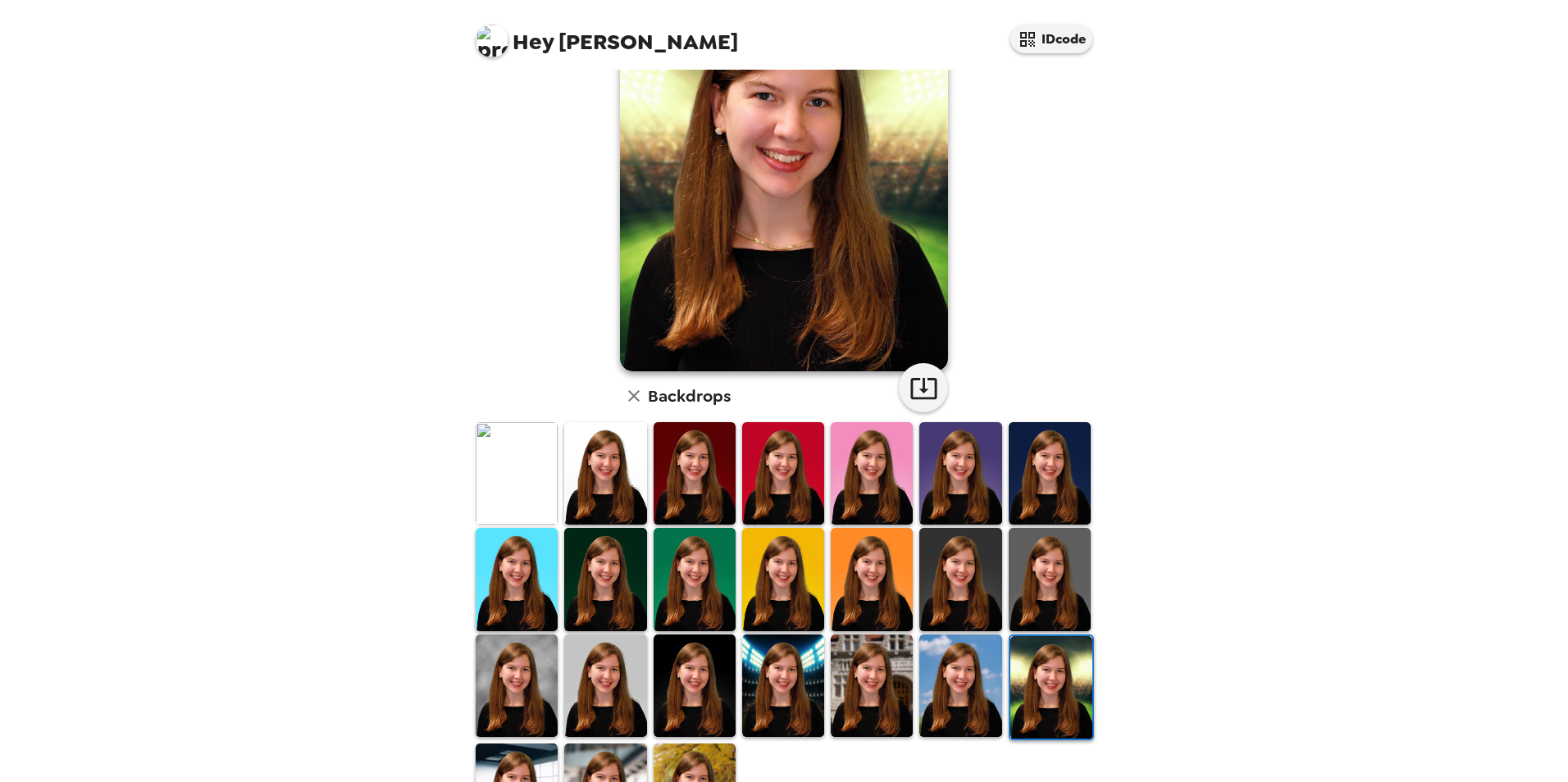
click at [935, 693] on img at bounding box center [960, 685] width 82 height 102
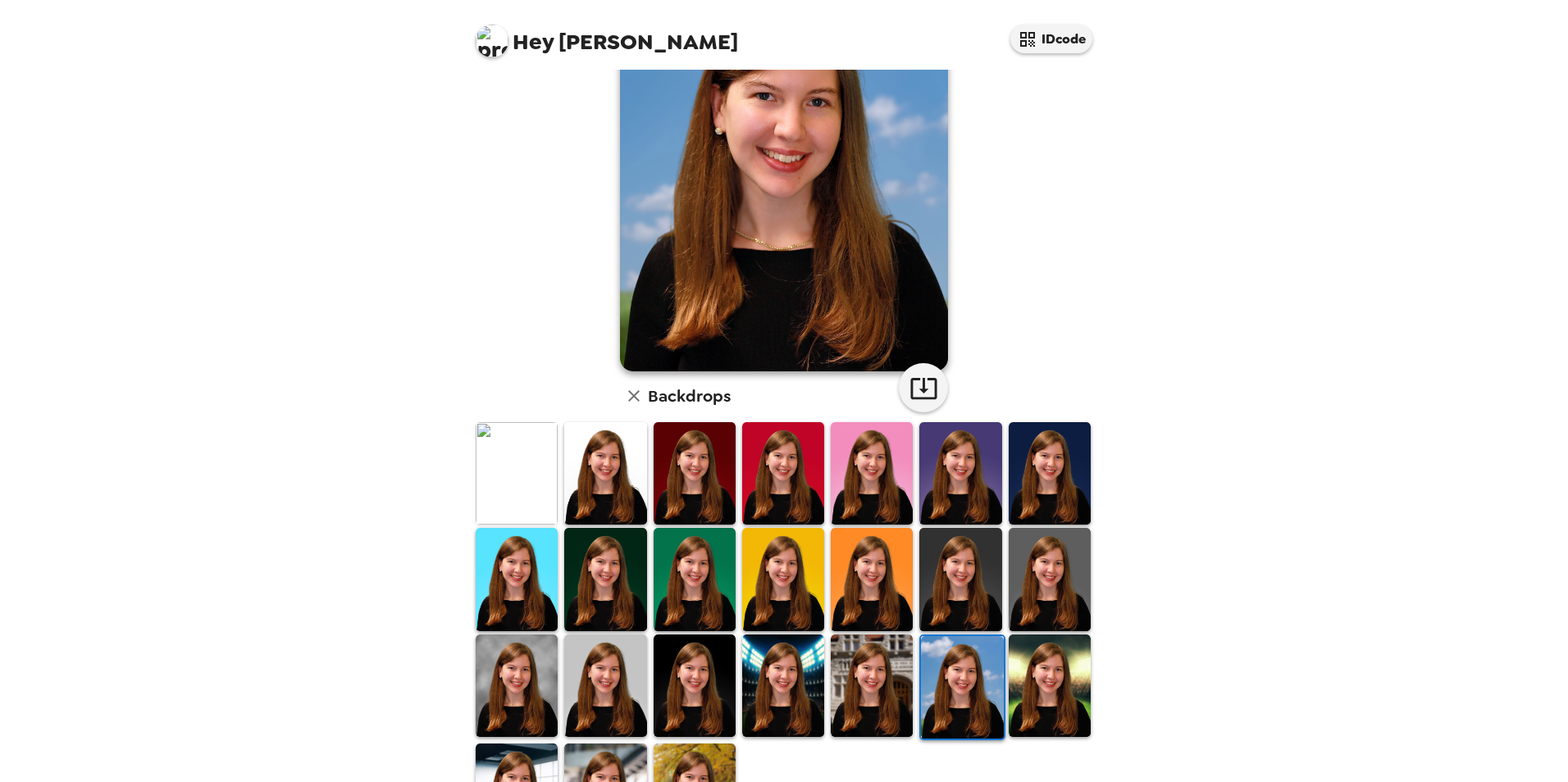
click at [1023, 485] on img at bounding box center [1050, 473] width 82 height 102
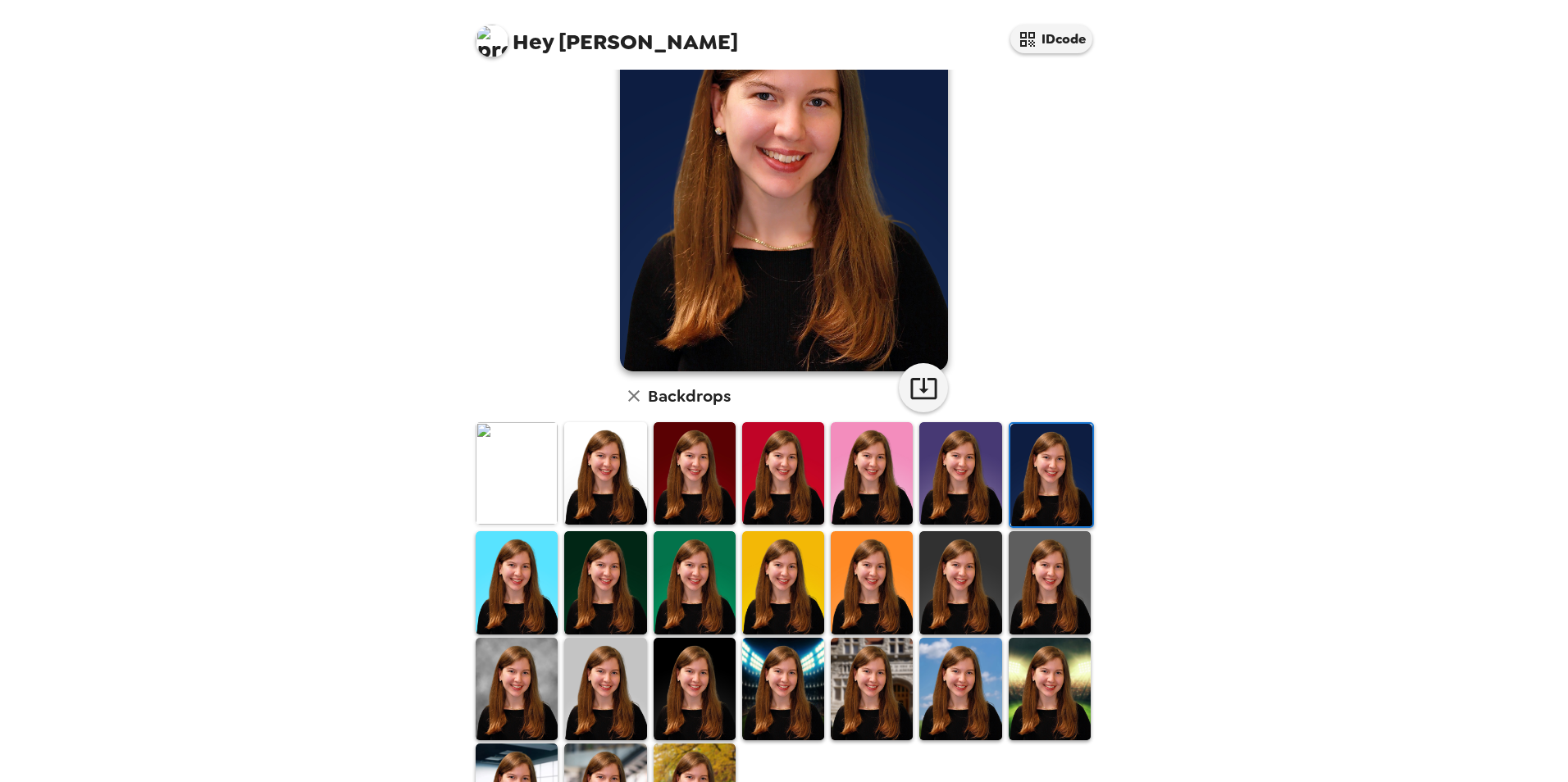
click at [952, 478] on img at bounding box center [960, 473] width 82 height 102
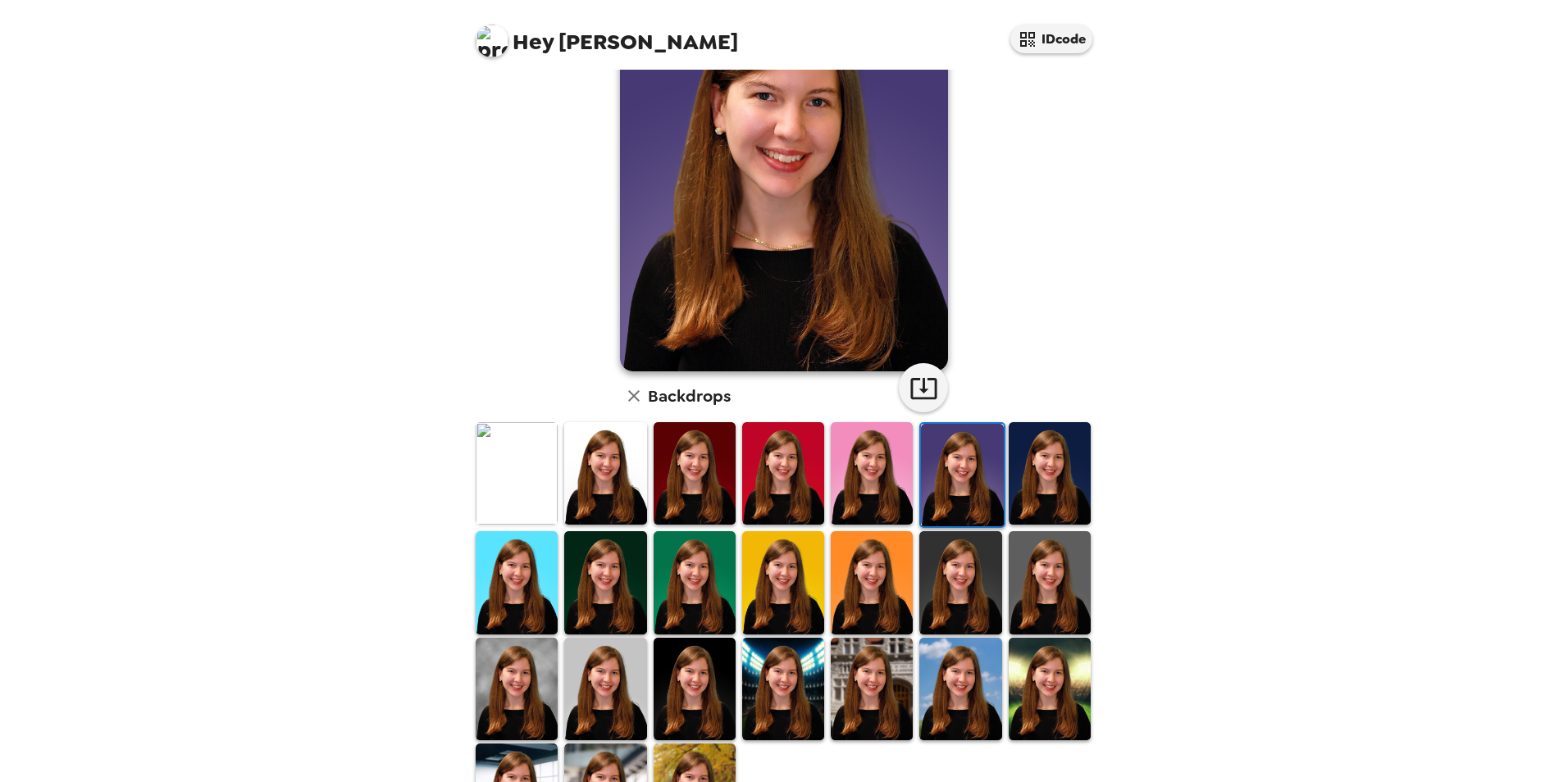
click at [679, 478] on img at bounding box center [695, 473] width 82 height 102
